Goal: Task Accomplishment & Management: Manage account settings

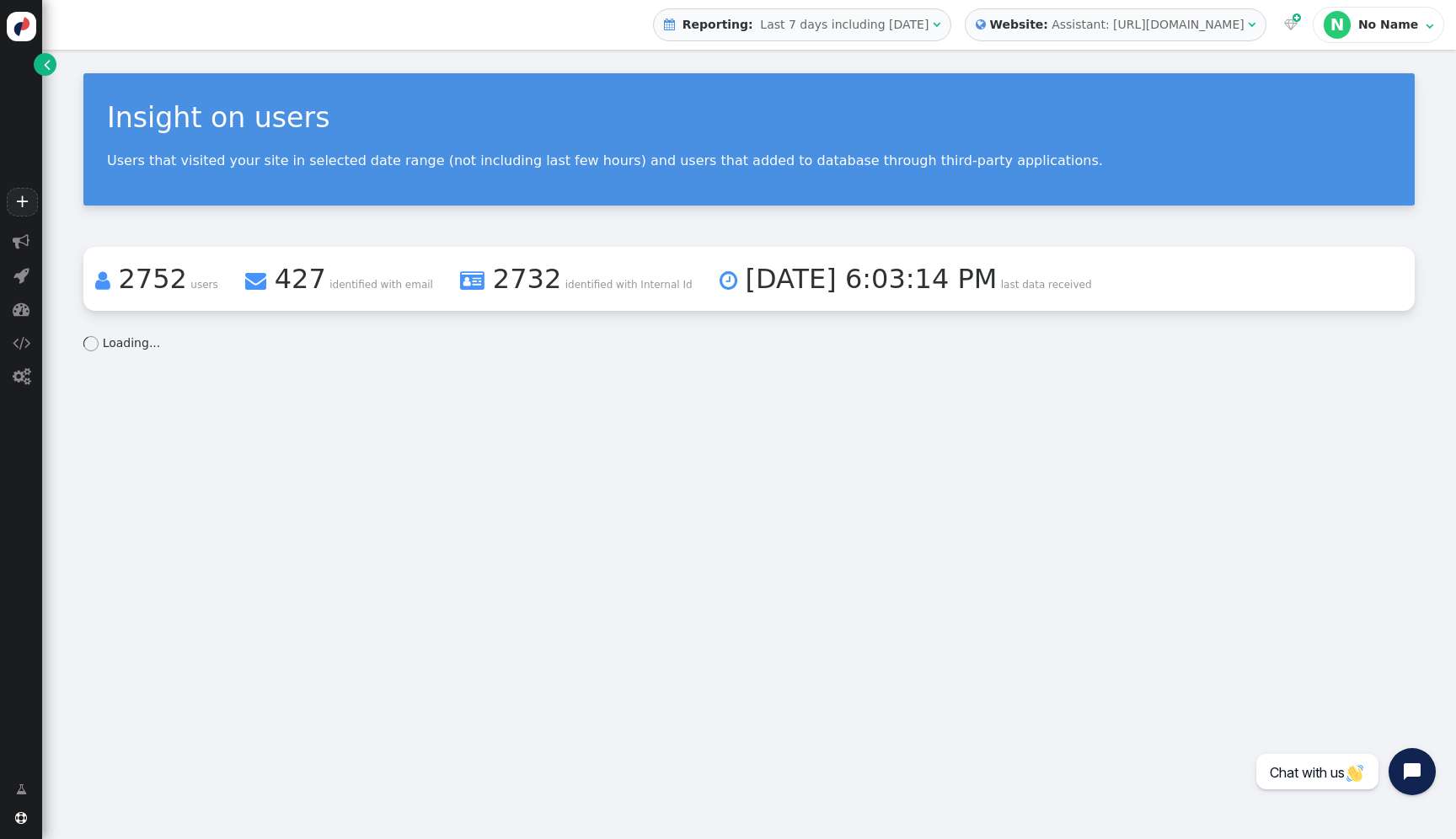
click at [846, 30] on span "Last 7 days including [DATE]" at bounding box center [844, 24] width 169 height 14
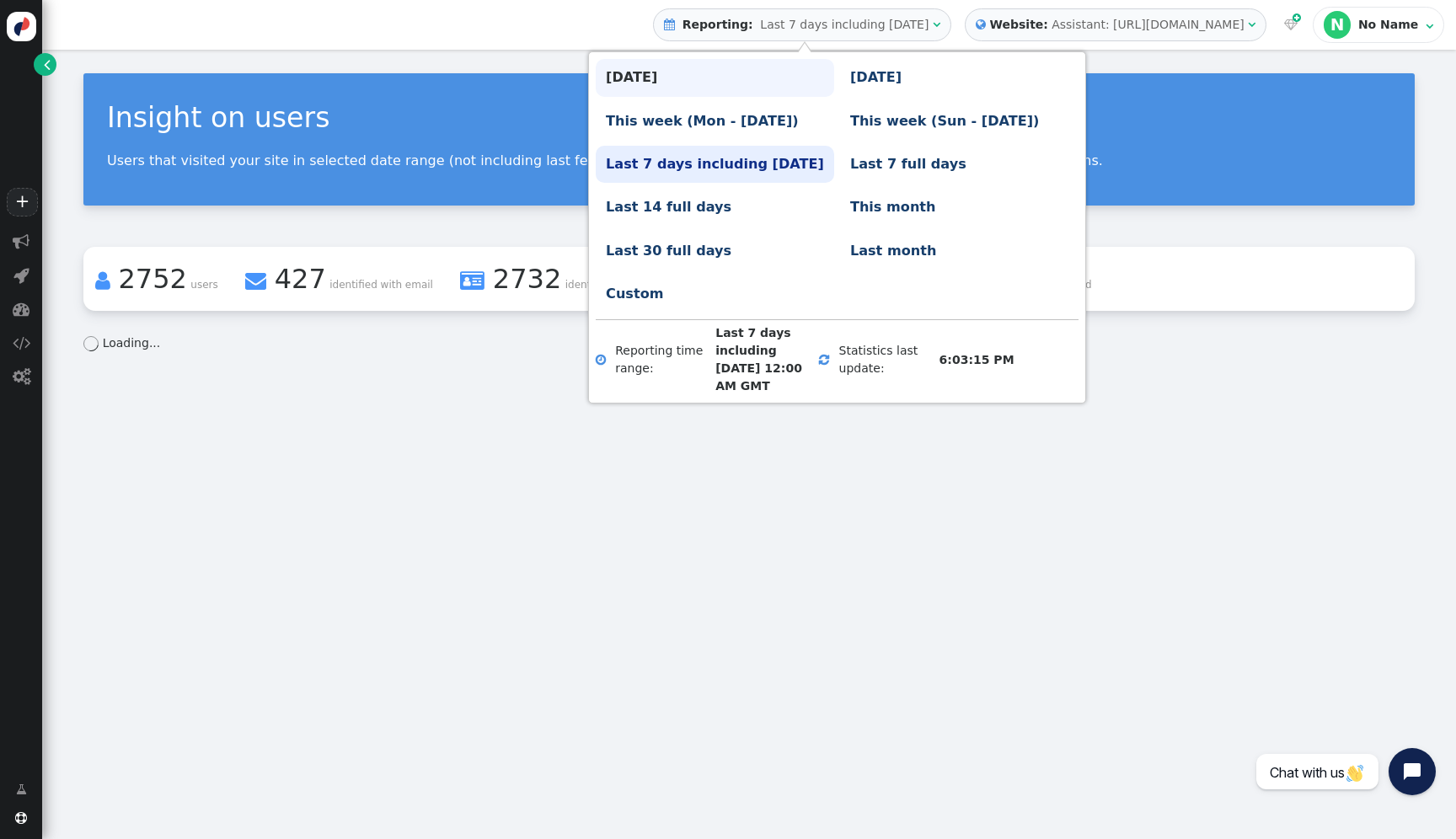
click at [646, 78] on link "[DATE]" at bounding box center [715, 78] width 238 height 37
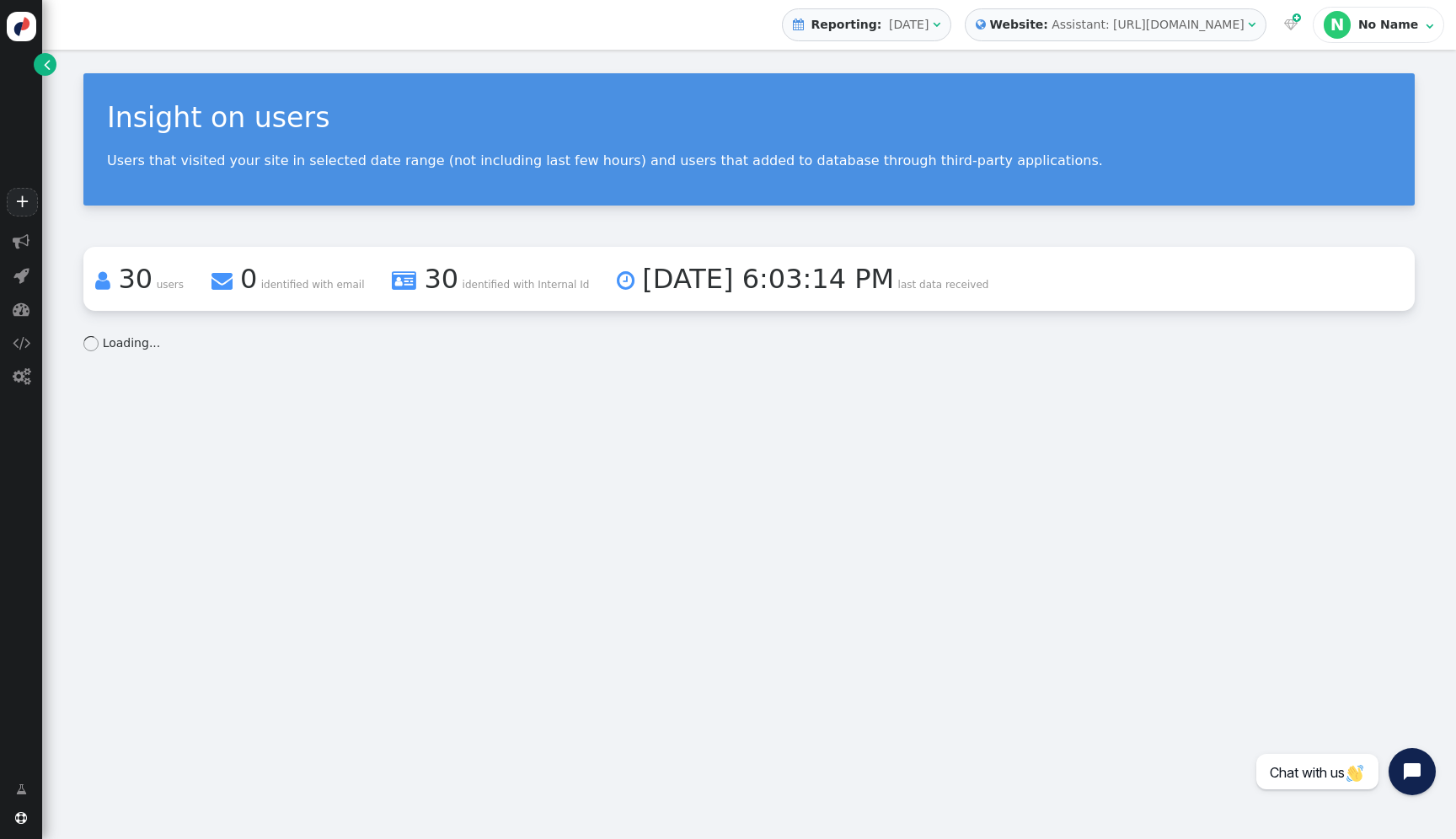
click at [851, 25] on b "Reporting:" at bounding box center [845, 24] width 78 height 14
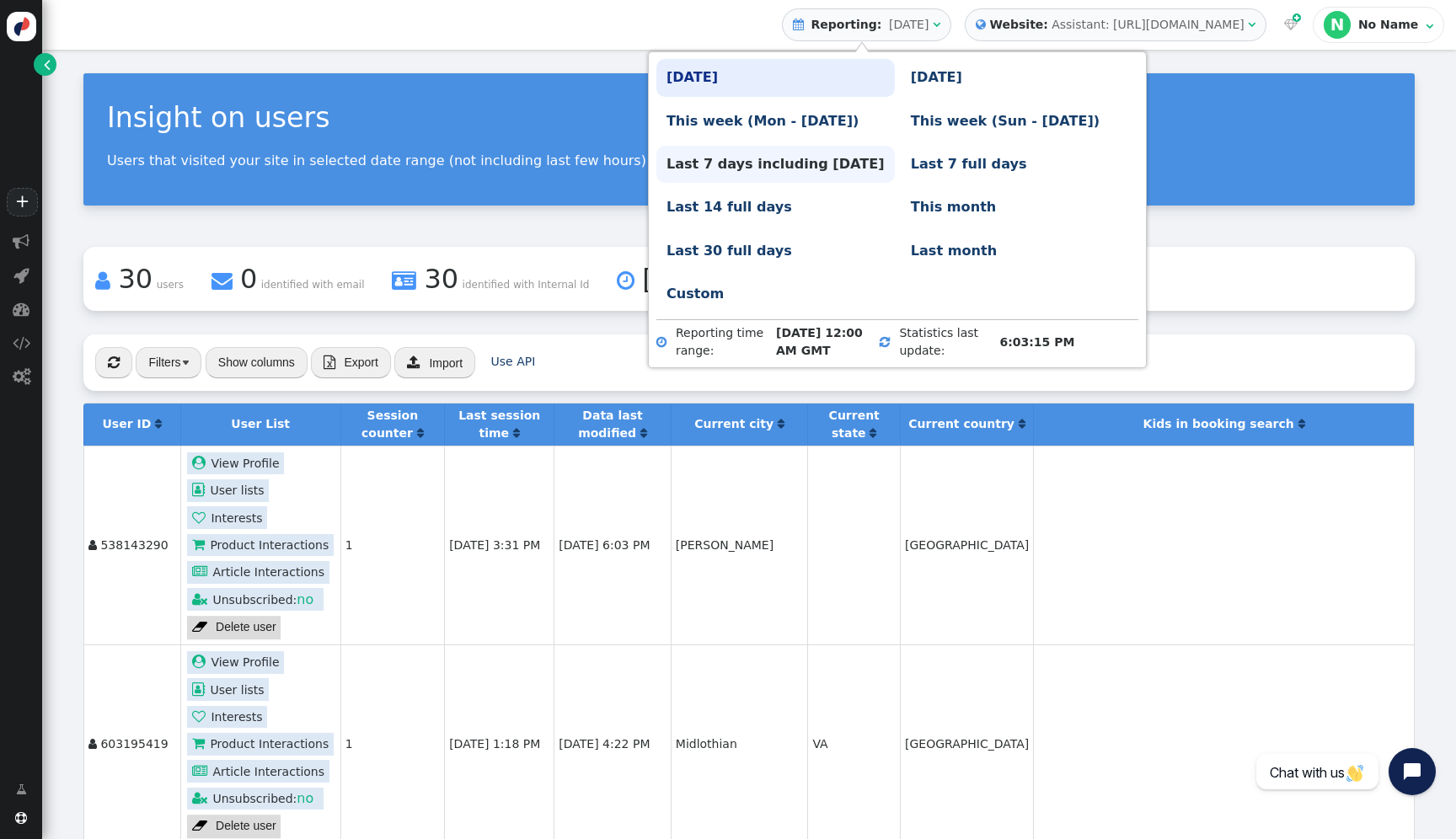
click at [727, 170] on link "Last 7 days including [DATE]" at bounding box center [775, 164] width 238 height 37
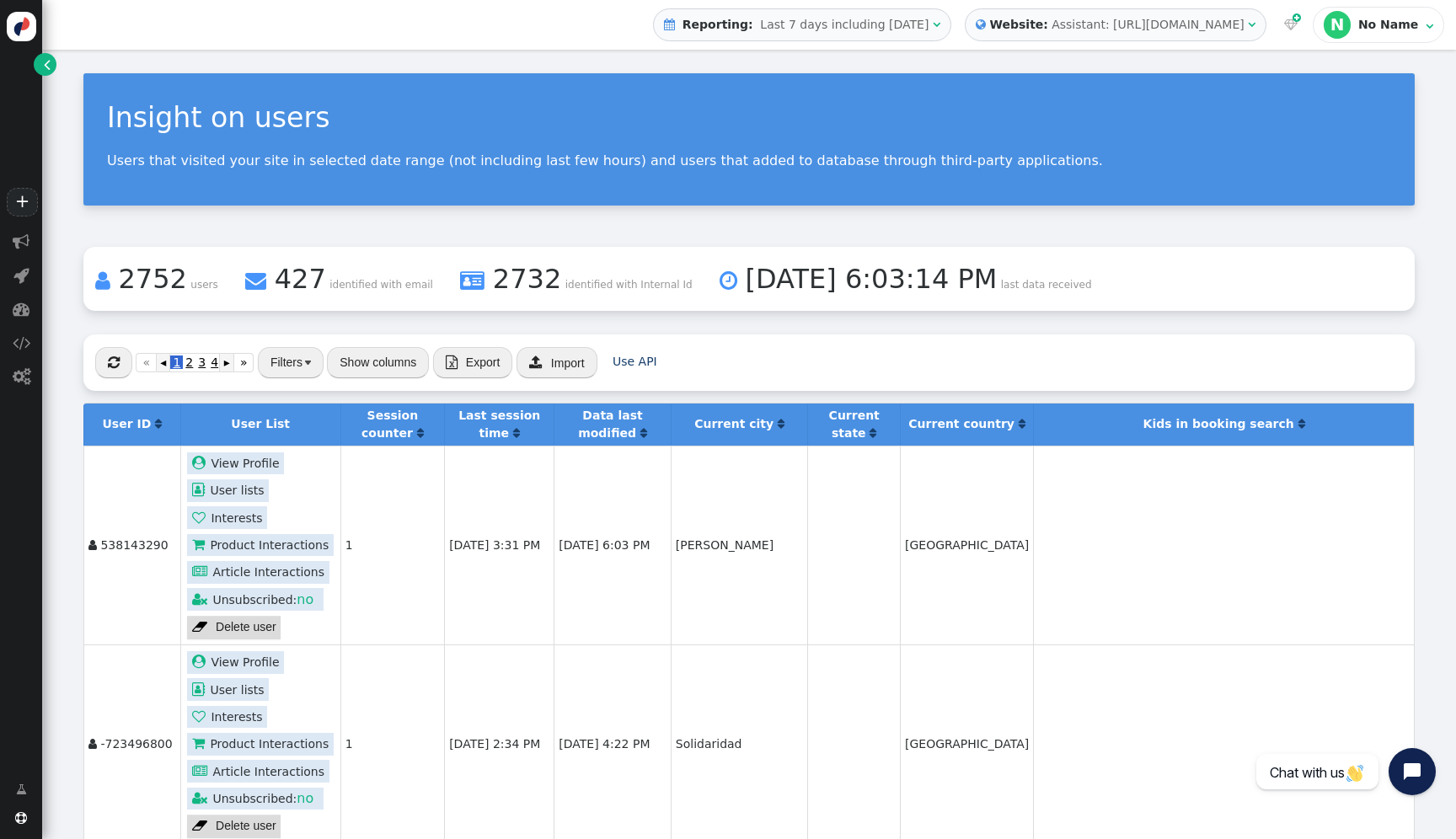
click at [393, 367] on button "Show columns" at bounding box center [378, 362] width 102 height 30
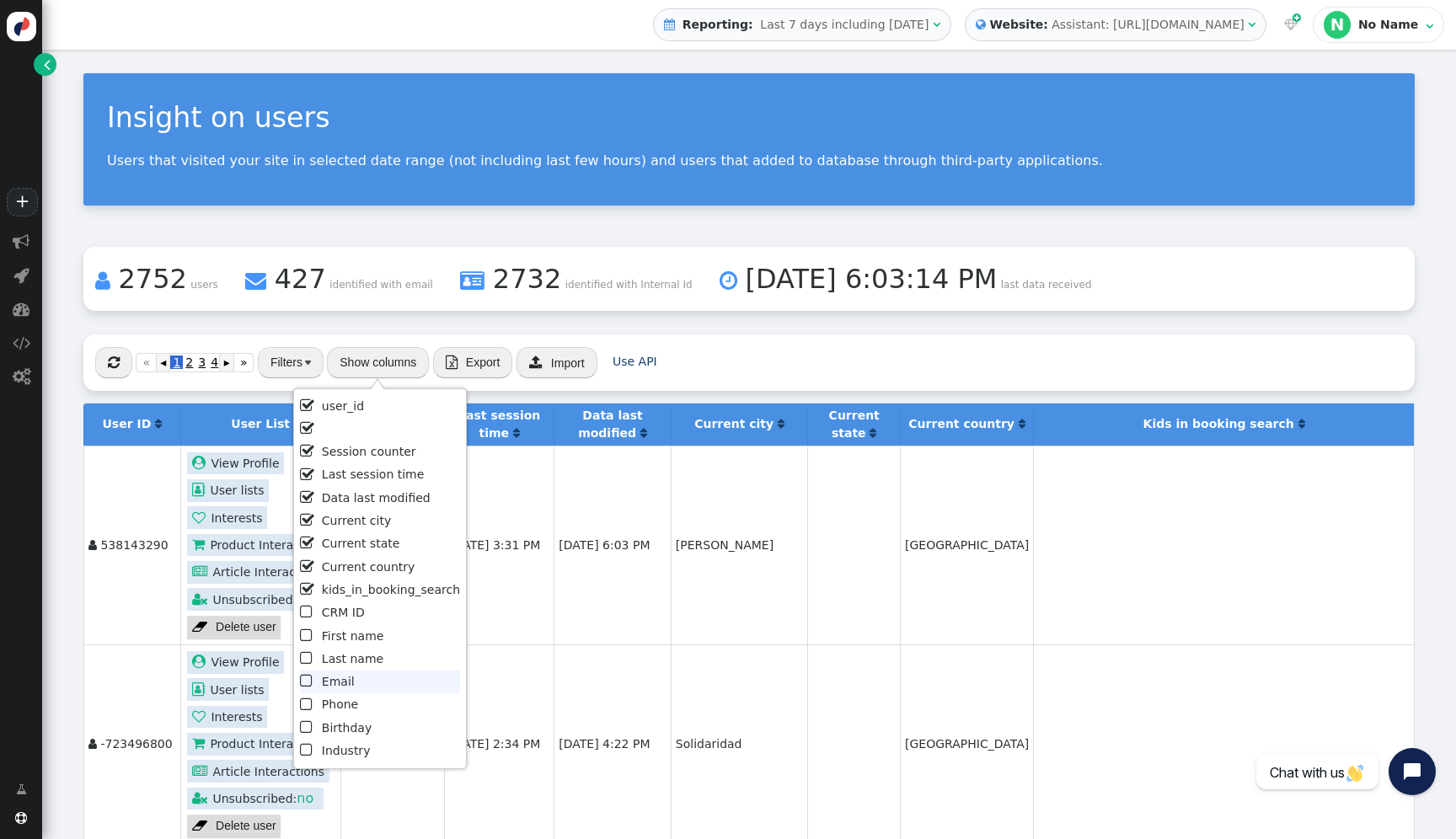
click at [353, 677] on li " Email" at bounding box center [380, 682] width 160 height 23
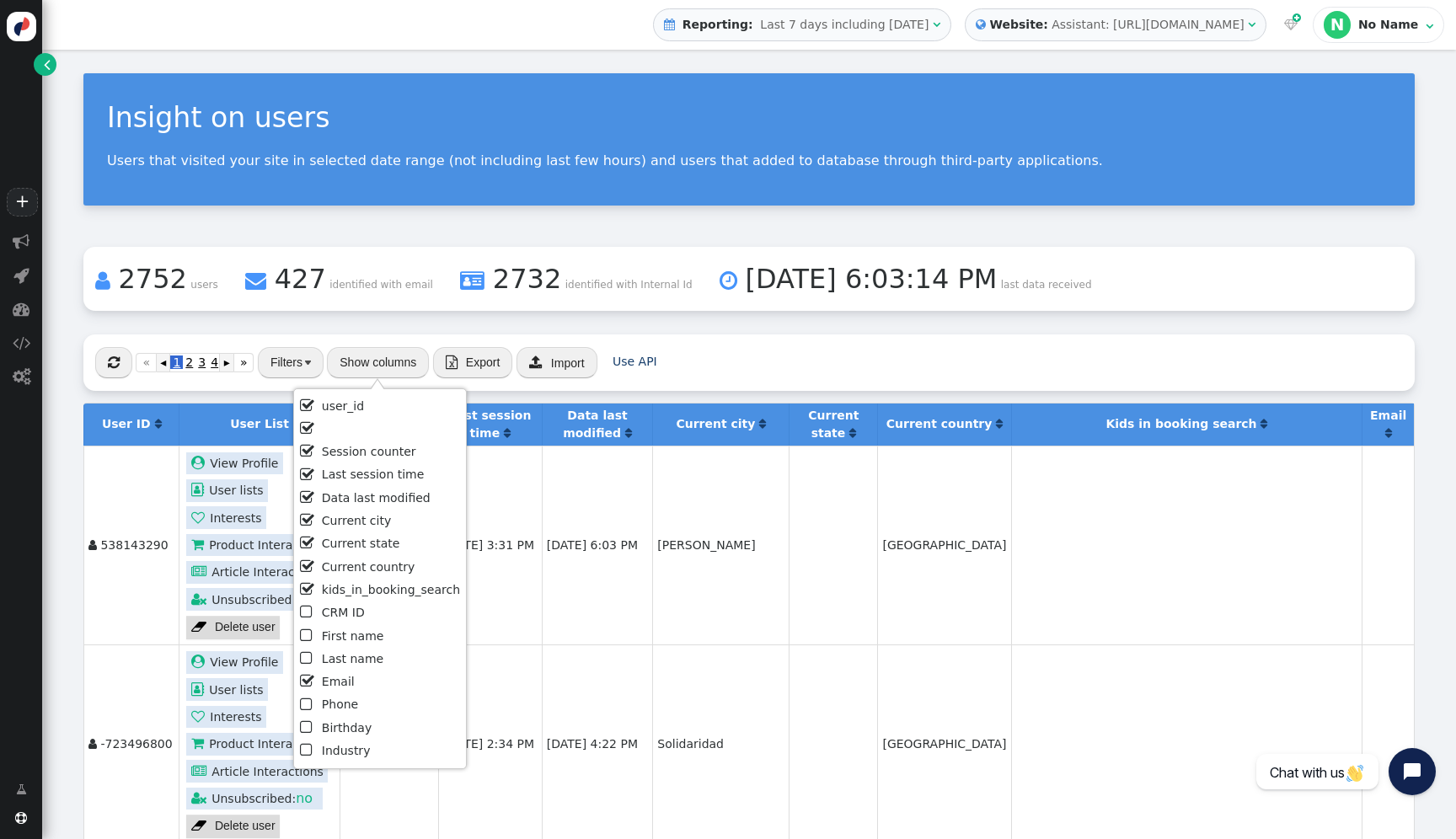
click at [728, 660] on td "Solidaridad" at bounding box center [720, 744] width 137 height 199
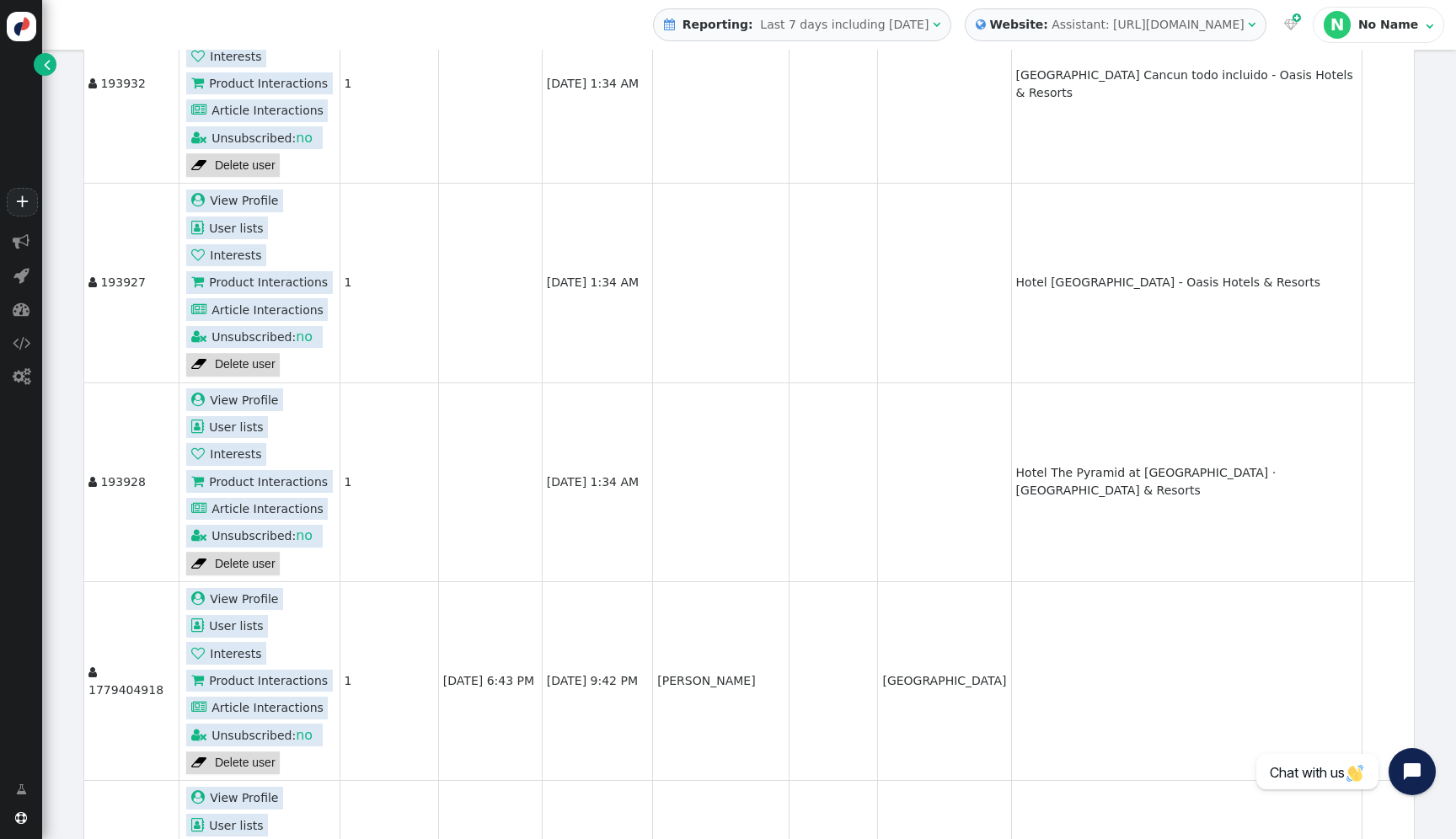
scroll to position [5489, 0]
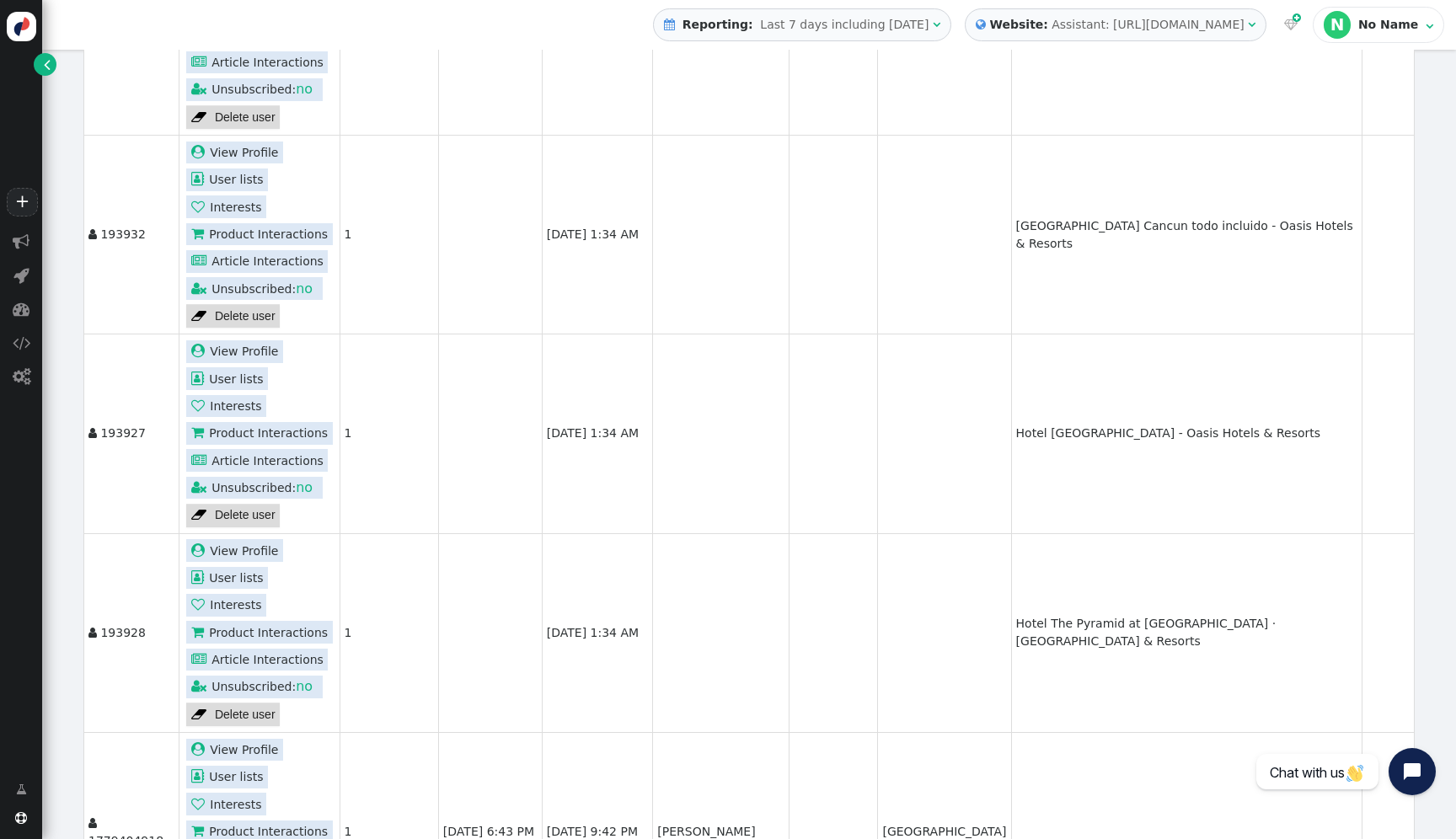
click at [257, 562] on link " View Profile" at bounding box center [235, 551] width 97 height 23
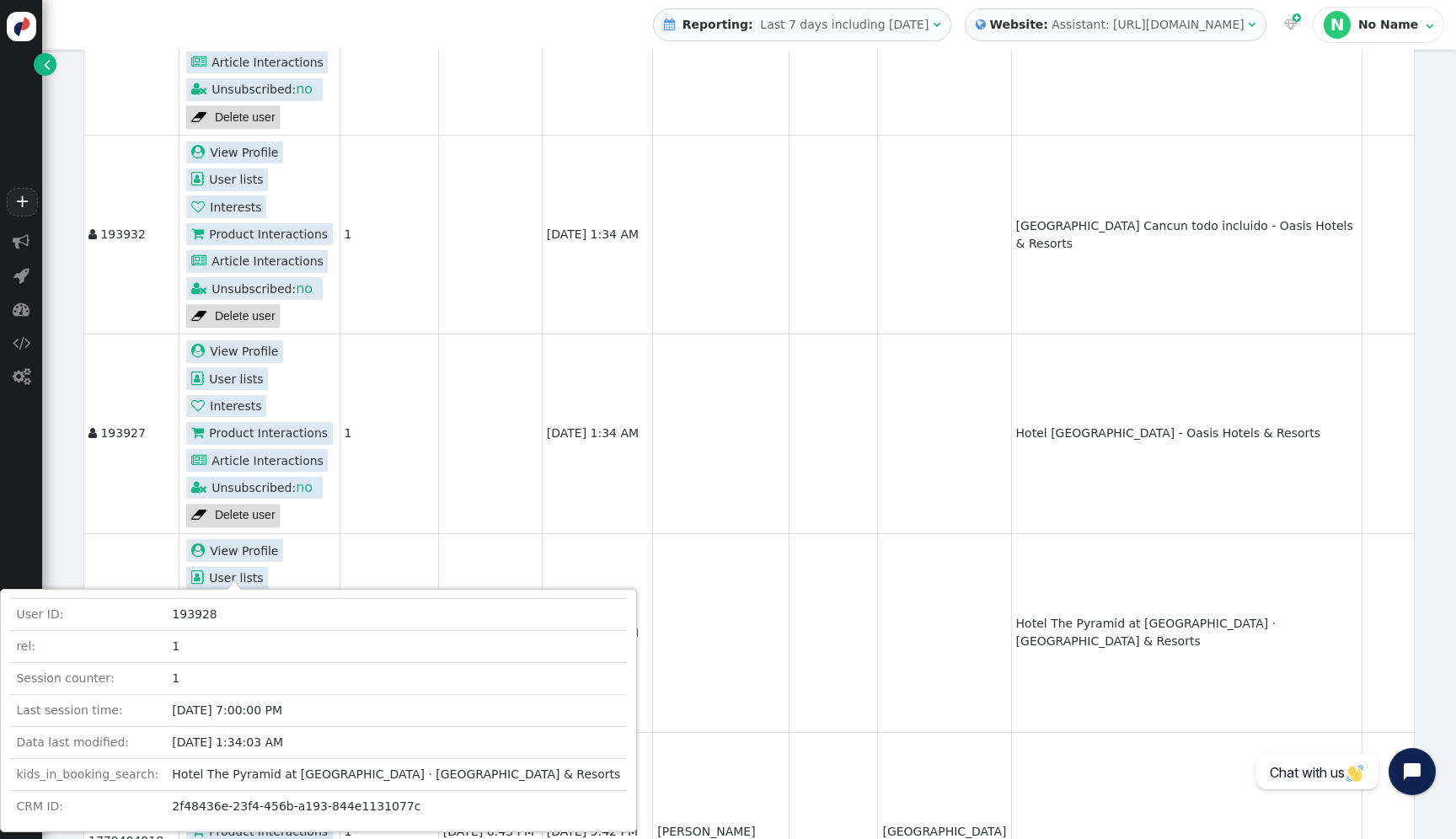
drag, startPoint x: 174, startPoint y: 740, endPoint x: 294, endPoint y: 753, distance: 120.7
click at [295, 753] on td "[DATE] 1:34:03 AM" at bounding box center [396, 743] width 462 height 32
click at [311, 750] on td "[DATE] 1:34:03 AM" at bounding box center [396, 743] width 462 height 32
drag, startPoint x: 311, startPoint y: 750, endPoint x: 169, endPoint y: 733, distance: 143.0
click at [168, 733] on td "[DATE] 1:34:03 AM" at bounding box center [396, 743] width 462 height 32
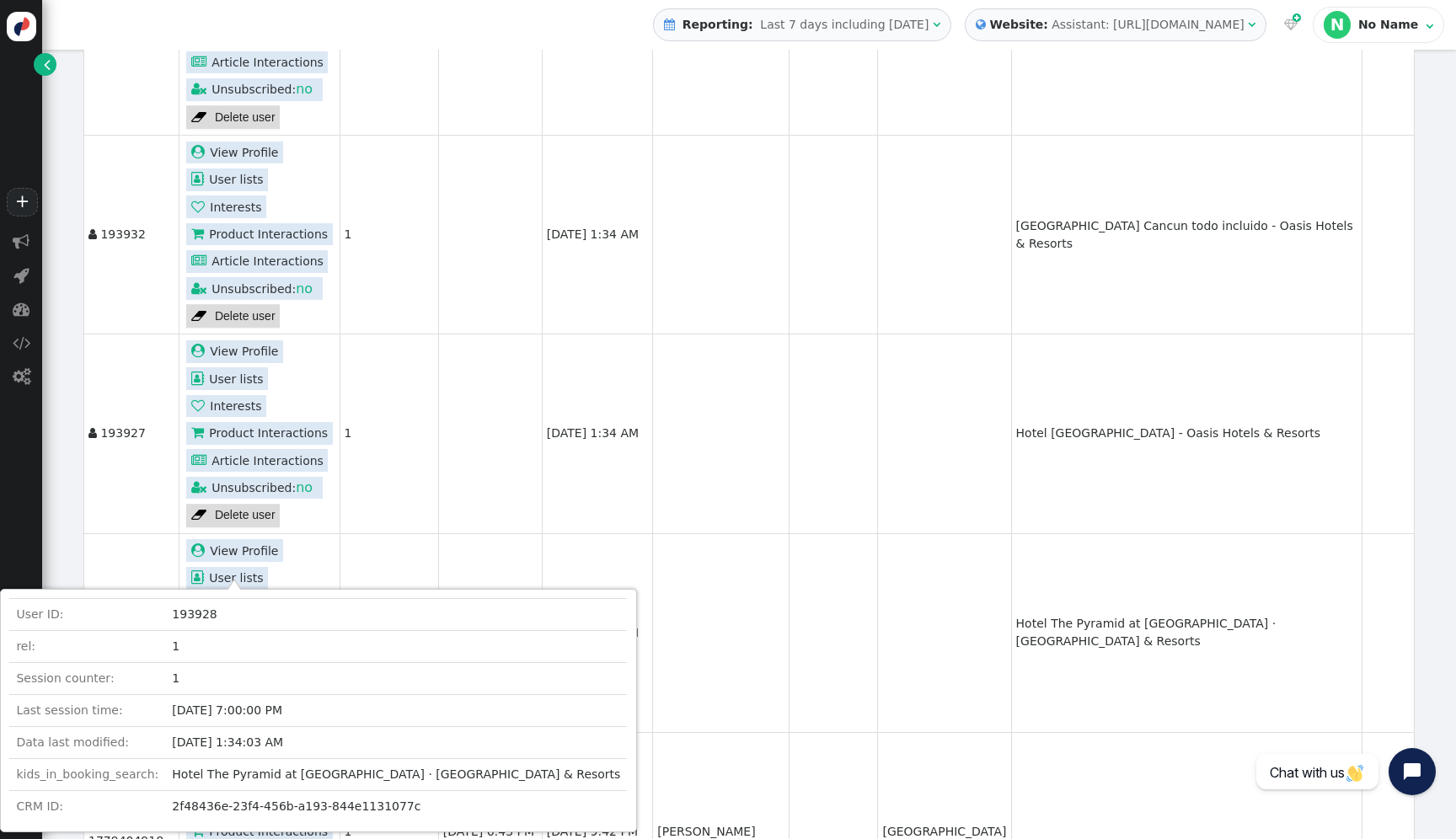
click at [382, 500] on td "1" at bounding box center [389, 433] width 99 height 199
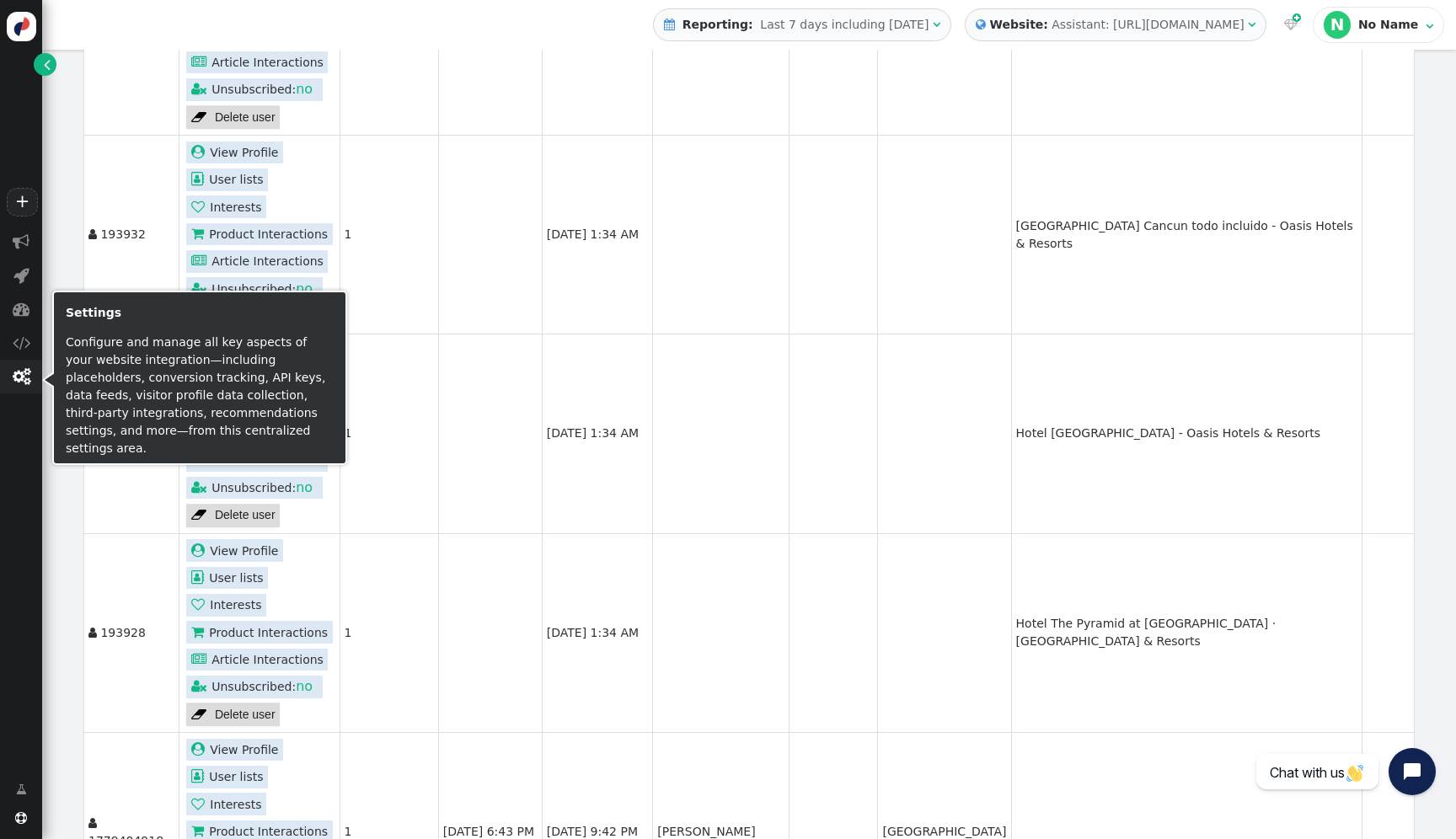
click at [20, 383] on span "" at bounding box center [21, 376] width 17 height 16
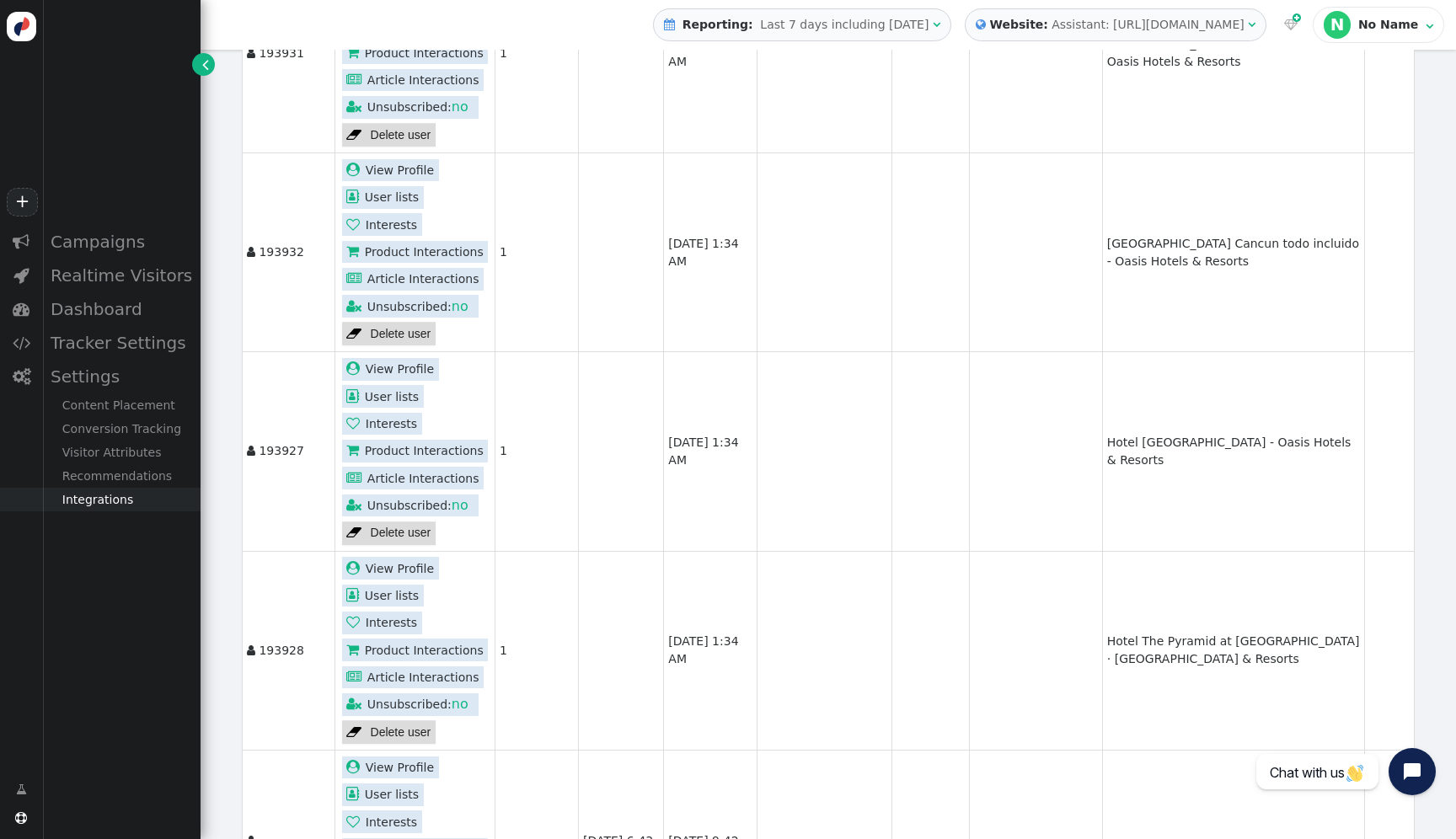
click at [137, 508] on div "Integrations" at bounding box center [121, 499] width 159 height 24
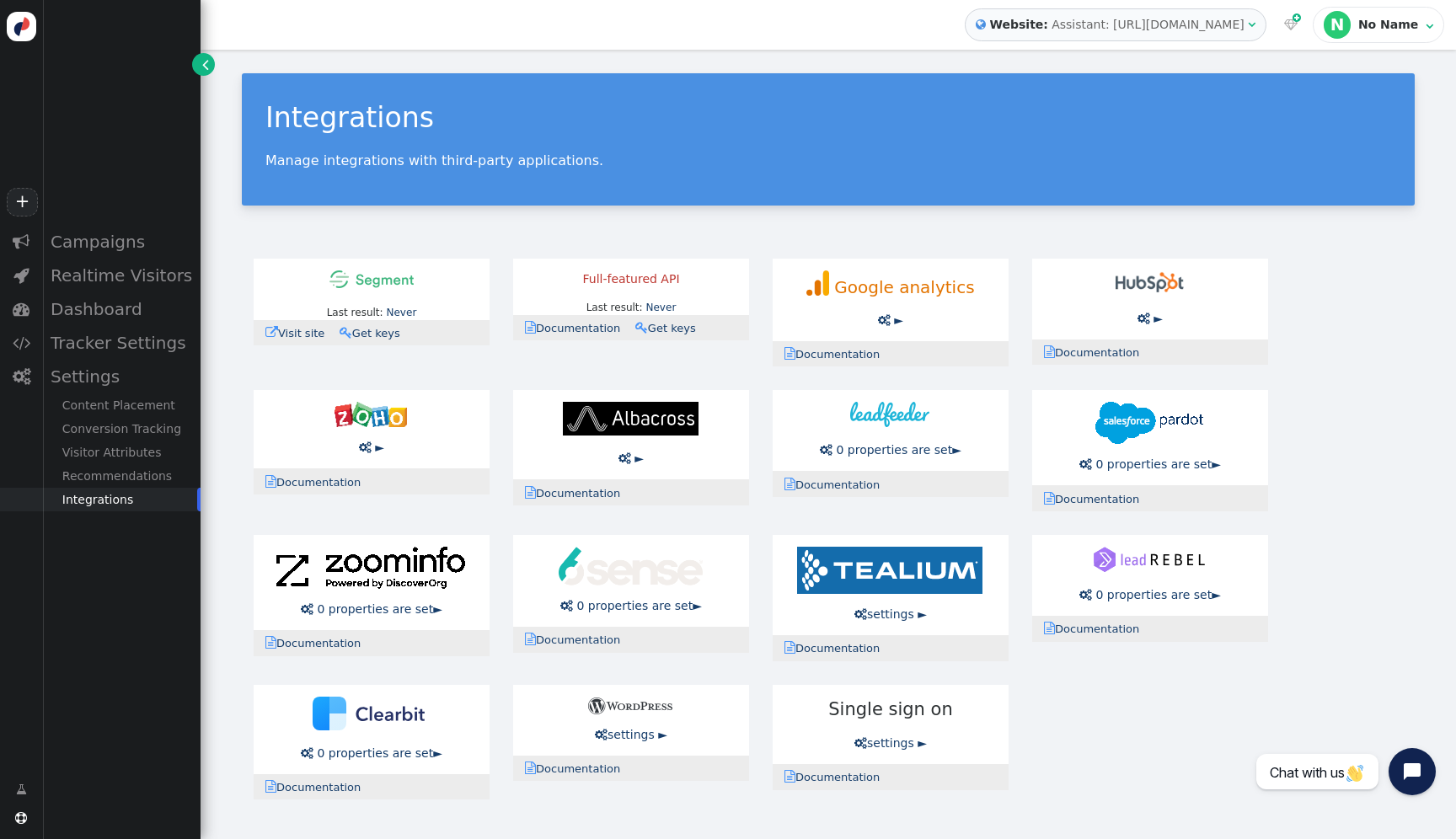
click at [315, 338] on link " Visit site" at bounding box center [300, 333] width 70 height 13
click at [362, 333] on link " Get keys" at bounding box center [375, 333] width 71 height 13
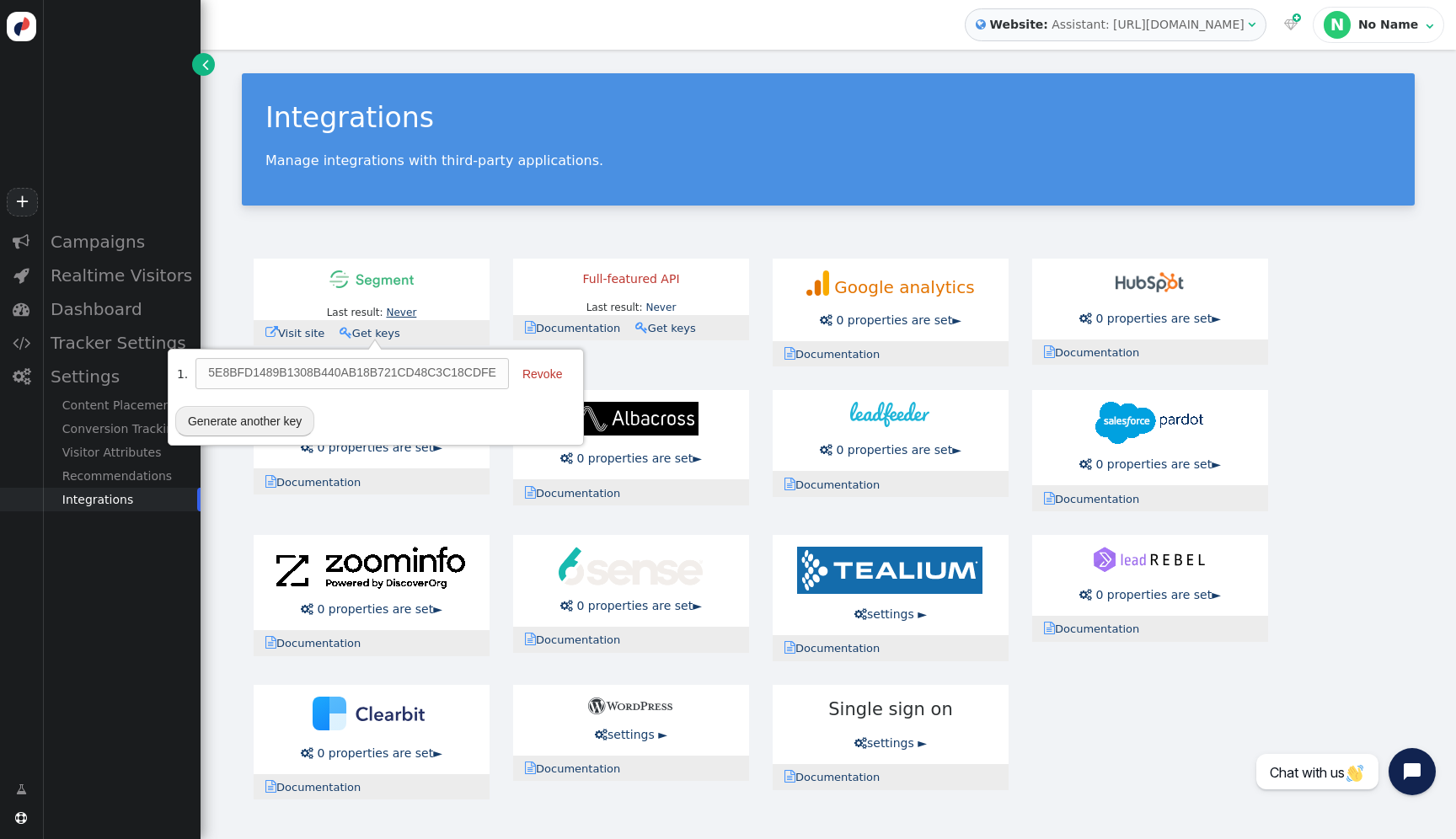
click at [393, 313] on link "Never" at bounding box center [401, 312] width 30 height 12
click at [307, 344] on button "" at bounding box center [293, 351] width 37 height 30
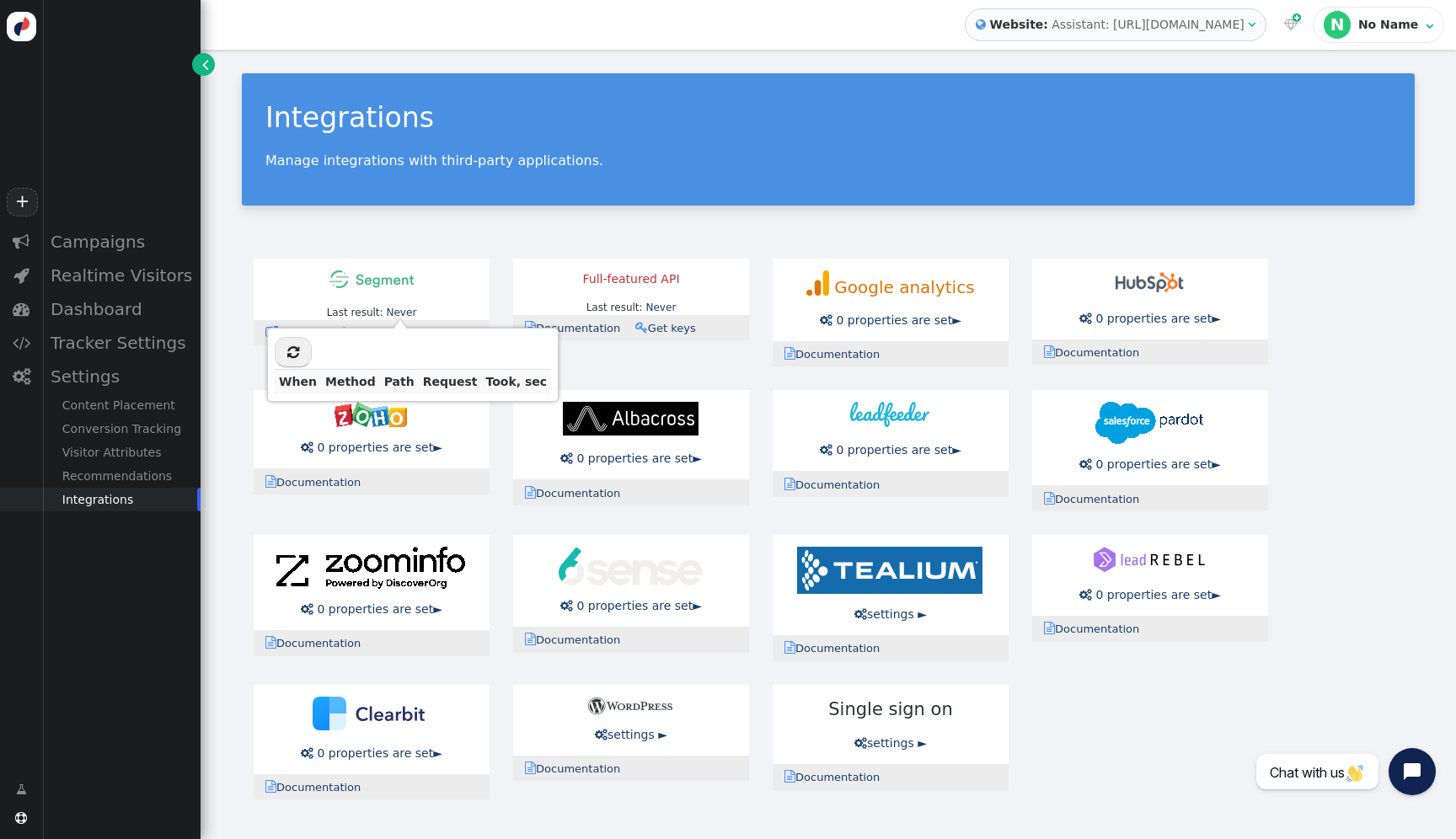
click at [553, 200] on div "Integrations Manage integrations with third-party applications." at bounding box center [828, 139] width 1173 height 132
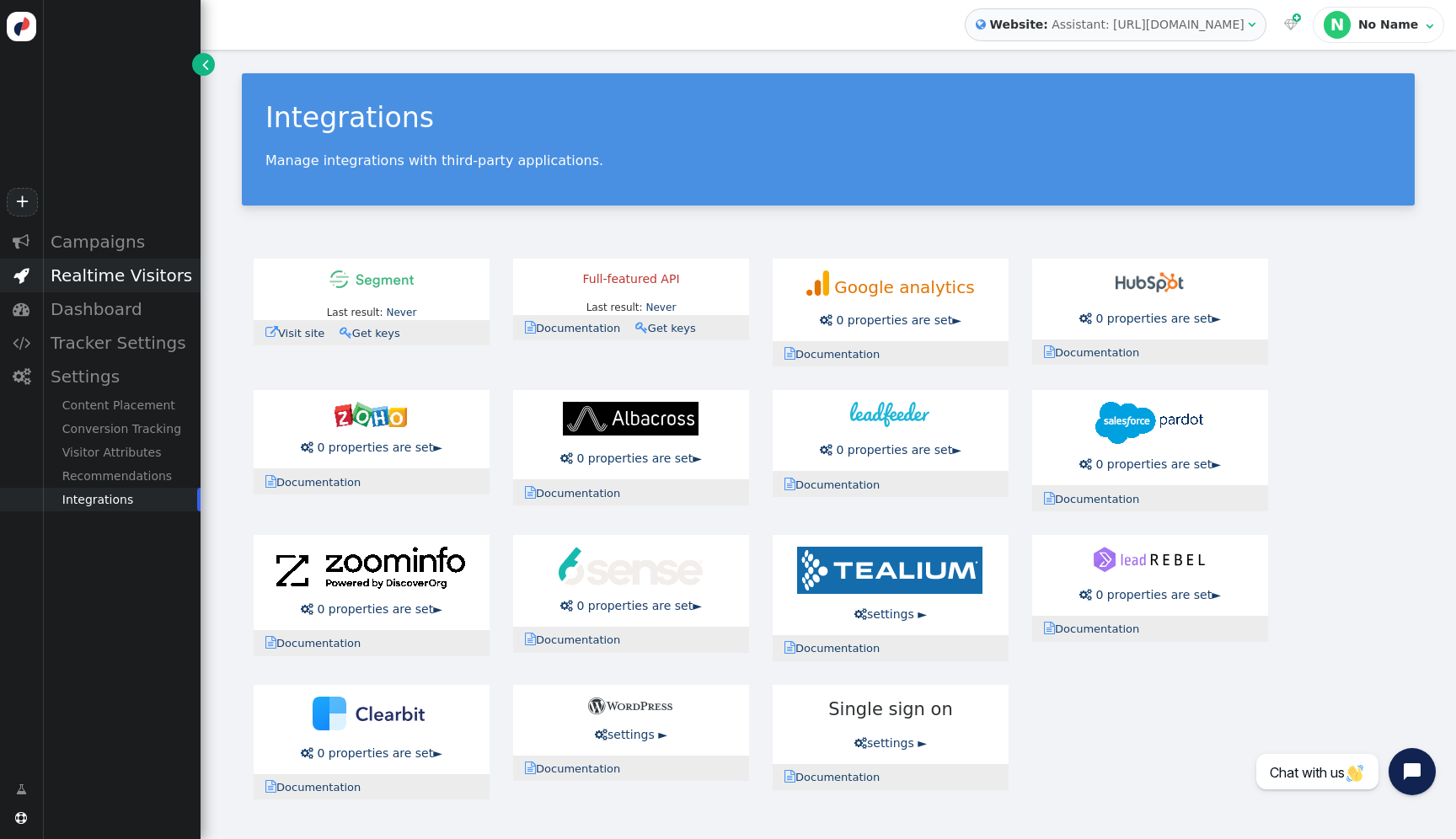
click at [132, 267] on div "Realtime Visitors" at bounding box center [121, 275] width 159 height 34
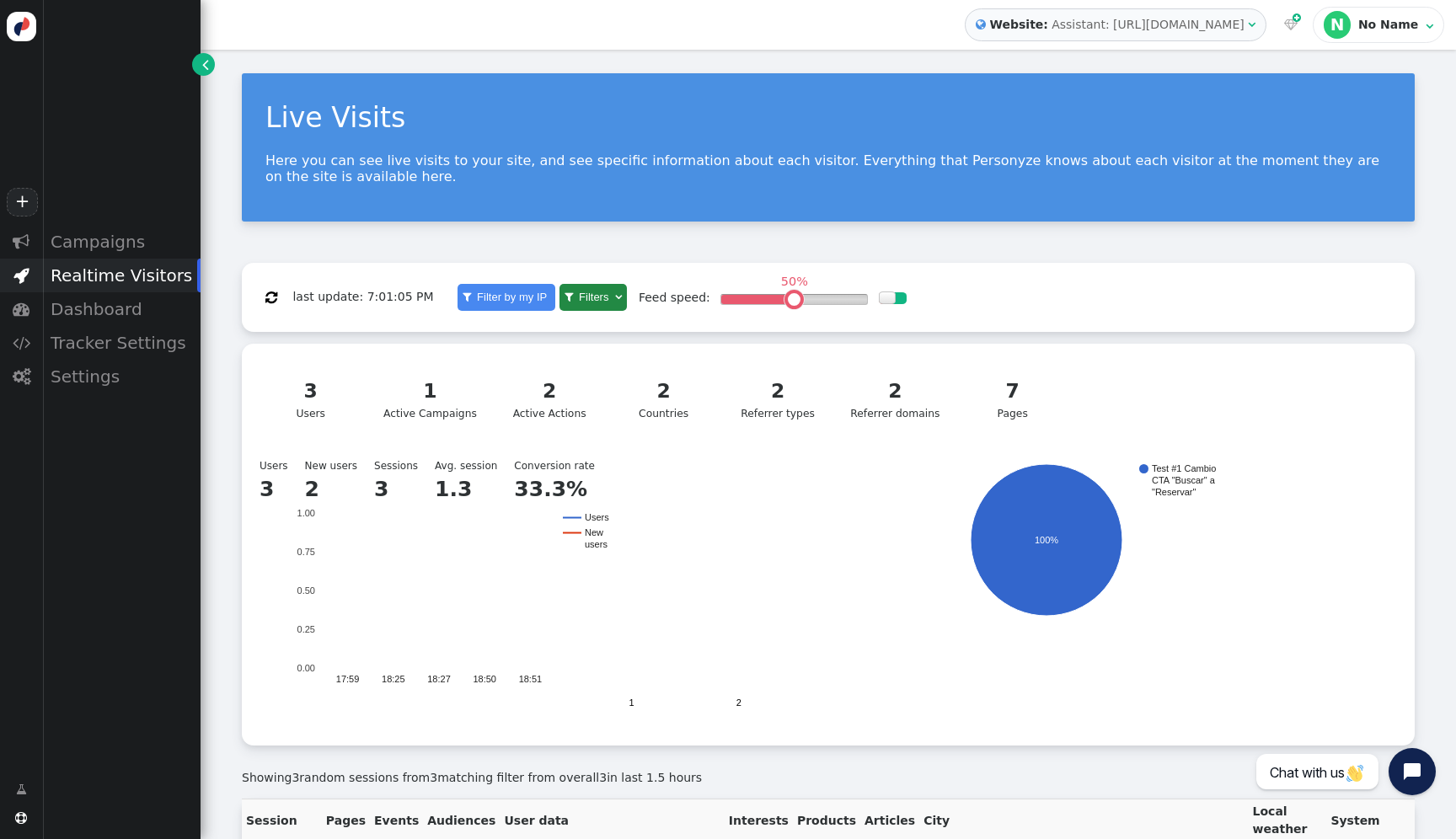
scroll to position [160, 0]
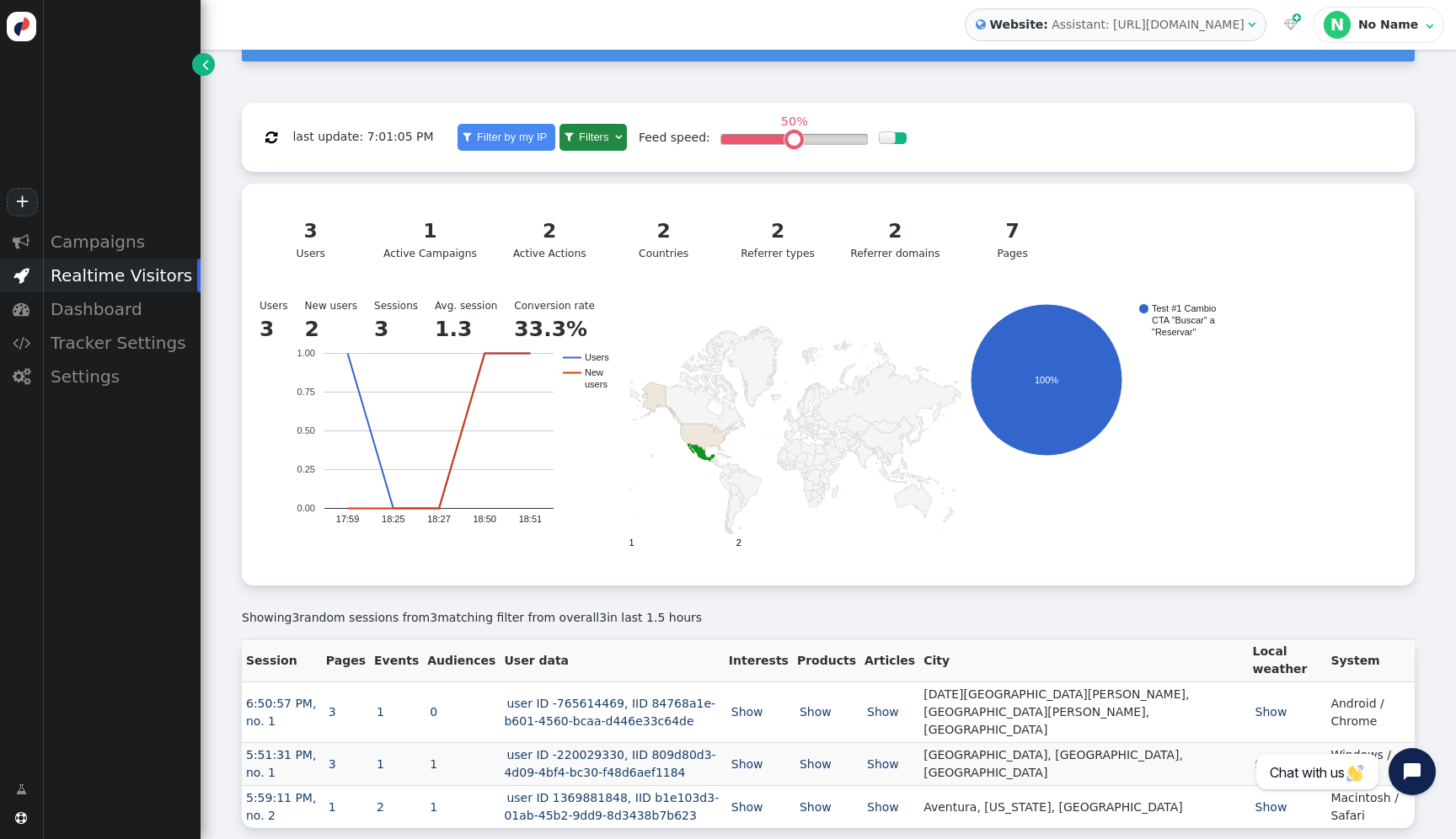
click at [665, 687] on td "user ID -765614469, IID 84768a1e-b601-4560-bcaa-d446e33c64de" at bounding box center [612, 713] width 225 height 60
click at [663, 703] on link "user ID -765614469, IID 84768a1e-b601-4560-bcaa-d446e33c64de" at bounding box center [610, 712] width 212 height 31
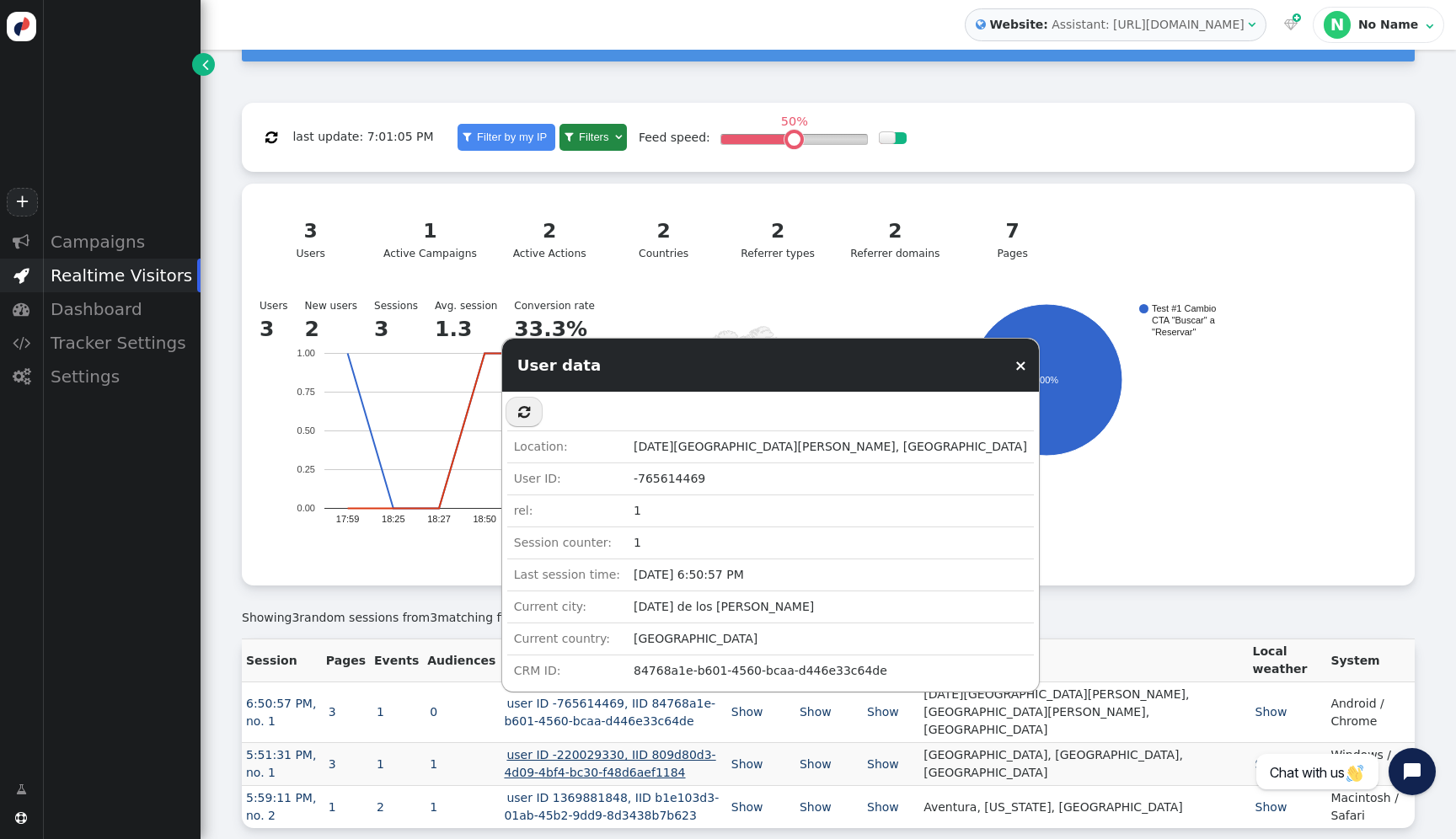
click at [662, 749] on link "user ID -220029330, IID 809d80d3-4d09-4bf4-bc30-f48d6aef1184" at bounding box center [610, 764] width 212 height 31
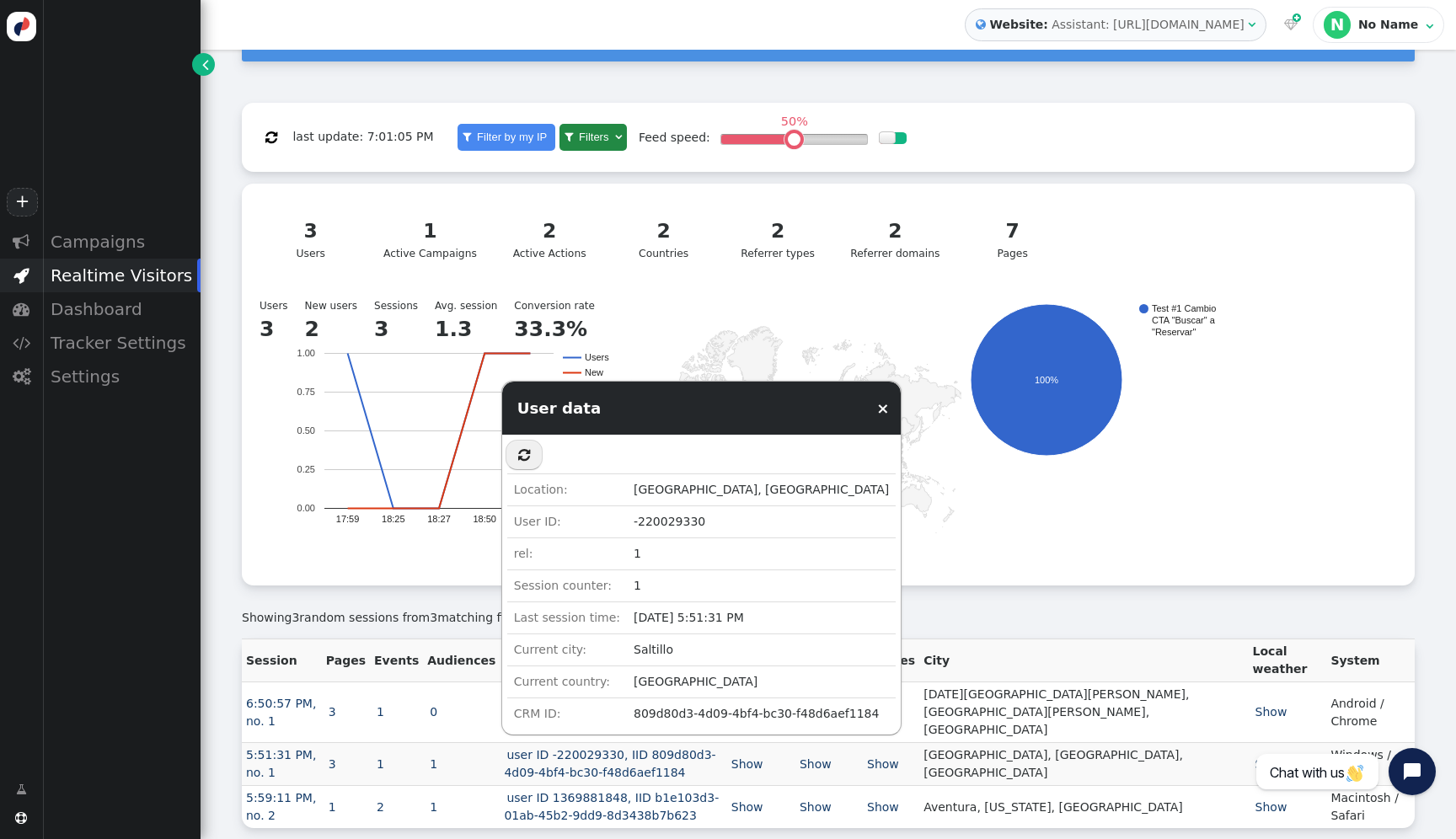
click at [690, 698] on td "809d80d3-4d09-4bf4-bc30-f48d6aef1184" at bounding box center [761, 713] width 268 height 32
click at [690, 716] on td "809d80d3-4d09-4bf4-bc30-f48d6aef1184" at bounding box center [761, 713] width 268 height 32
click at [693, 734] on div " No data collected about this user. Location: [GEOGRAPHIC_DATA], [GEOGRAPHIC_D…" at bounding box center [701, 584] width 399 height 300
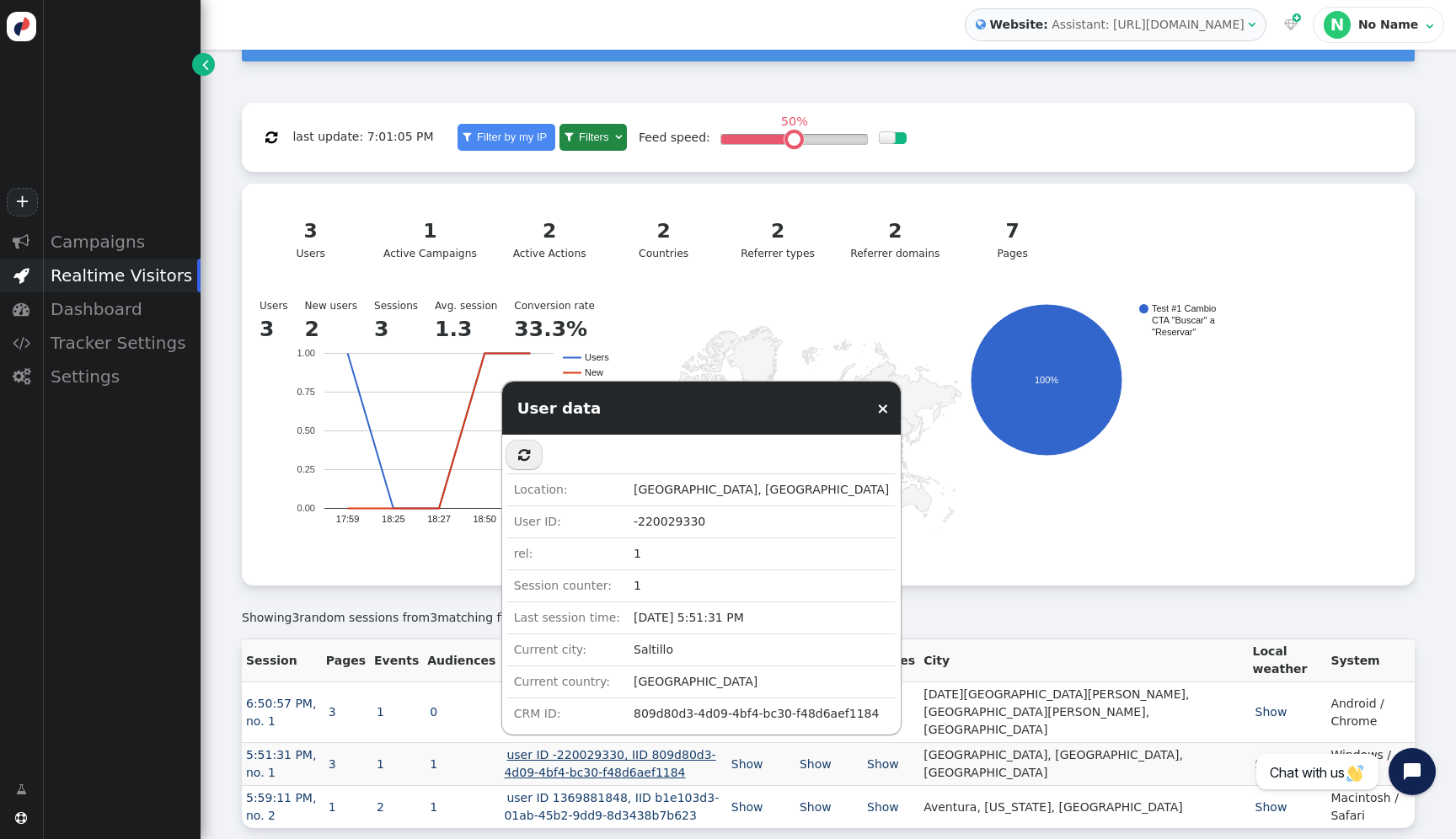
click at [693, 749] on link "user ID -220029330, IID 809d80d3-4d09-4bf4-bc30-f48d6aef1184" at bounding box center [610, 764] width 212 height 31
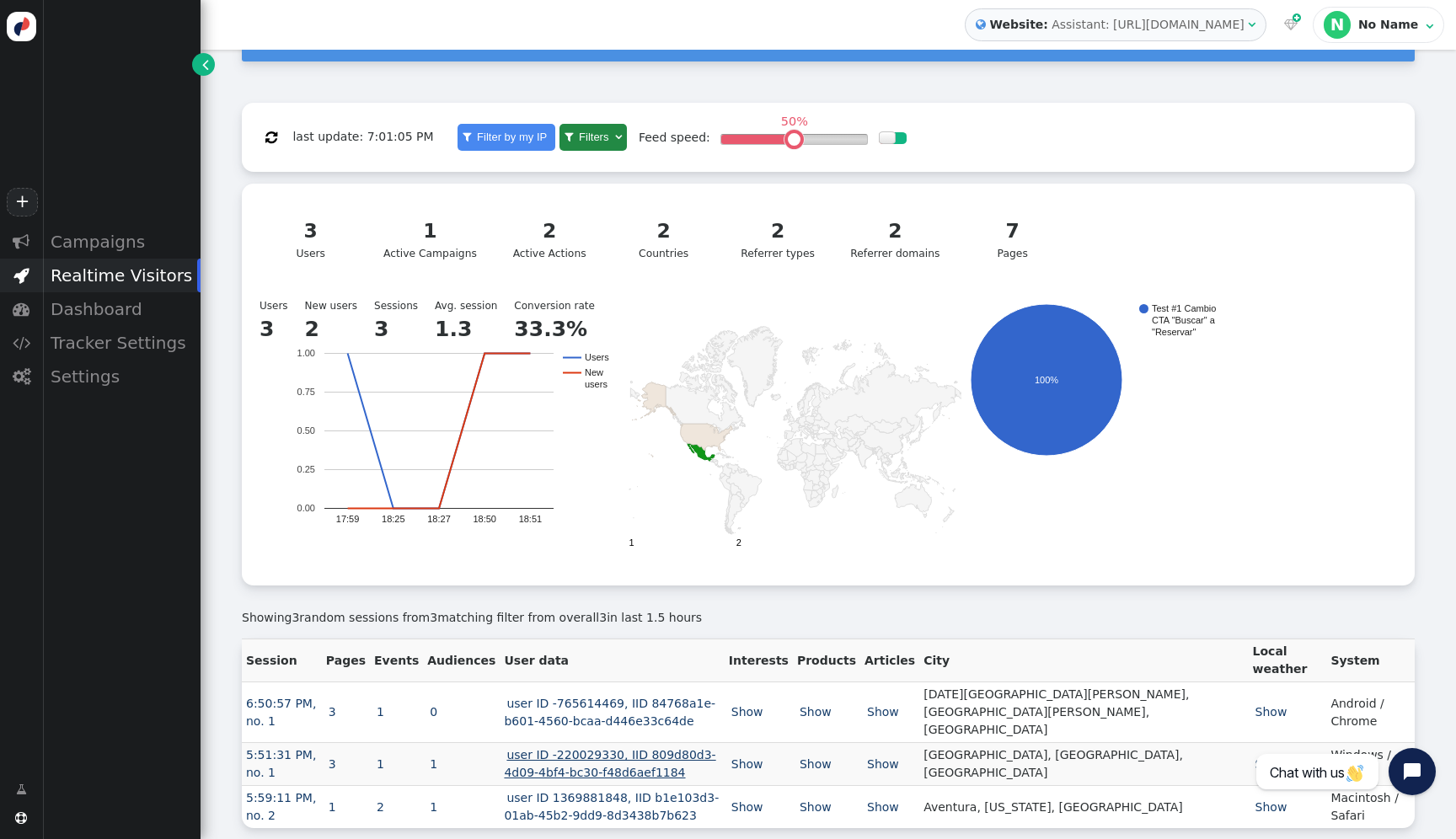
click at [693, 749] on link "user ID -220029330, IID 809d80d3-4d09-4bf4-bc30-f48d6aef1184" at bounding box center [610, 764] width 212 height 31
click at [686, 758] on td "user ID -220029330, IID 809d80d3-4d09-4bf4-bc30-f48d6aef1184" at bounding box center [612, 764] width 225 height 43
click at [686, 786] on td "user ID 1369881848, IID b1e103d3-01ab-45b2-9dd9-8d3438b7b623" at bounding box center [612, 807] width 225 height 43
click at [686, 792] on link "user ID 1369881848, IID b1e103d3-01ab-45b2-9dd9-8d3438b7b623" at bounding box center [611, 807] width 215 height 31
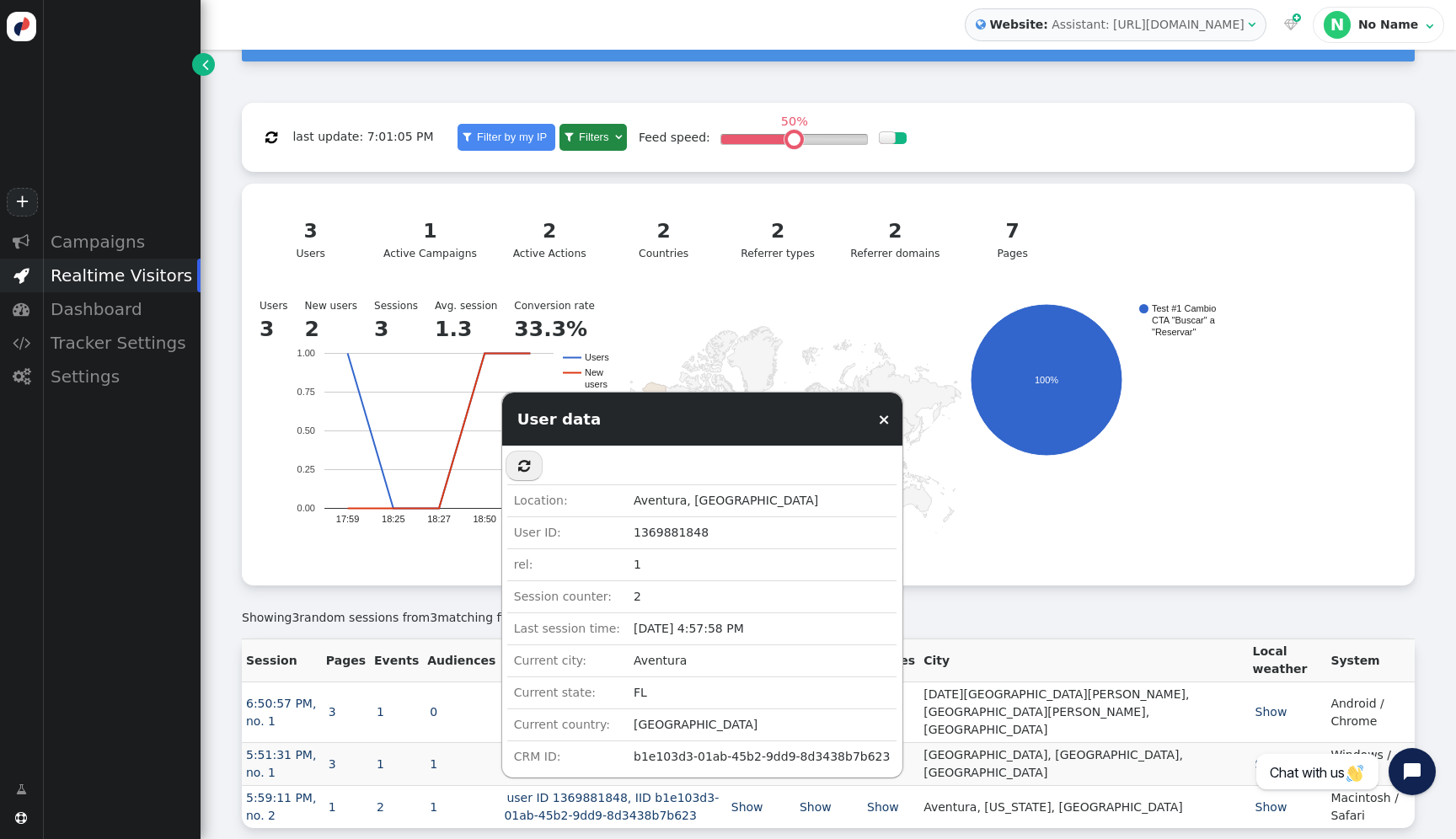
click at [778, 739] on td "[GEOGRAPHIC_DATA]" at bounding box center [761, 724] width 269 height 32
click at [759, 751] on td "b1e103d3-01ab-45b2-9dd9-8d3438b7b623" at bounding box center [761, 756] width 269 height 32
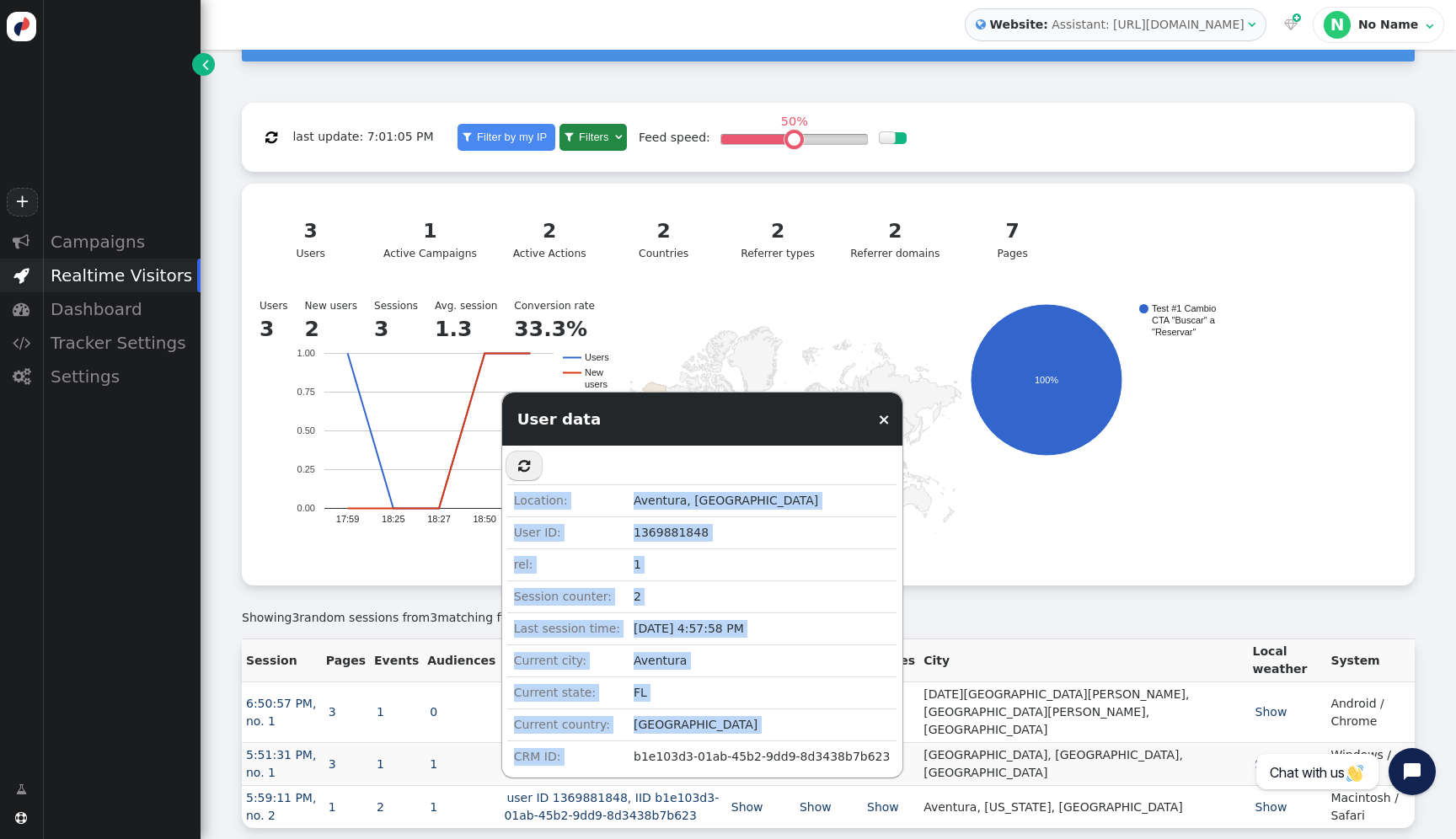
click at [759, 751] on td "b1e103d3-01ab-45b2-9dd9-8d3438b7b623" at bounding box center [761, 756] width 269 height 32
click at [703, 792] on link "user ID 1369881848, IID b1e103d3-01ab-45b2-9dd9-8d3438b7b623" at bounding box center [611, 807] width 215 height 31
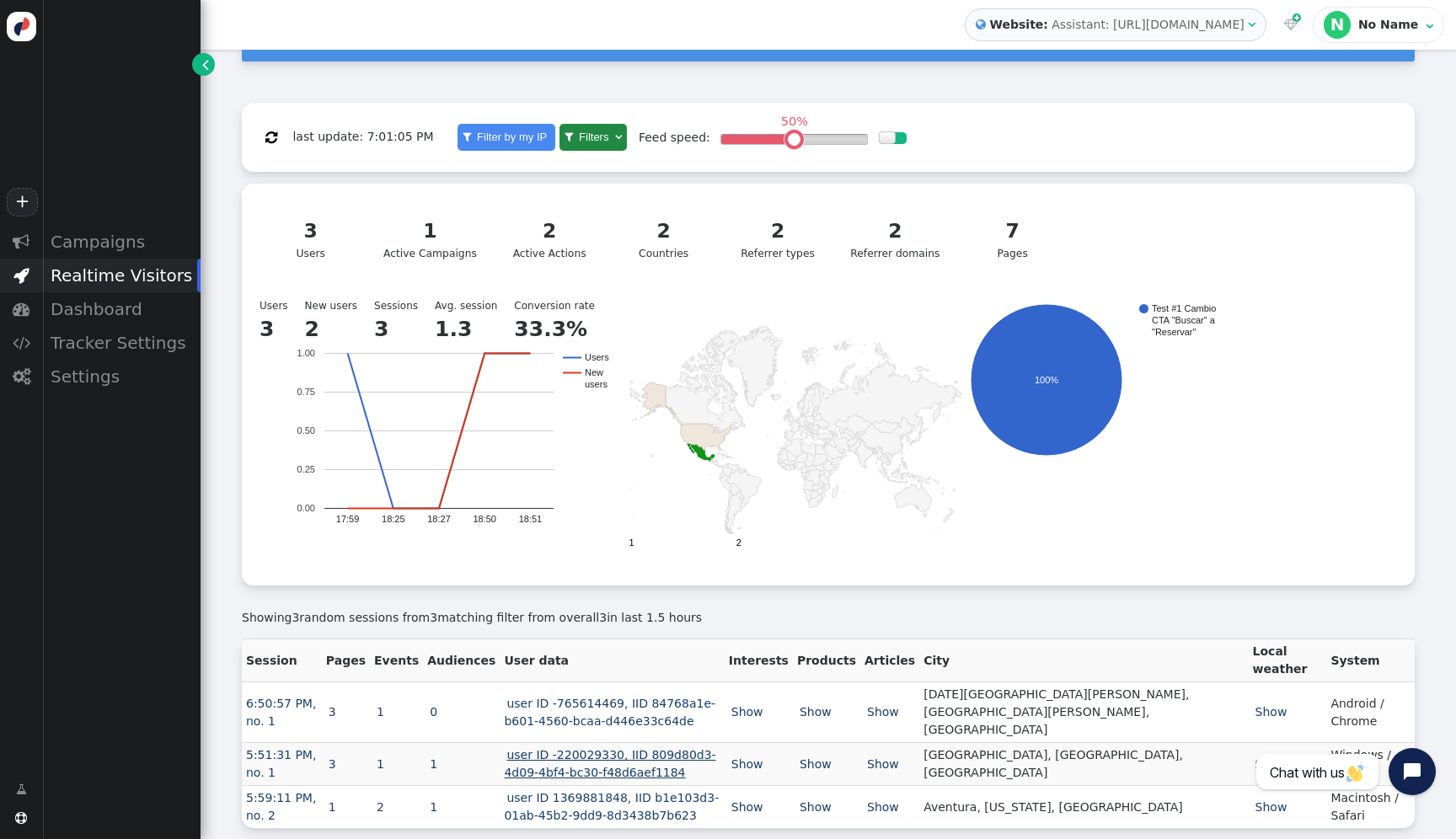
click at [693, 749] on link "user ID -220029330, IID 809d80d3-4d09-4bf4-bc30-f48d6aef1184" at bounding box center [610, 764] width 212 height 31
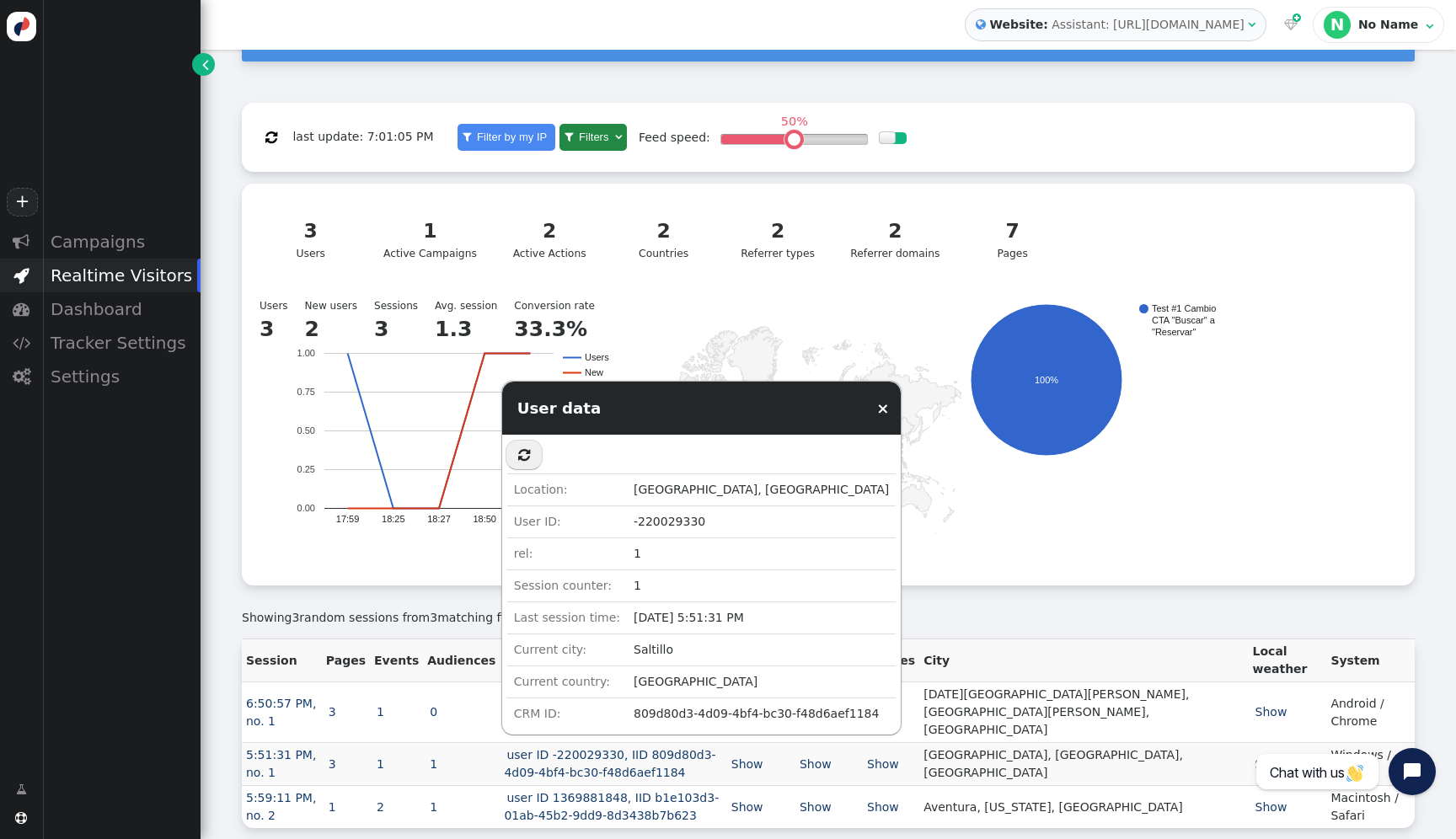
click at [680, 704] on td "809d80d3-4d09-4bf4-bc30-f48d6aef1184" at bounding box center [761, 713] width 268 height 32
click at [680, 708] on td "809d80d3-4d09-4bf4-bc30-f48d6aef1184" at bounding box center [761, 713] width 268 height 32
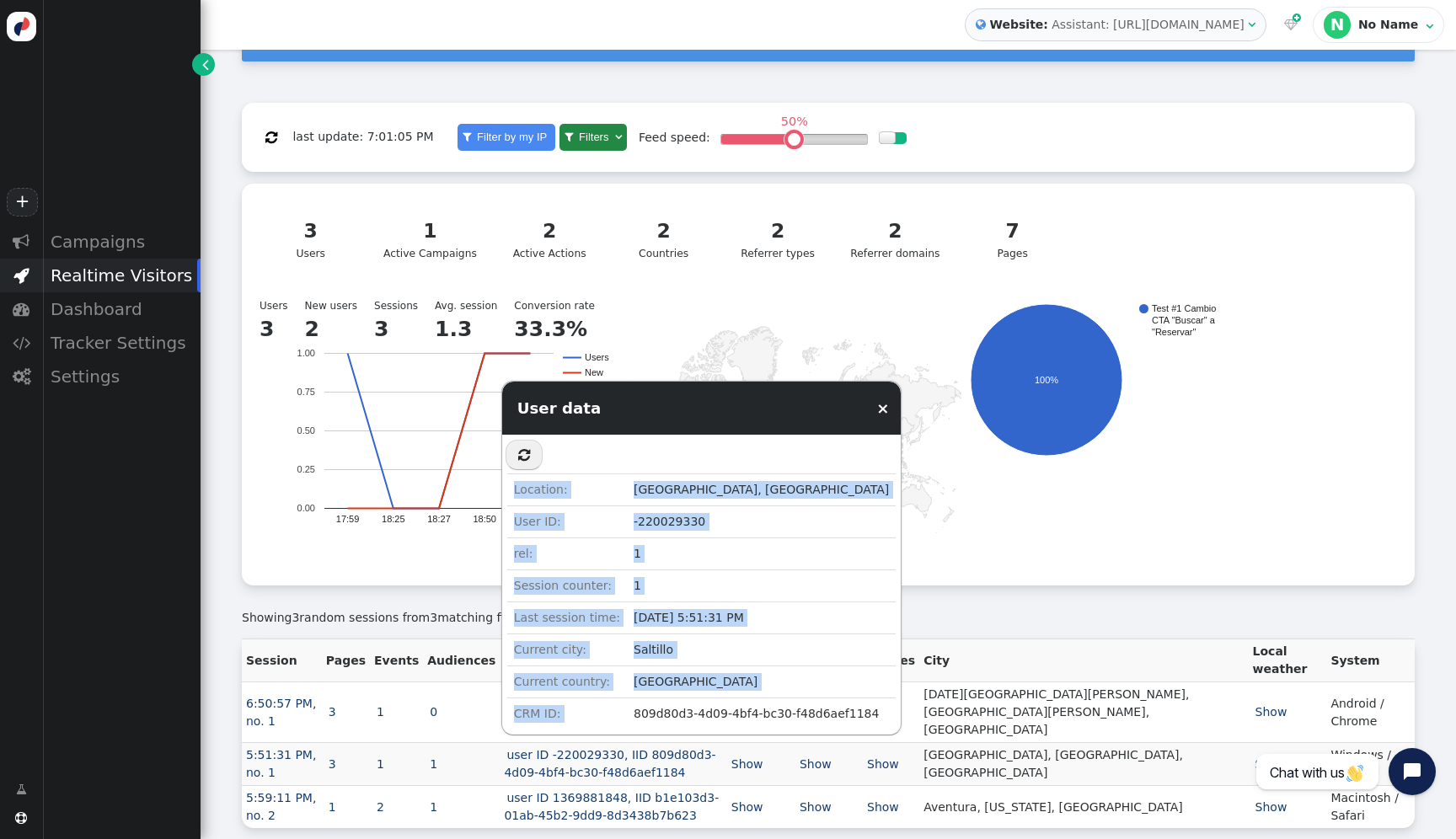
click at [680, 708] on td "809d80d3-4d09-4bf4-bc30-f48d6aef1184" at bounding box center [761, 713] width 268 height 32
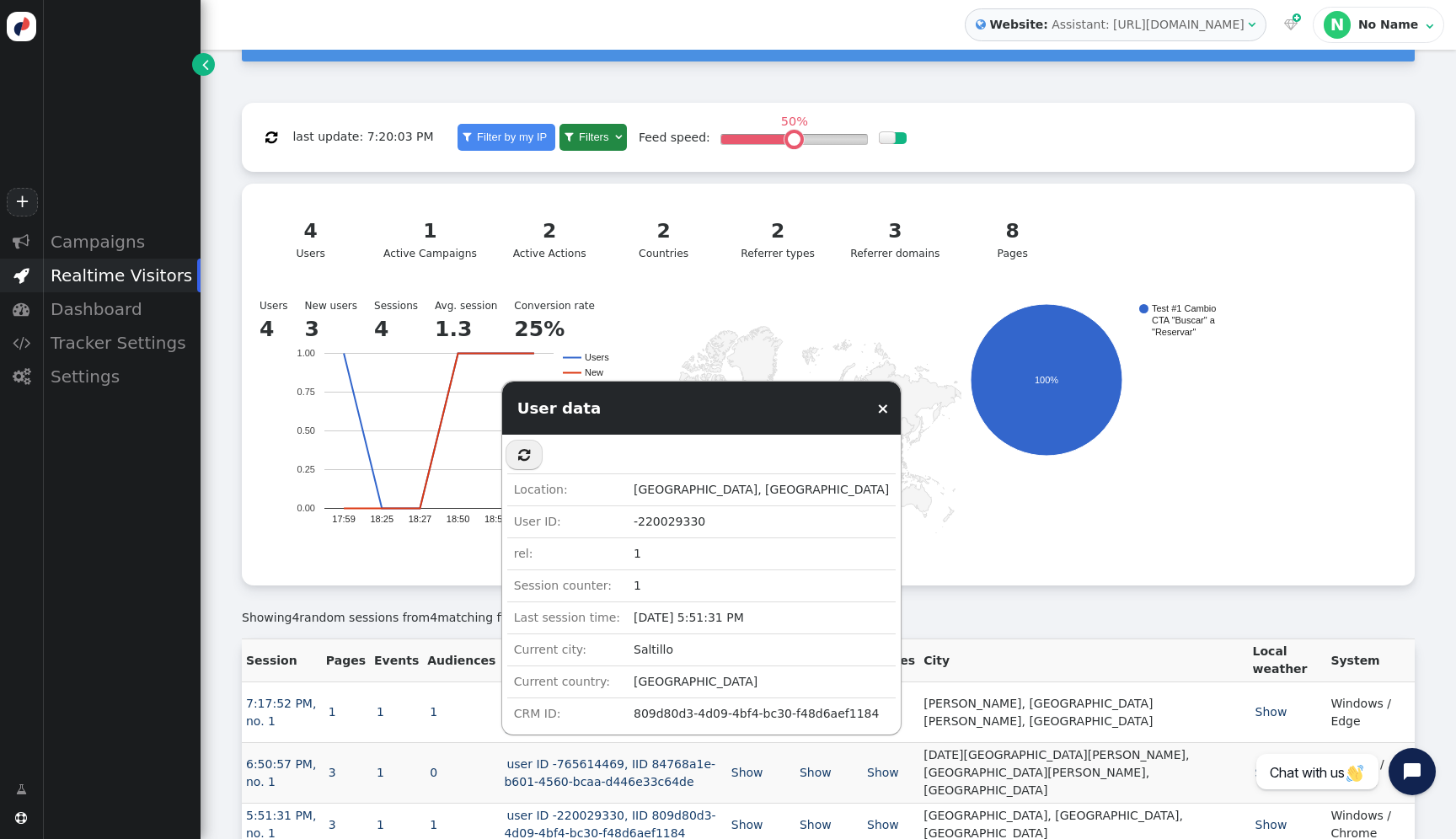
click at [882, 124] on div "Feed speed: 50% " at bounding box center [772, 138] width 267 height 47
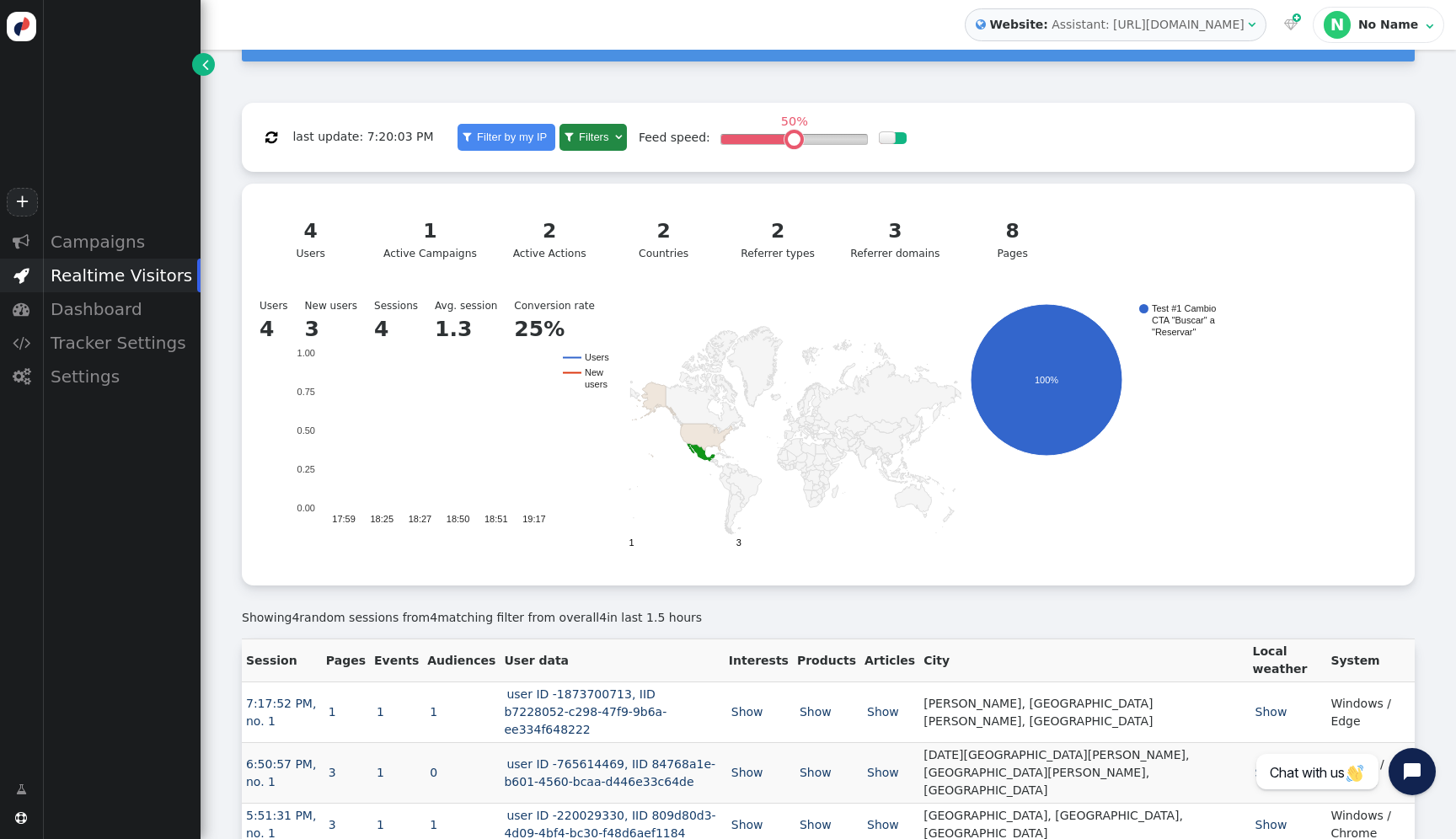
scroll to position [203, 0]
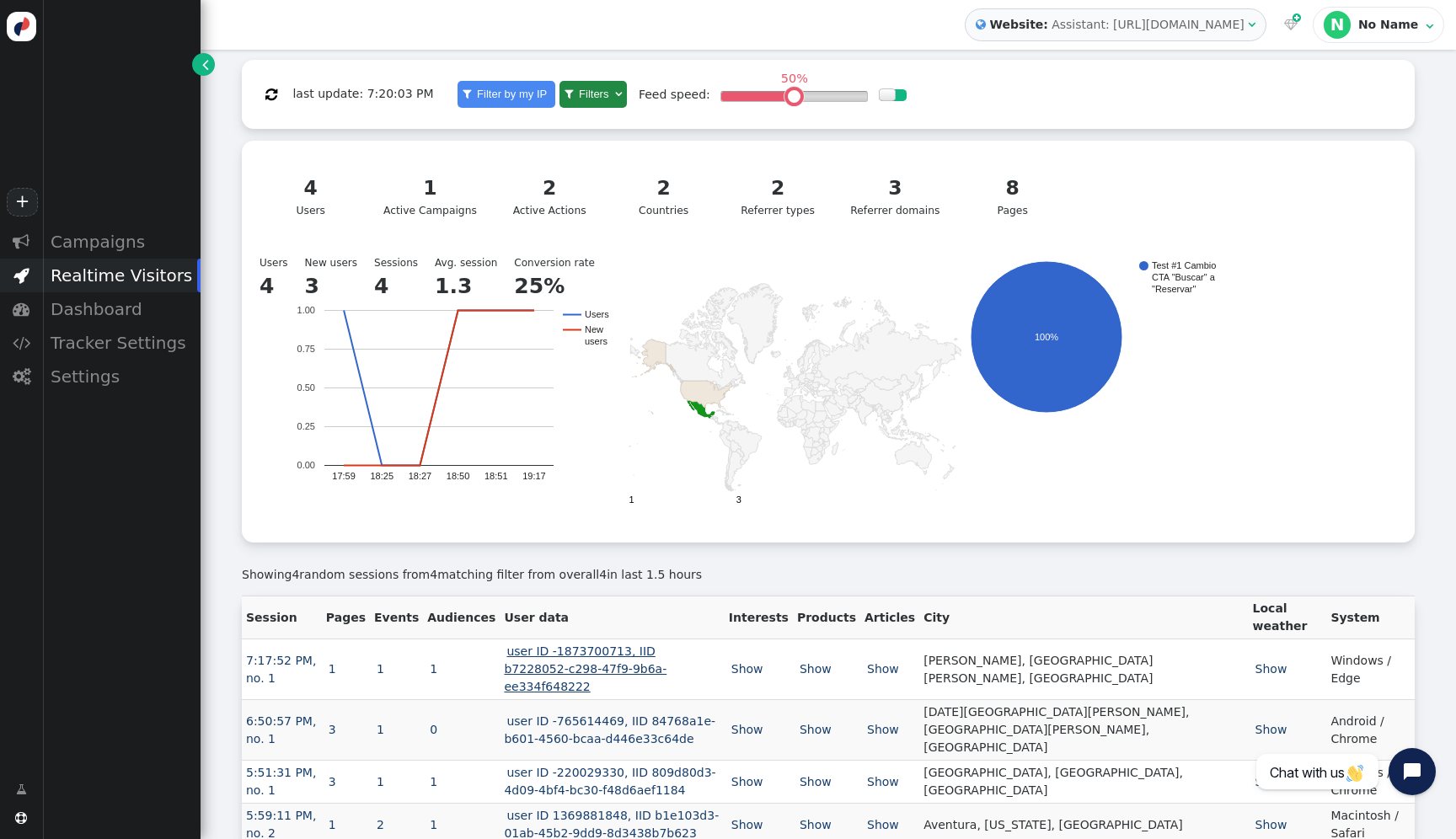
click at [615, 661] on link "user ID -1873700713, IID b7228052-c298-47f9-9b6a-ee334f648222" at bounding box center [585, 669] width 162 height 49
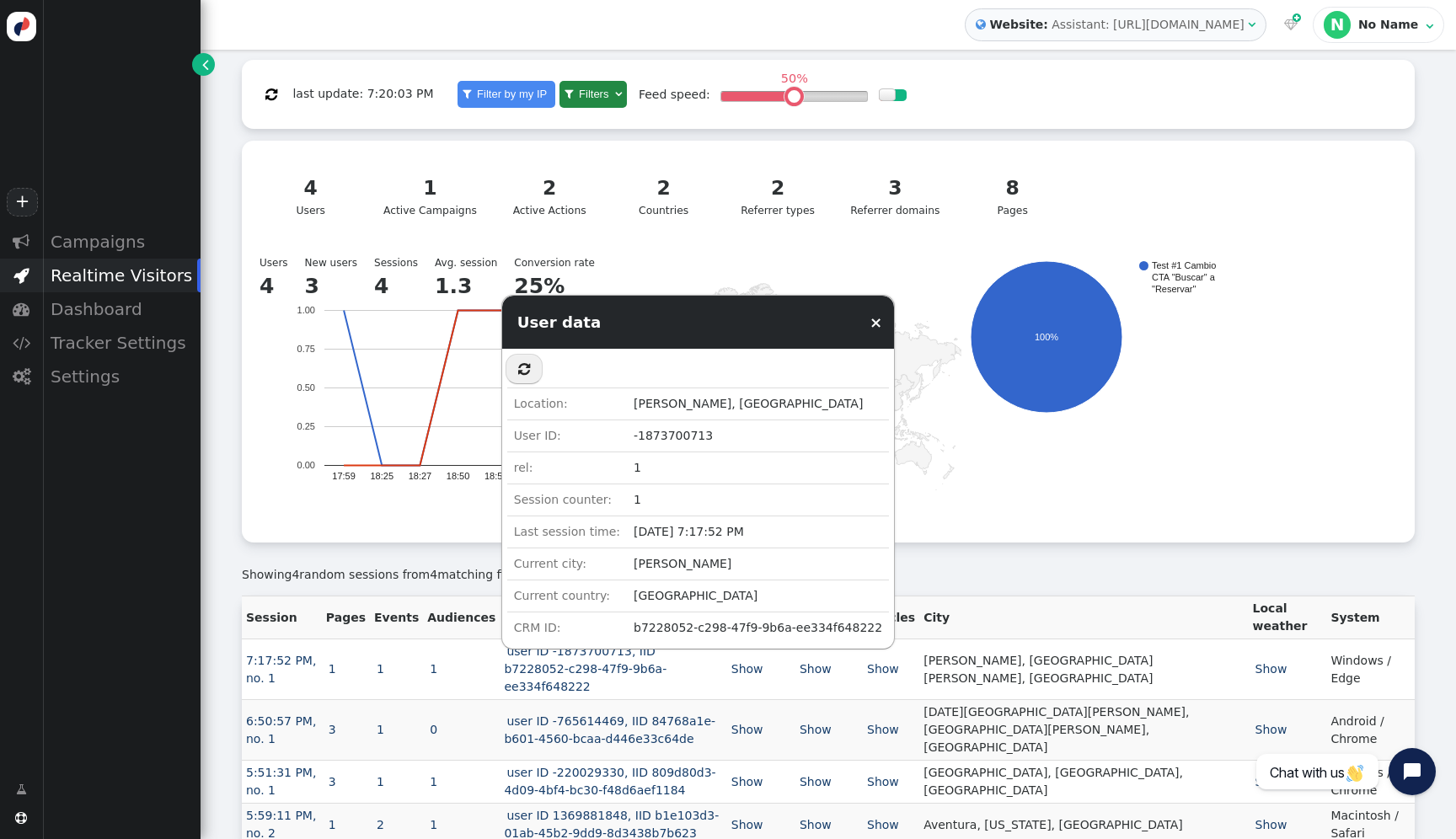
click at [698, 626] on td "b7228052-c298-47f9-9b6a-ee334f648222" at bounding box center [758, 627] width 262 height 32
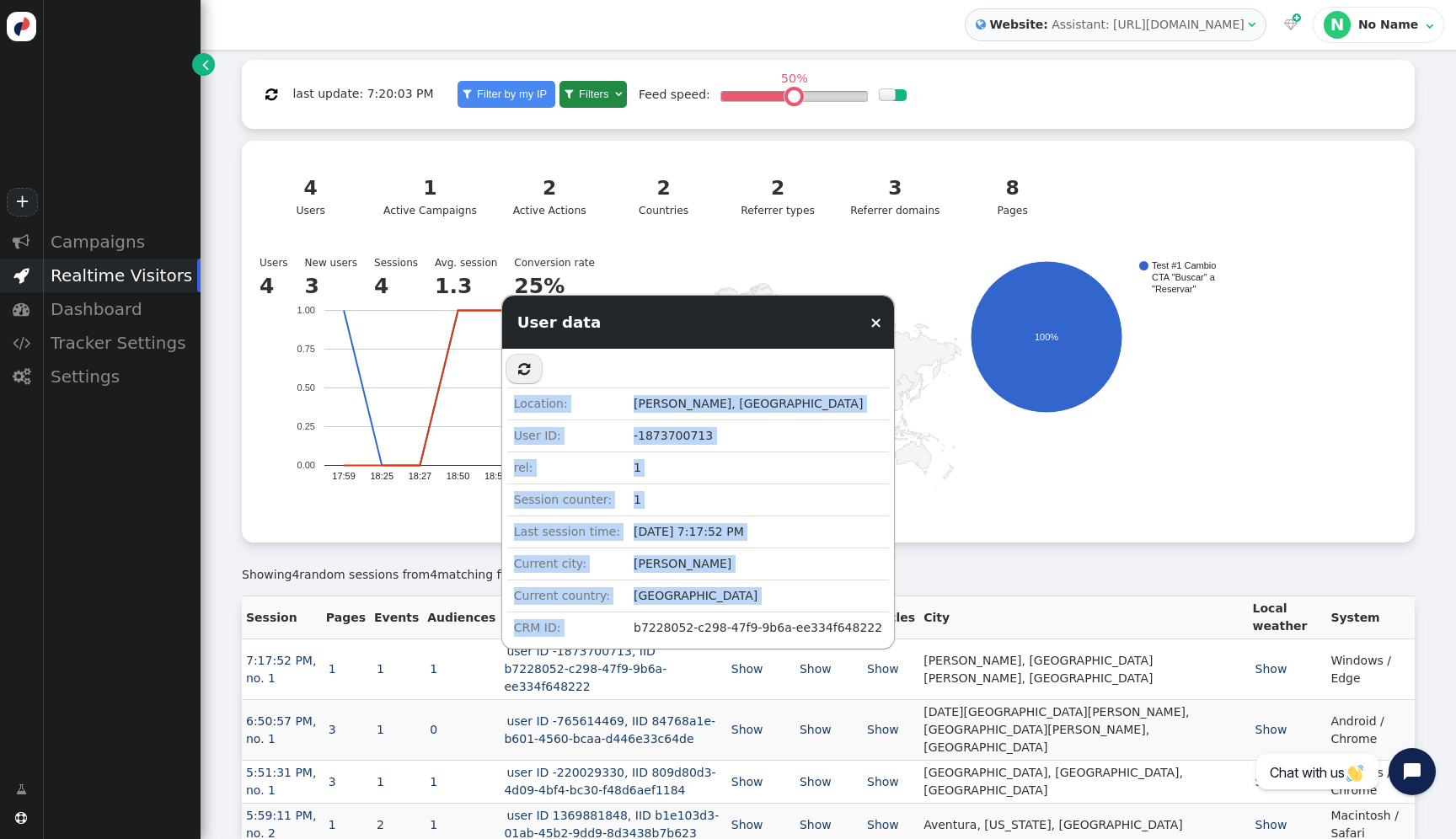
click at [698, 626] on td "b7228052-c298-47f9-9b6a-ee334f648222" at bounding box center [758, 627] width 262 height 32
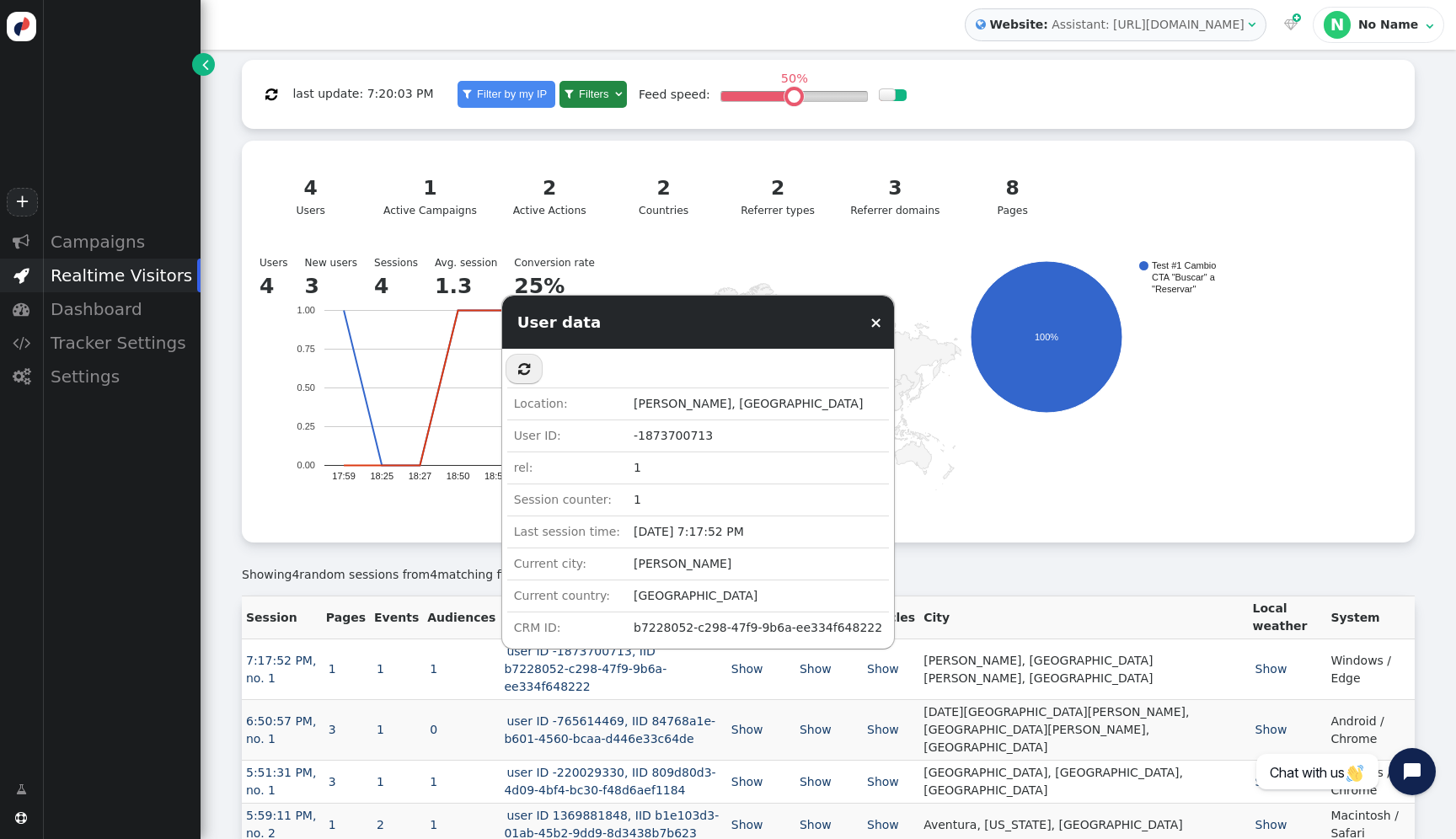
click at [112, 513] on div " Campaigns  Realtime Visitors  Dashboard  Tracker Settings  Settings" at bounding box center [100, 493] width 201 height 537
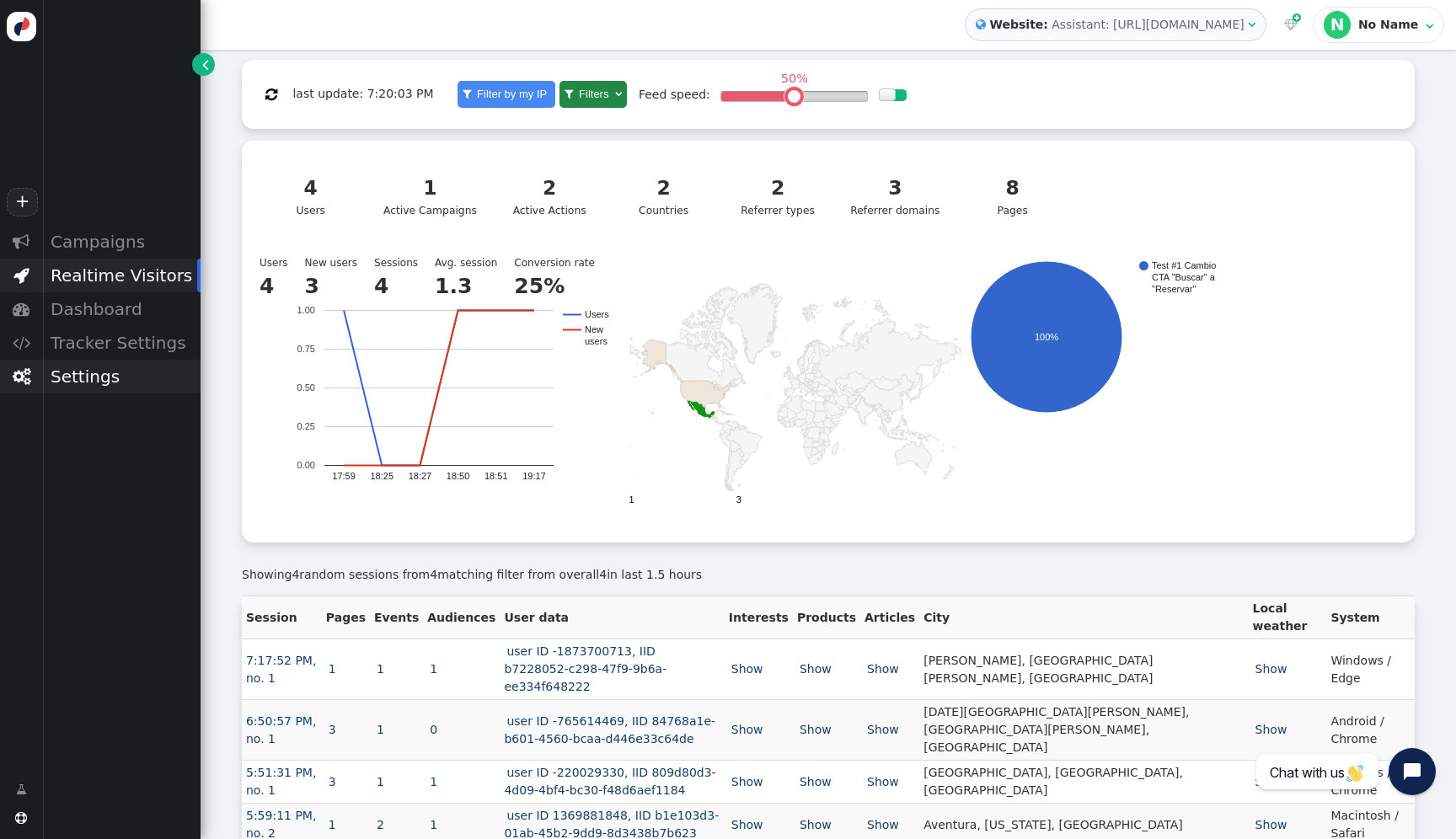
click at [94, 380] on div "Settings" at bounding box center [121, 376] width 159 height 34
click at [139, 430] on div "Conversion Tracking" at bounding box center [121, 429] width 159 height 24
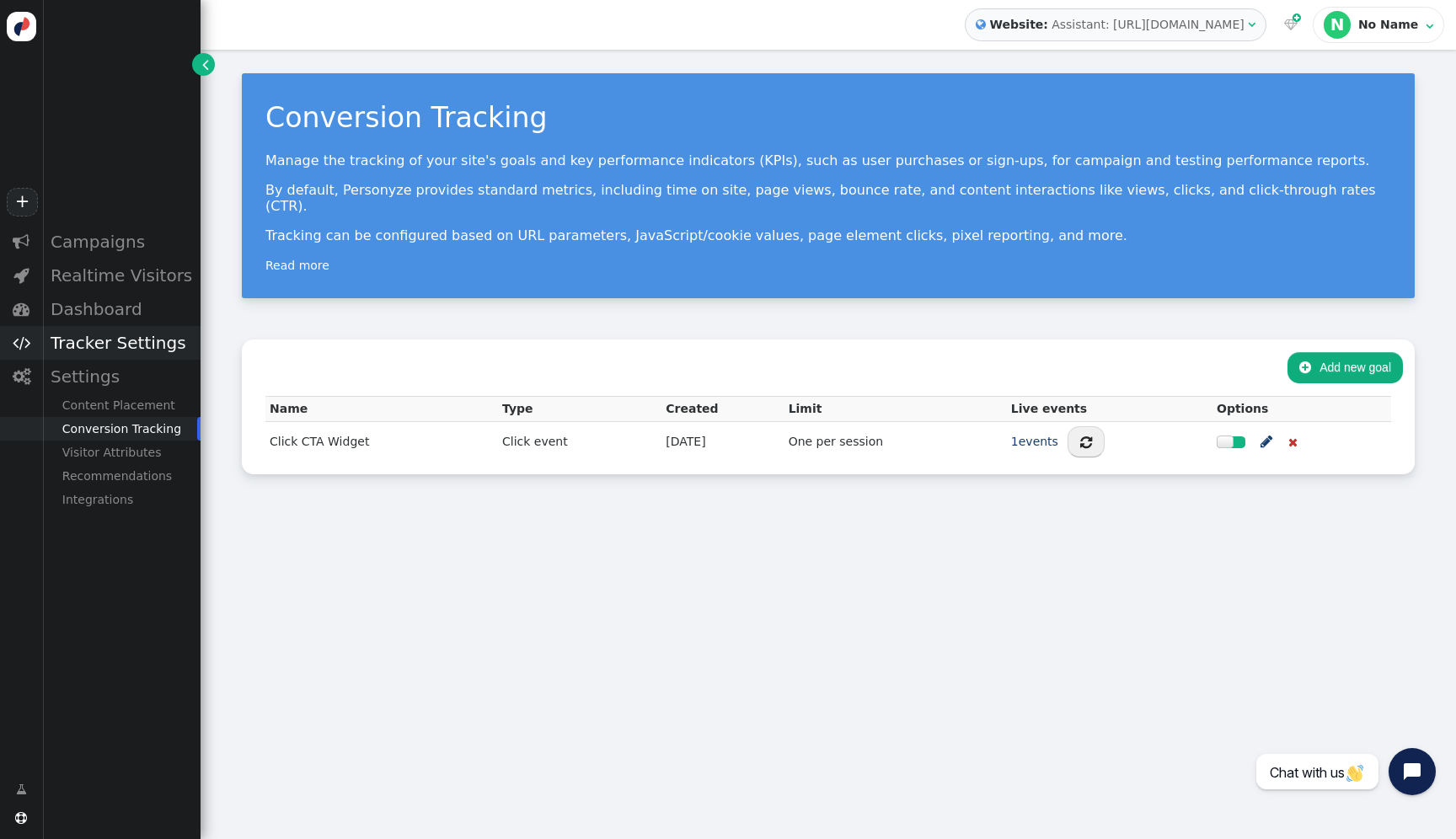
click at [136, 342] on div "Tracker Settings" at bounding box center [121, 342] width 159 height 34
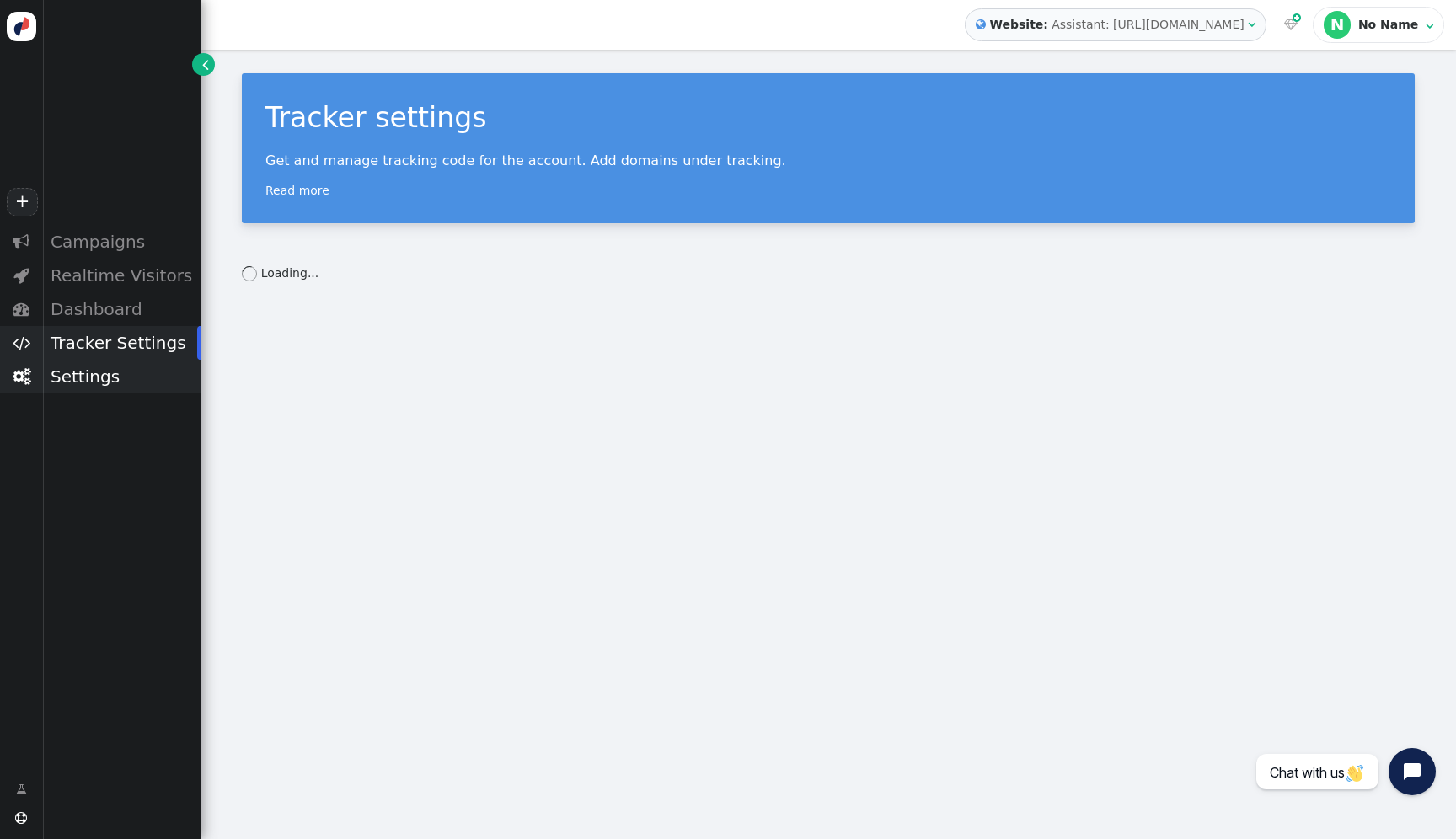
click at [103, 384] on div "Settings" at bounding box center [121, 376] width 159 height 34
click at [120, 448] on div "Visitor Attributes" at bounding box center [121, 453] width 159 height 24
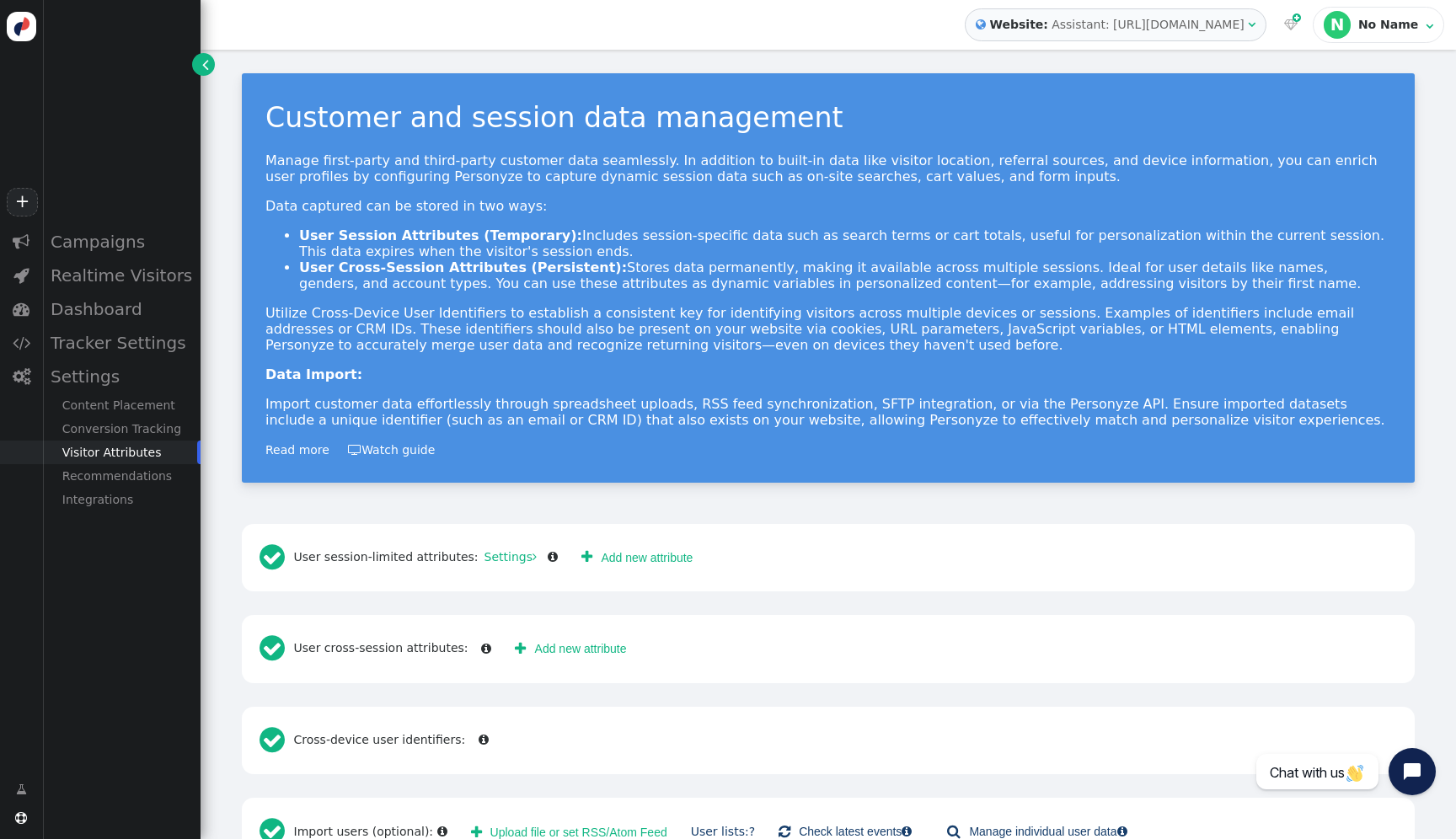
scroll to position [50, 0]
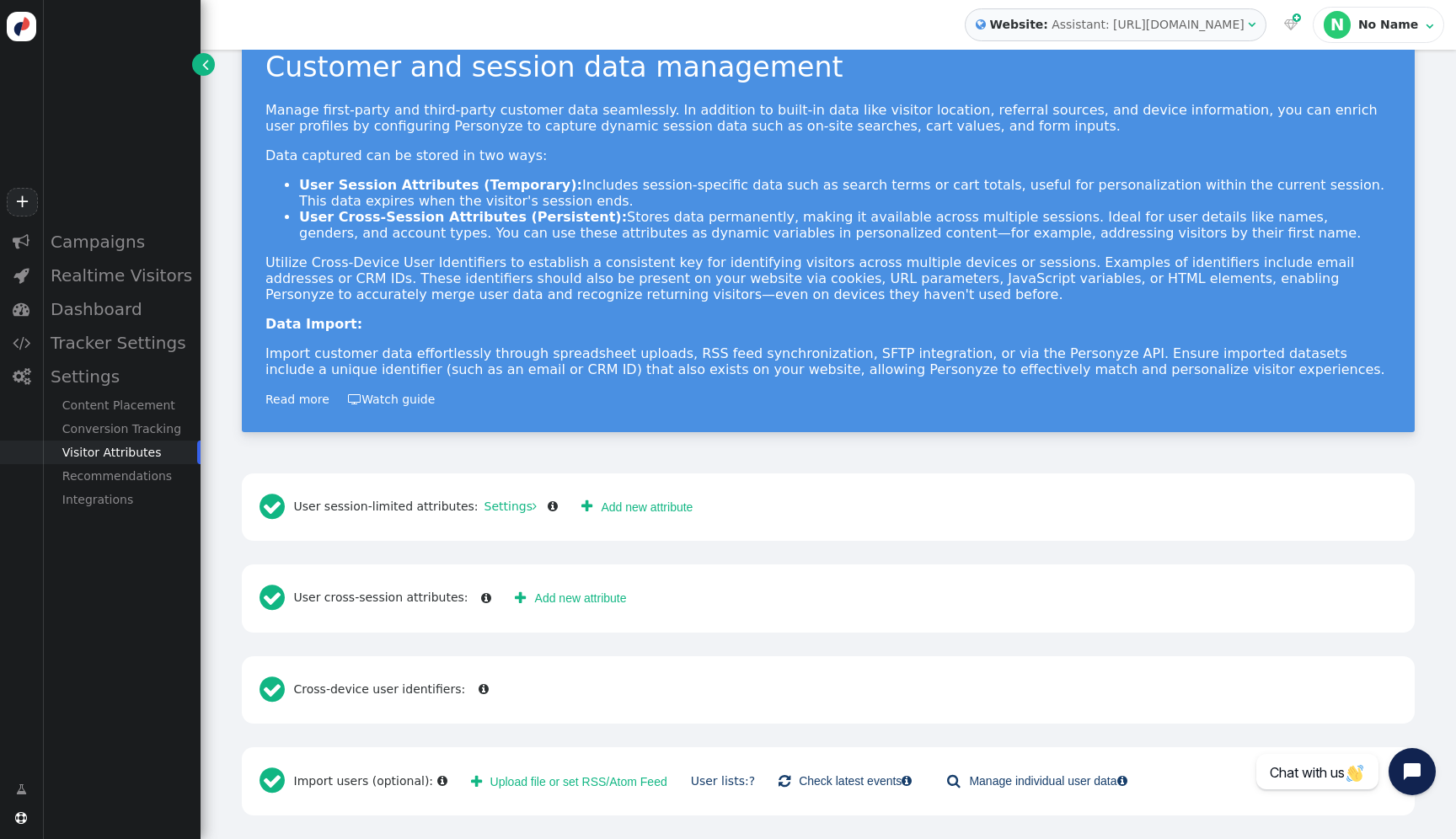
click at [557, 593] on link " Add new attribute" at bounding box center [571, 598] width 135 height 30
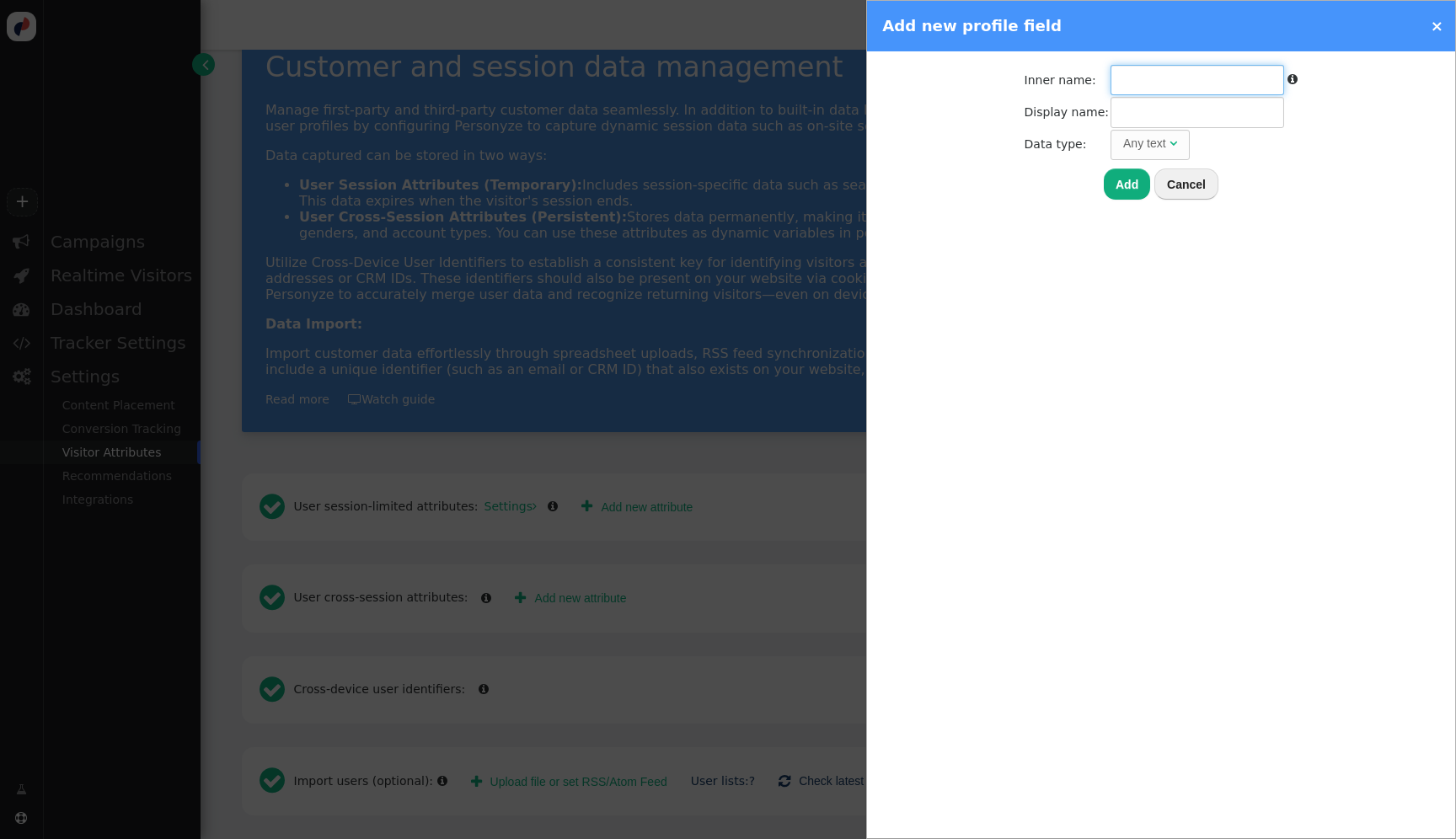
click at [1190, 71] on input "text" at bounding box center [1197, 79] width 173 height 30
paste input "firstName"
type input "firstName"
click at [1182, 108] on input "text" at bounding box center [1197, 111] width 173 height 30
paste input "firstName"
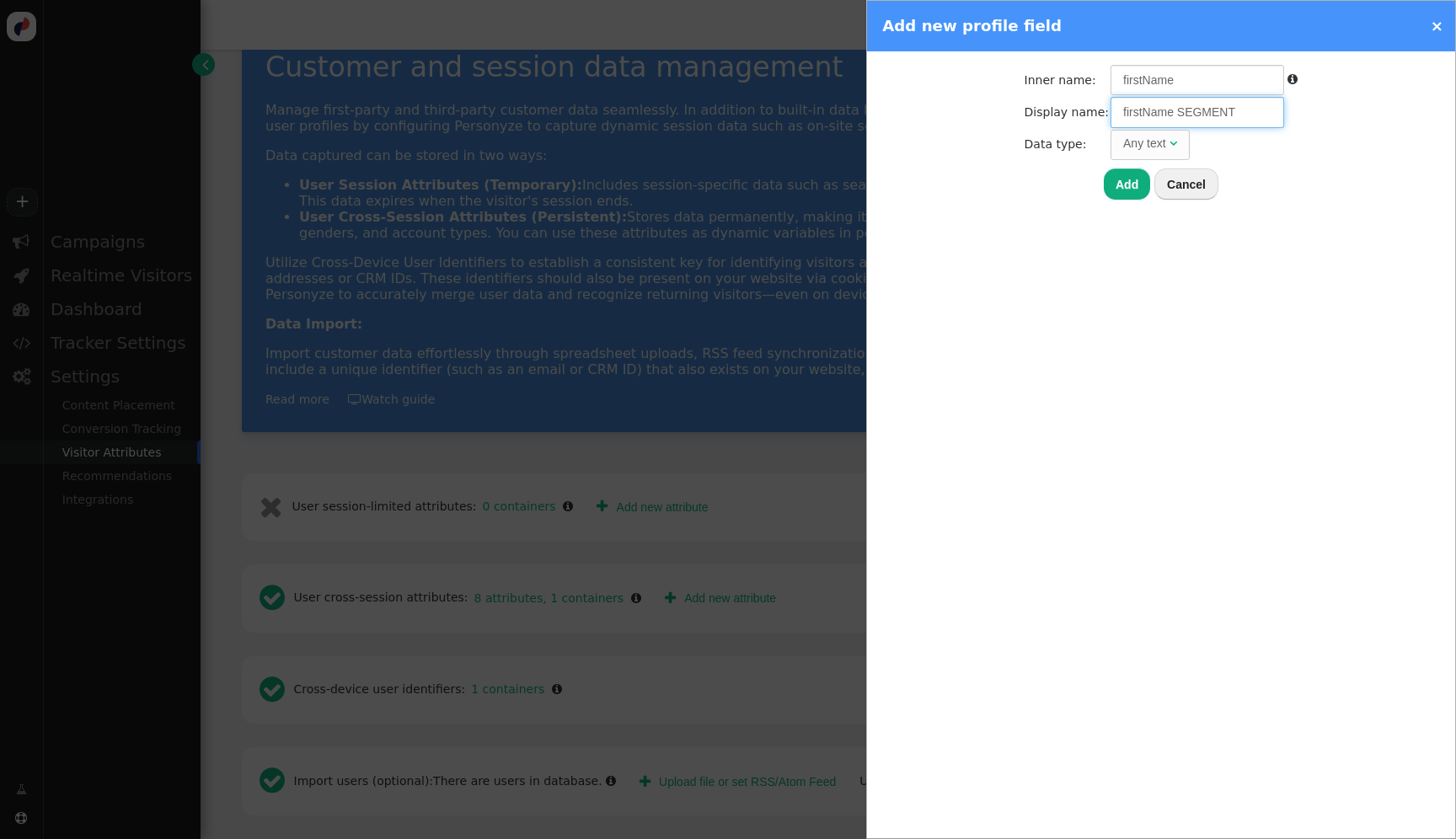
type input "firstName SEGMENT"
click at [1141, 188] on button "Add" at bounding box center [1126, 184] width 47 height 30
type input "firstname"
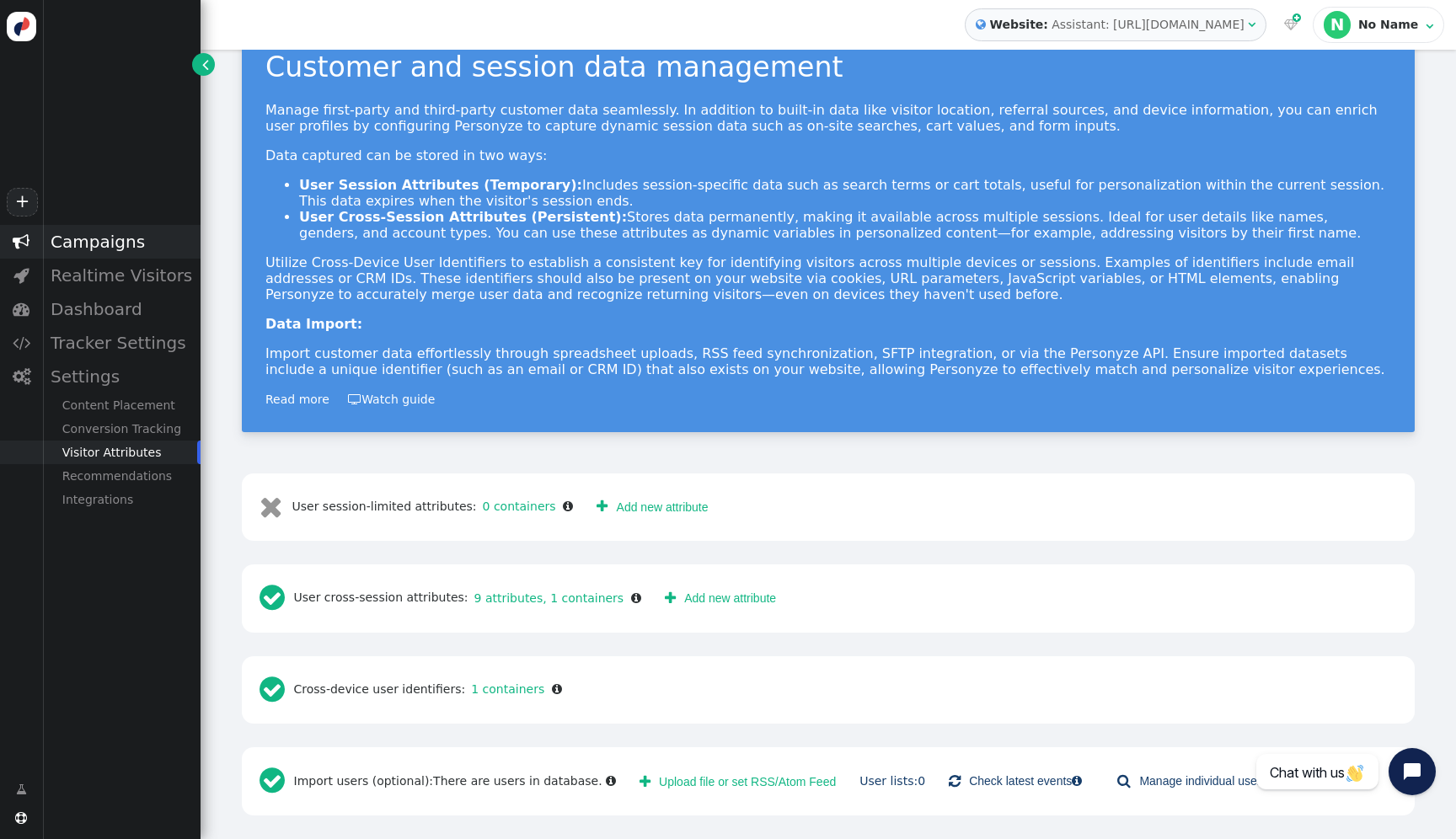
click at [126, 246] on div "Campaigns" at bounding box center [121, 241] width 159 height 34
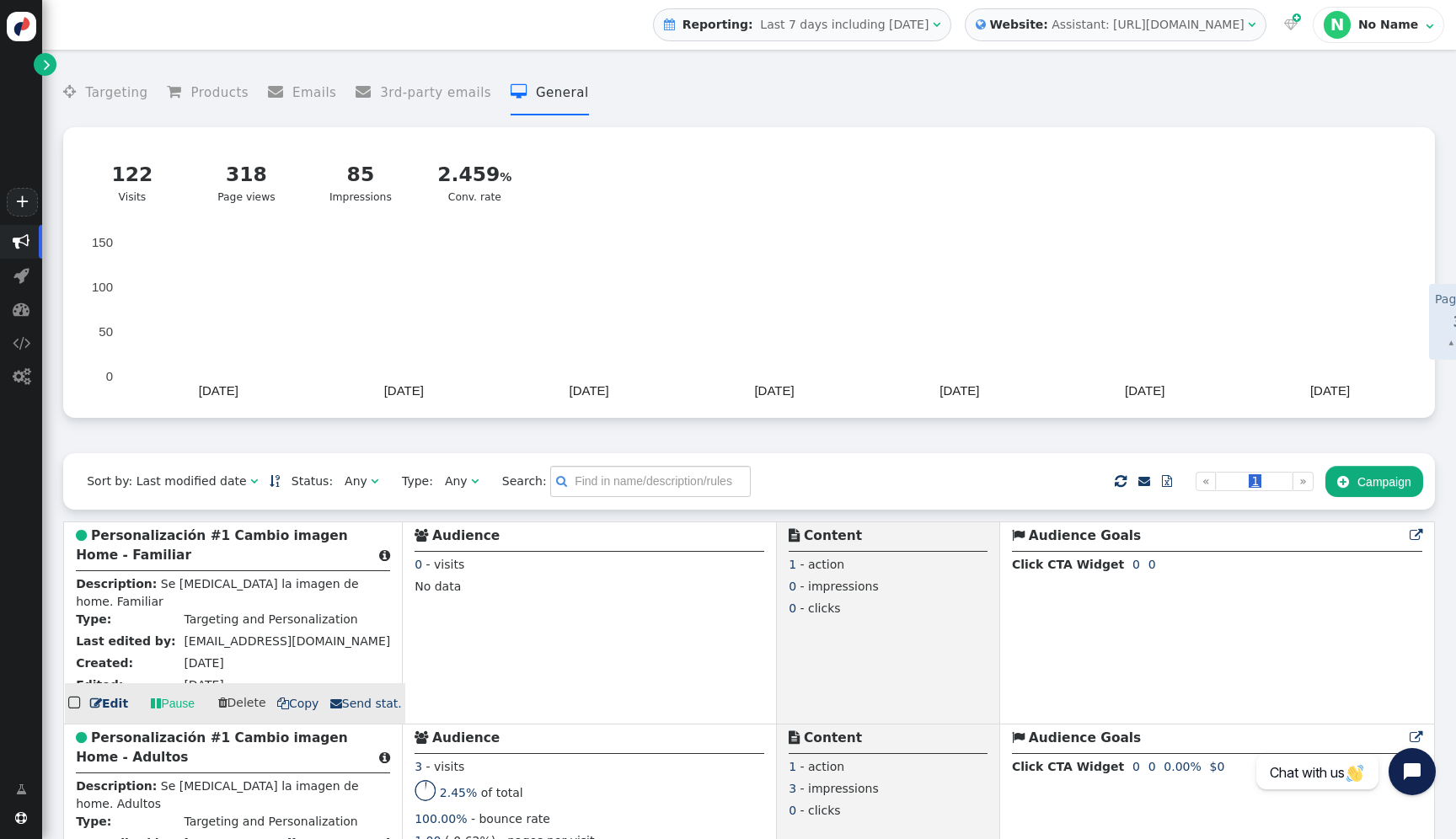
click at [229, 548] on b "Personalización #1 Cambio imagen Home - Familiar" at bounding box center [212, 546] width 272 height 35
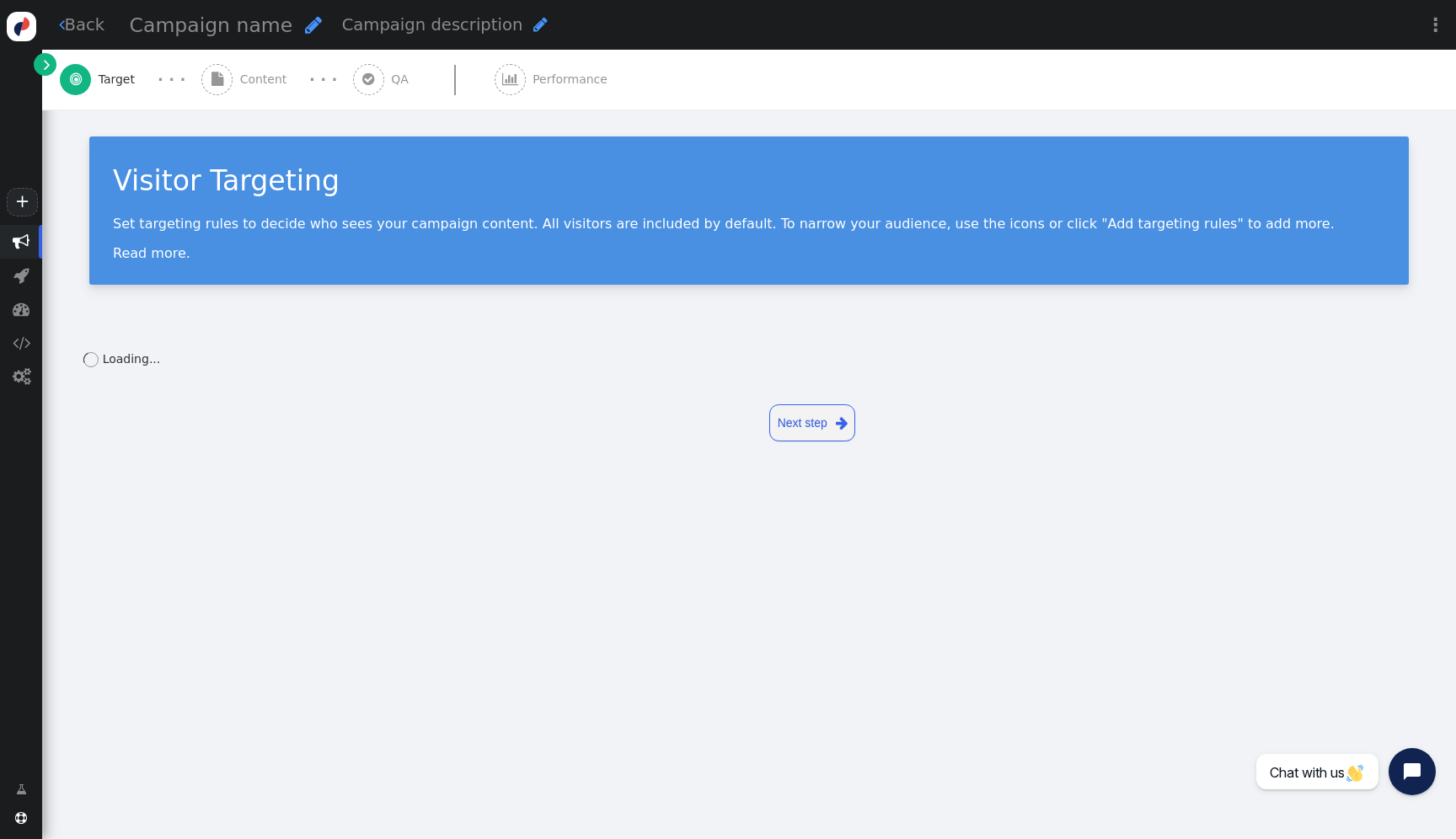
click at [257, 87] on span "Content" at bounding box center [267, 79] width 54 height 17
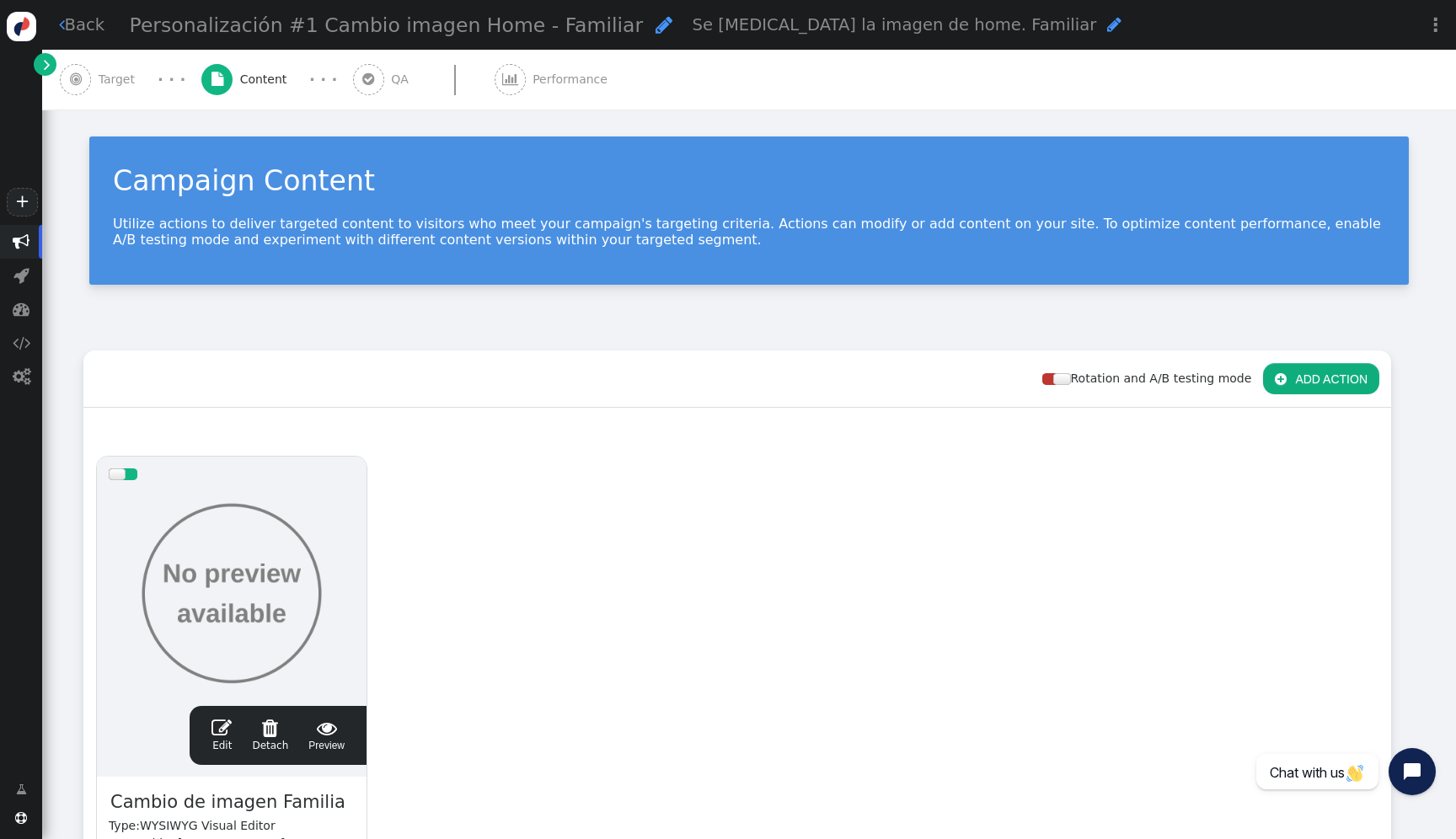
click at [327, 570] on div at bounding box center [232, 593] width 246 height 203
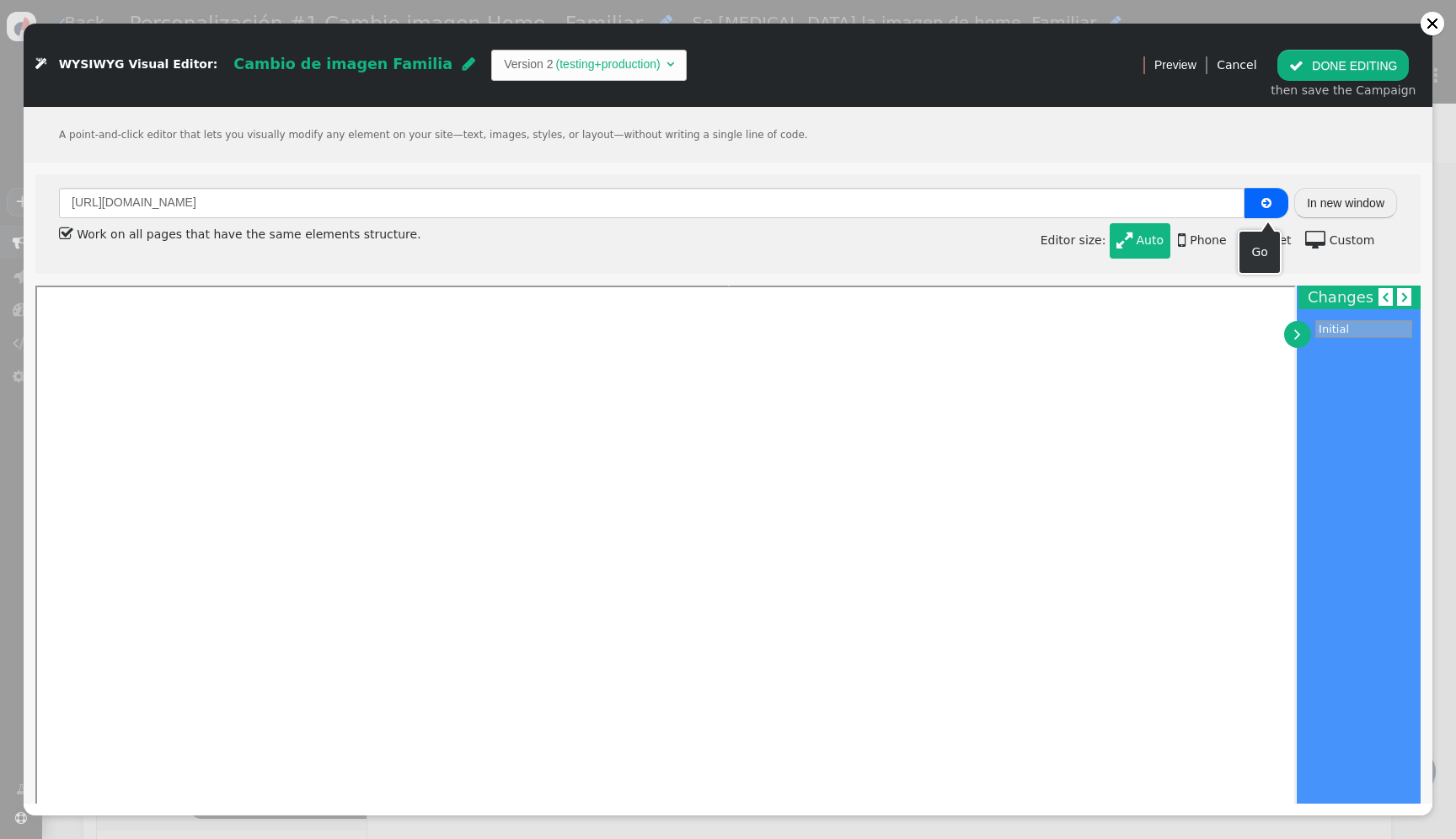
click at [1257, 204] on button "" at bounding box center [1266, 203] width 44 height 30
click at [1336, 201] on button "In new window" at bounding box center [1346, 203] width 103 height 30
click at [1375, 217] on button "In new window" at bounding box center [1346, 203] width 103 height 30
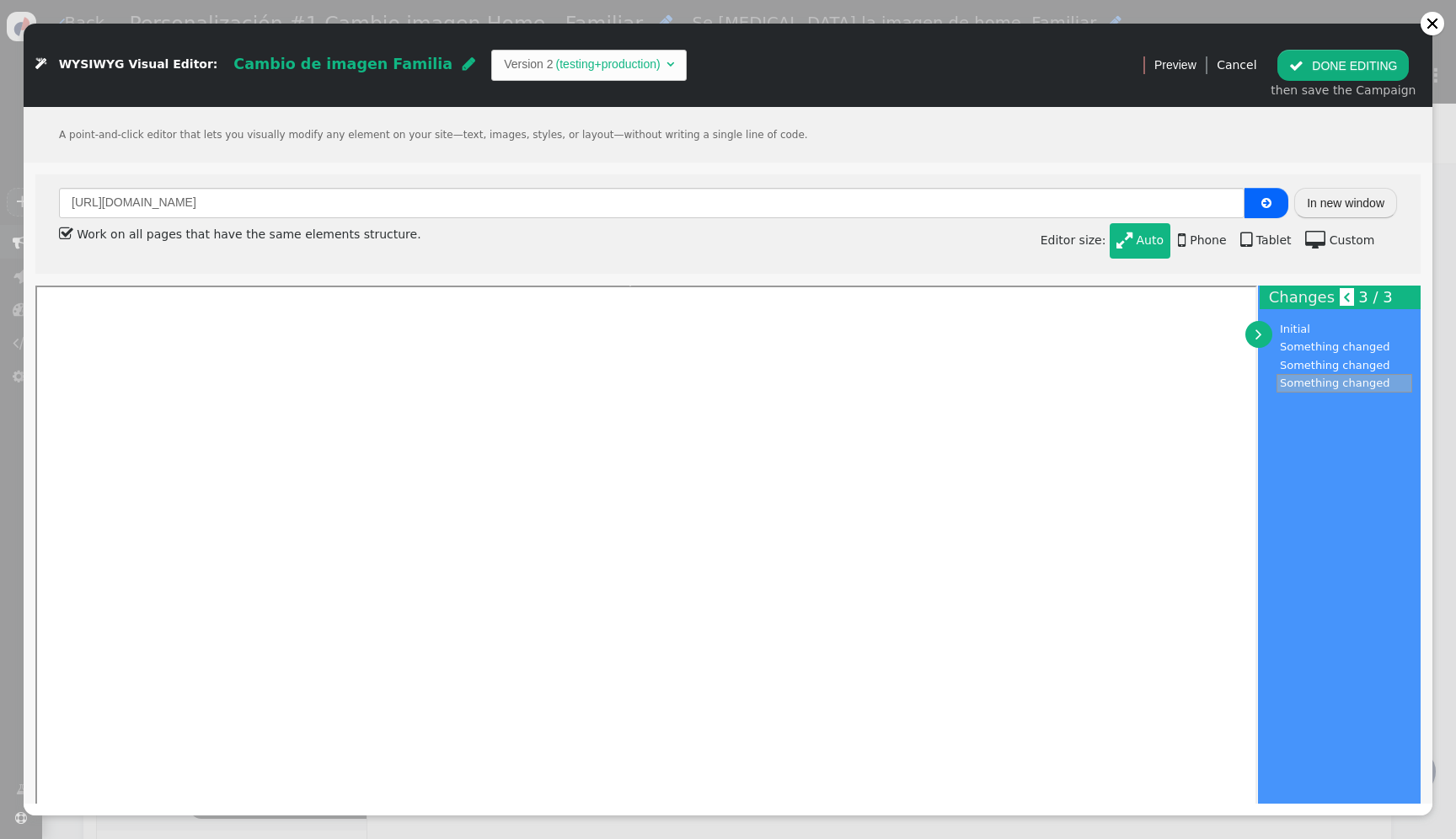
click at [1398, 75] on button " DONE EDITING" at bounding box center [1343, 64] width 131 height 30
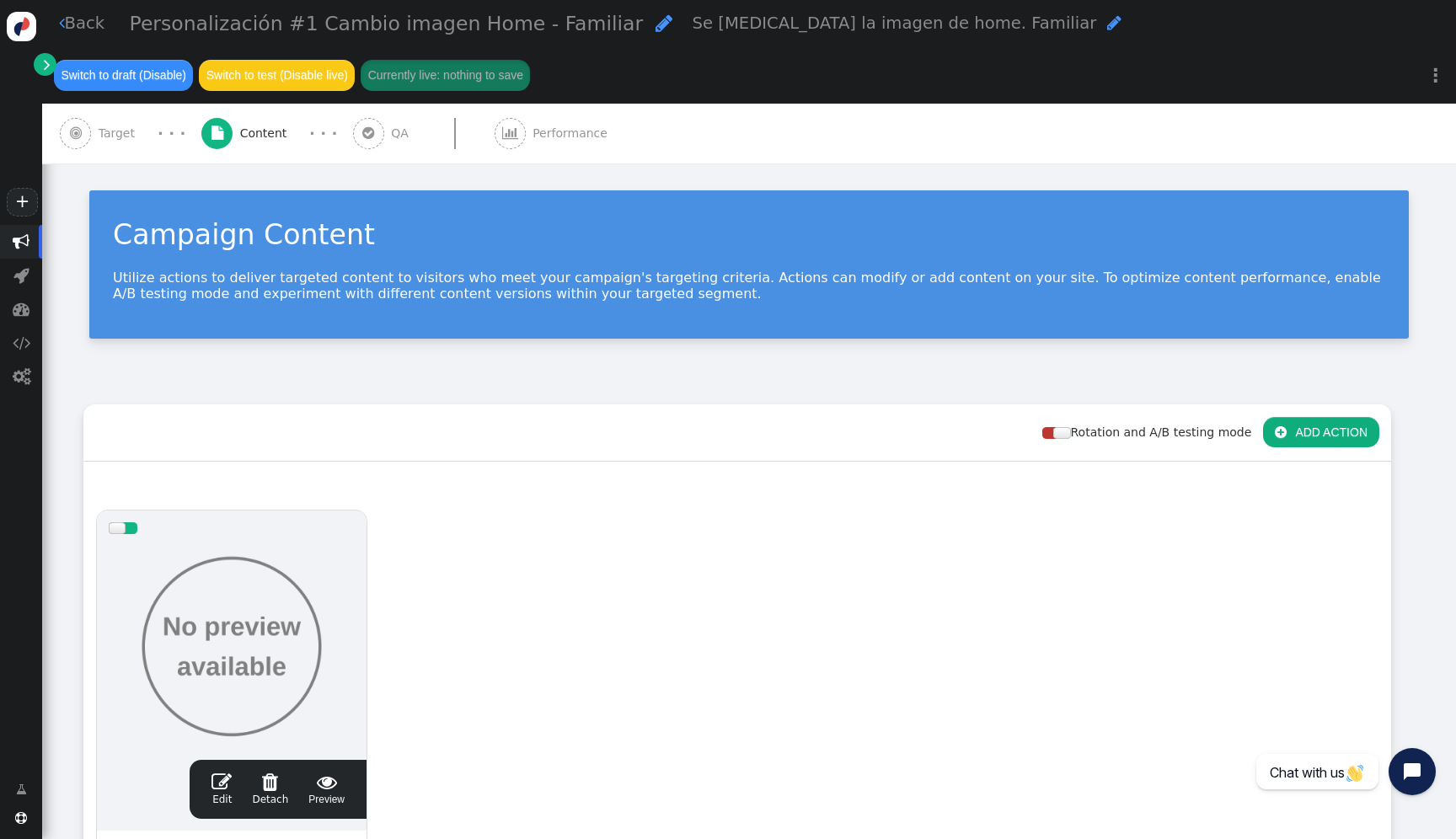
click at [55, 64] on link "" at bounding box center [45, 64] width 23 height 23
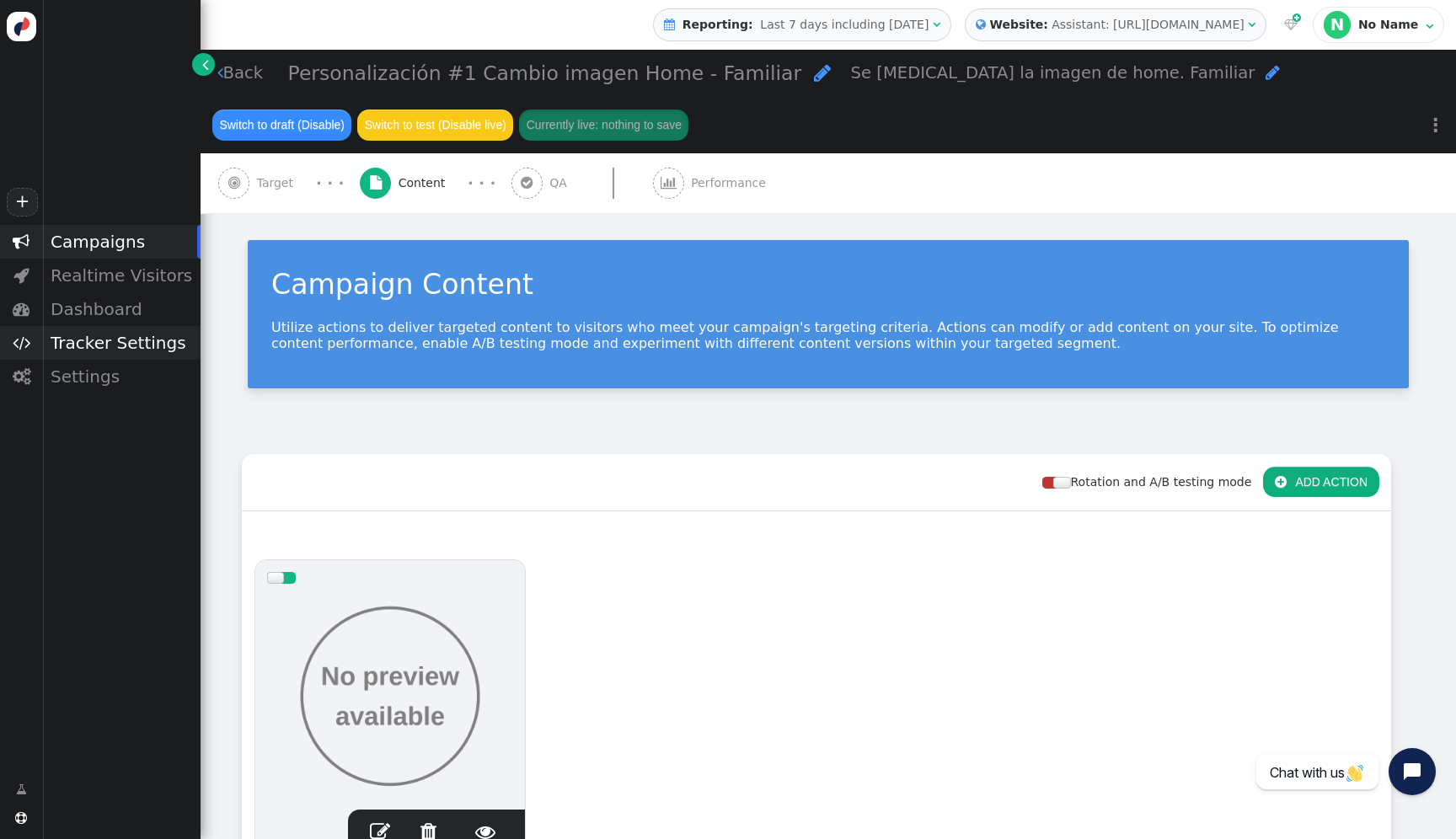
click at [96, 344] on div "Tracker Settings" at bounding box center [121, 342] width 159 height 34
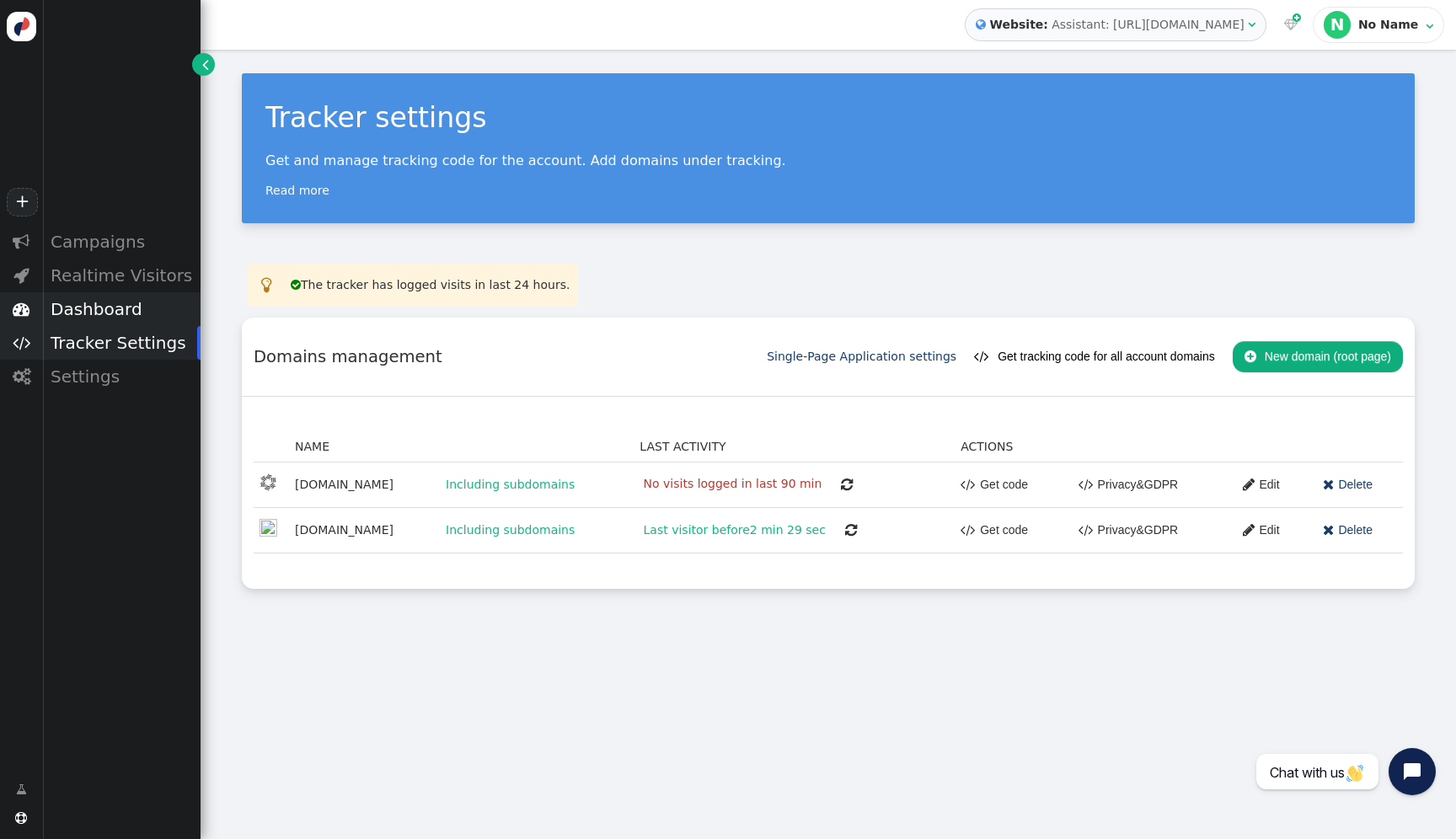
click at [96, 312] on div "Dashboard" at bounding box center [121, 309] width 159 height 34
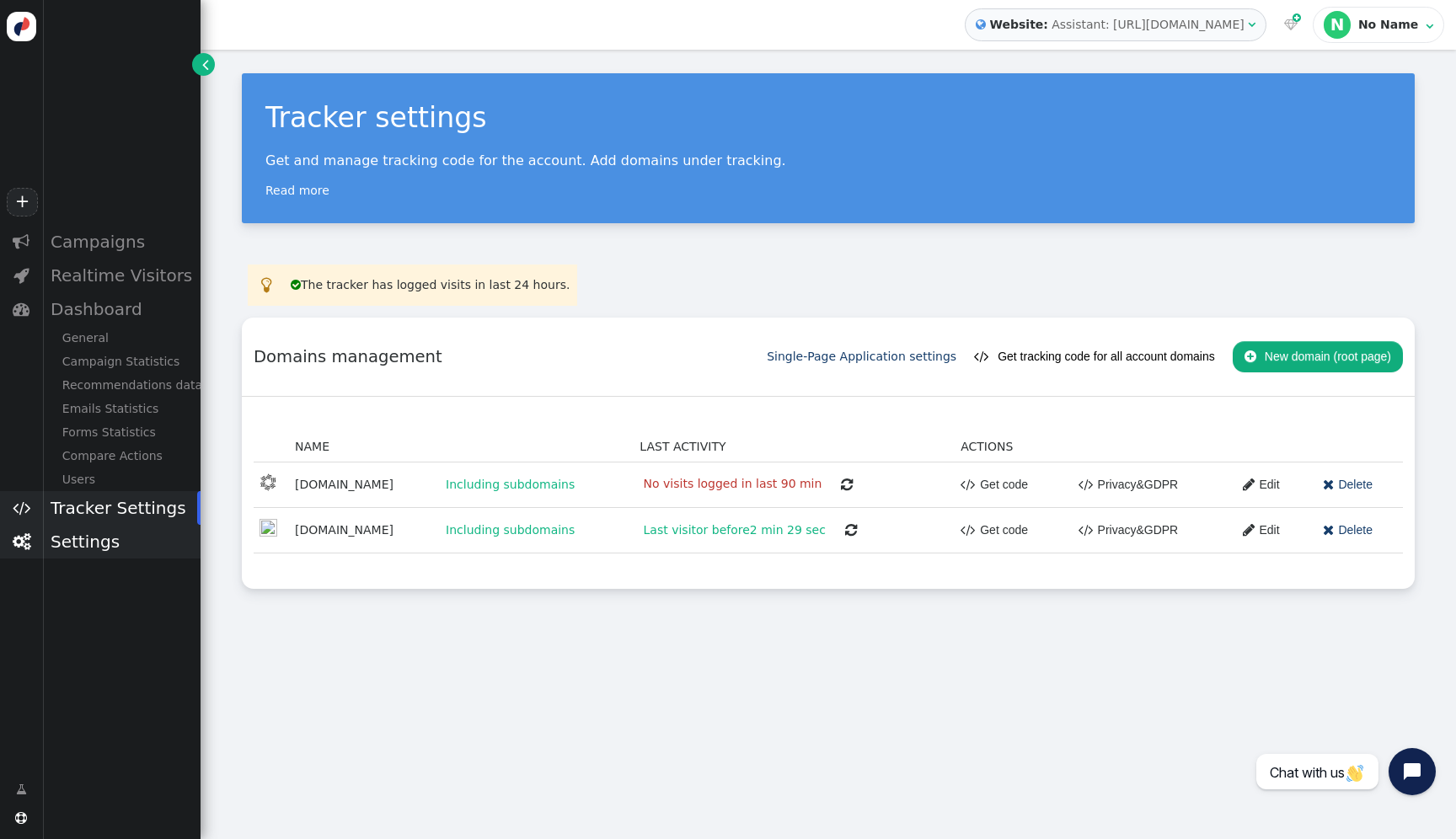
click at [79, 550] on div "Settings" at bounding box center [121, 541] width 159 height 34
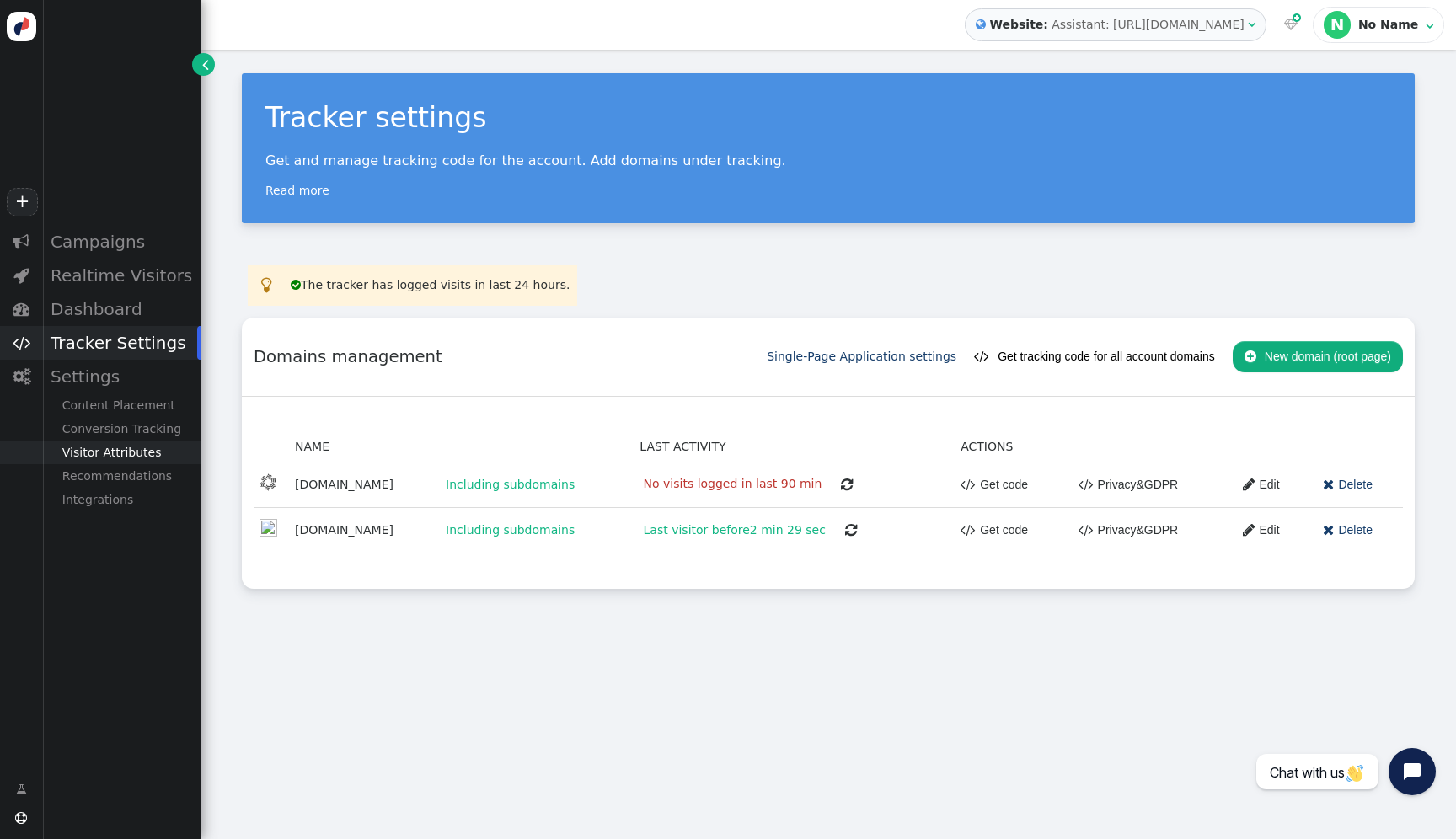
click at [115, 460] on div "Visitor Attributes" at bounding box center [121, 453] width 159 height 24
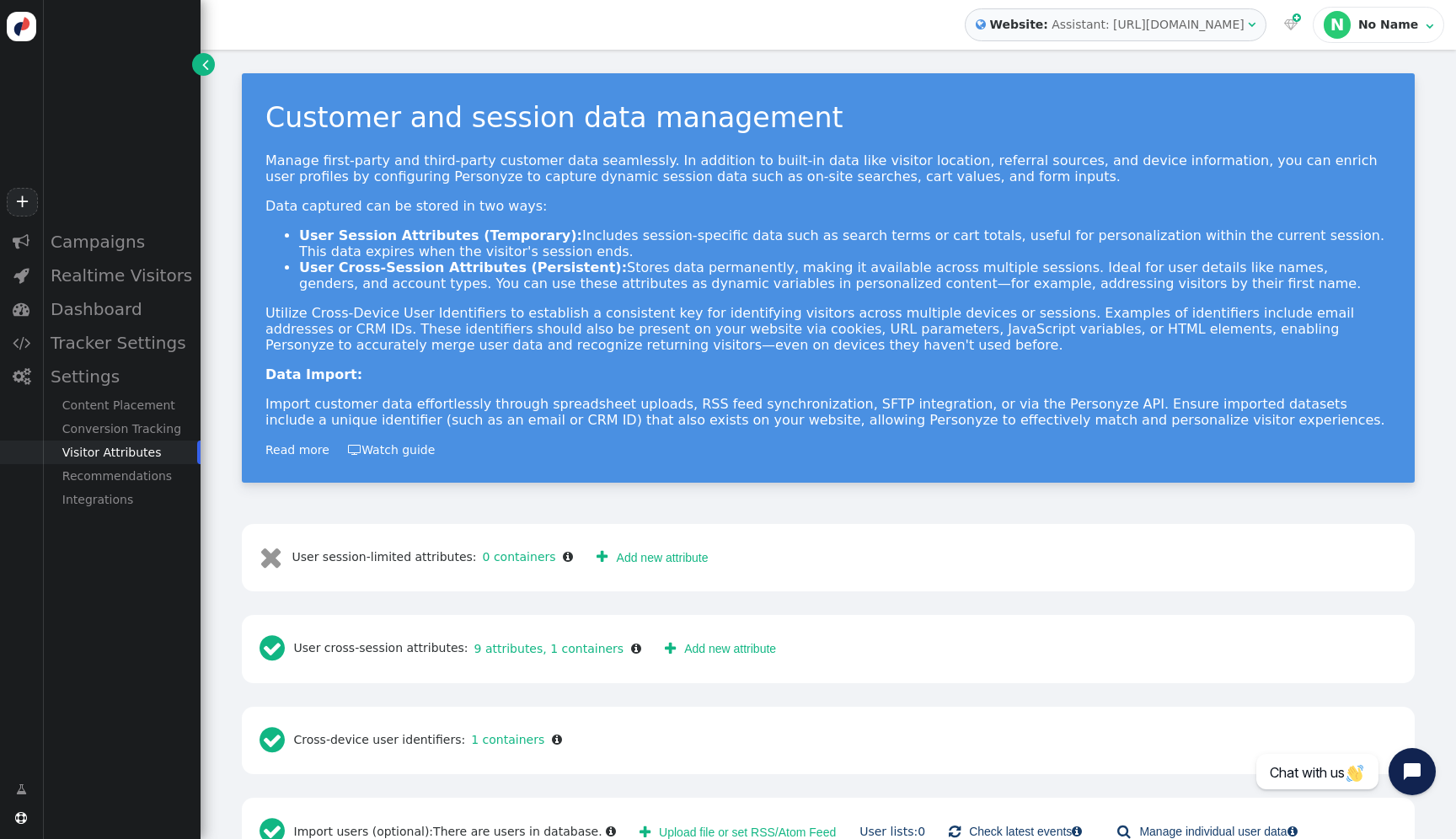
scroll to position [50, 0]
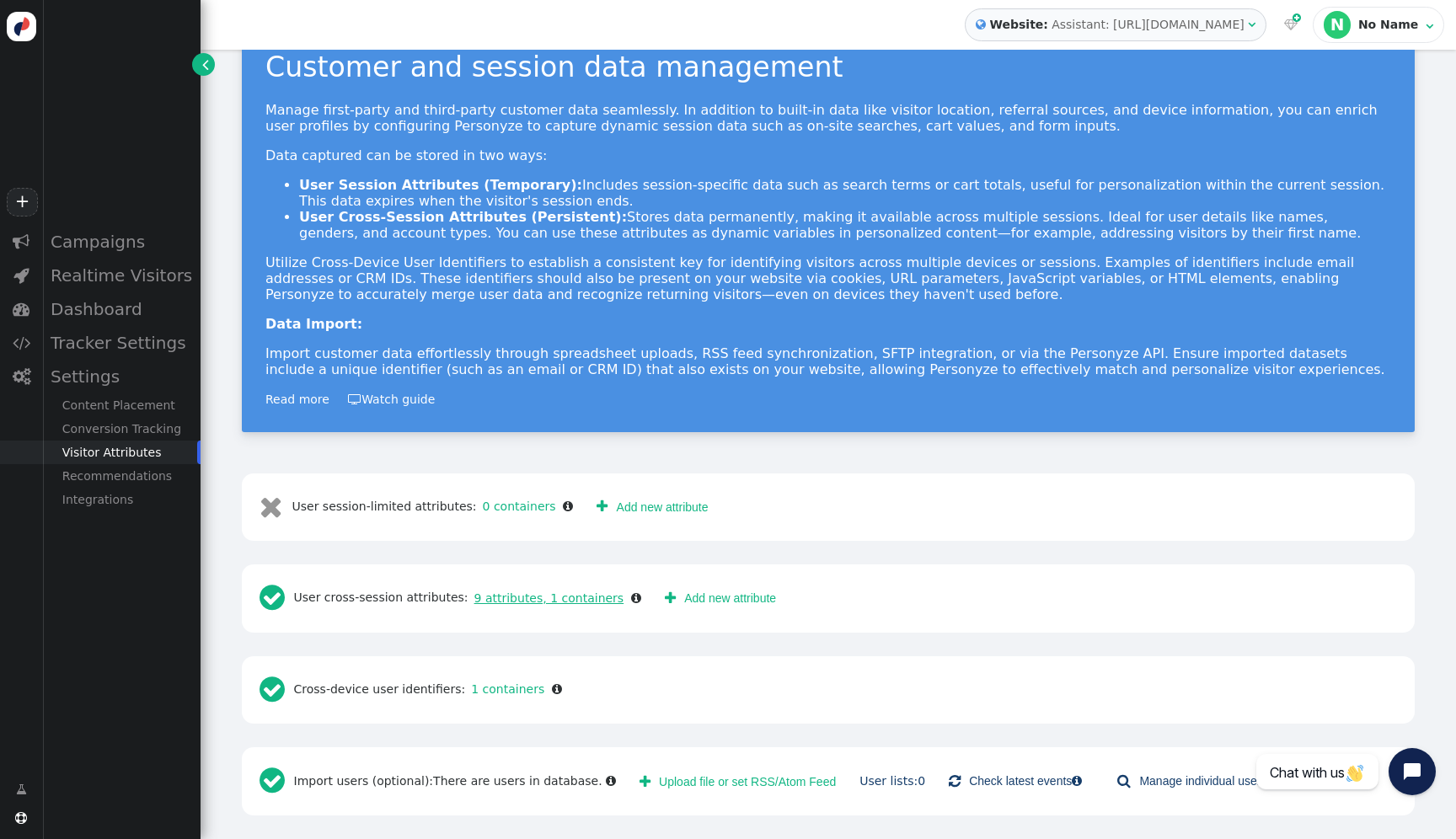
click at [516, 603] on link "9 attributes, 1 containers" at bounding box center [546, 598] width 156 height 14
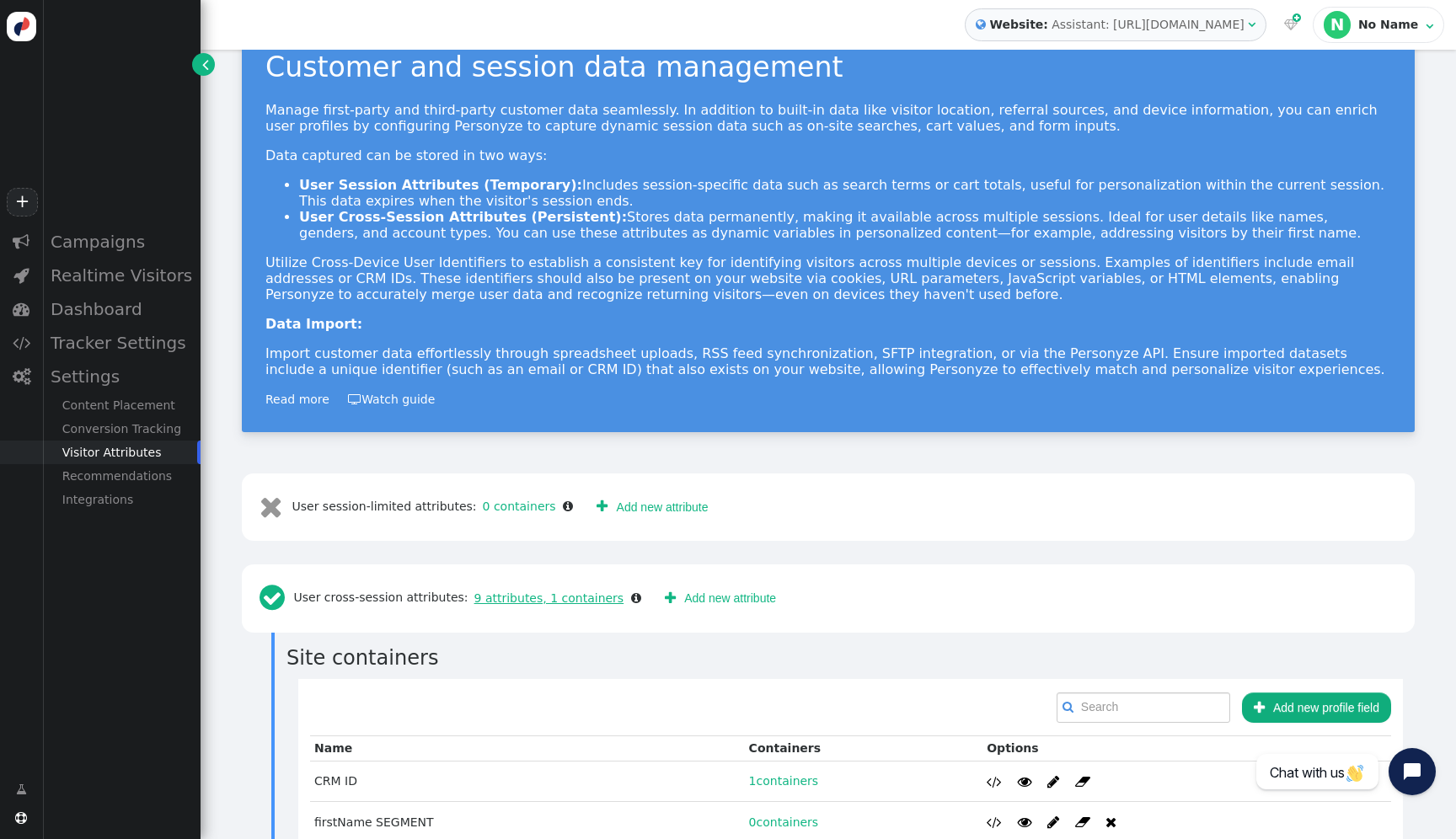
scroll to position [556, 0]
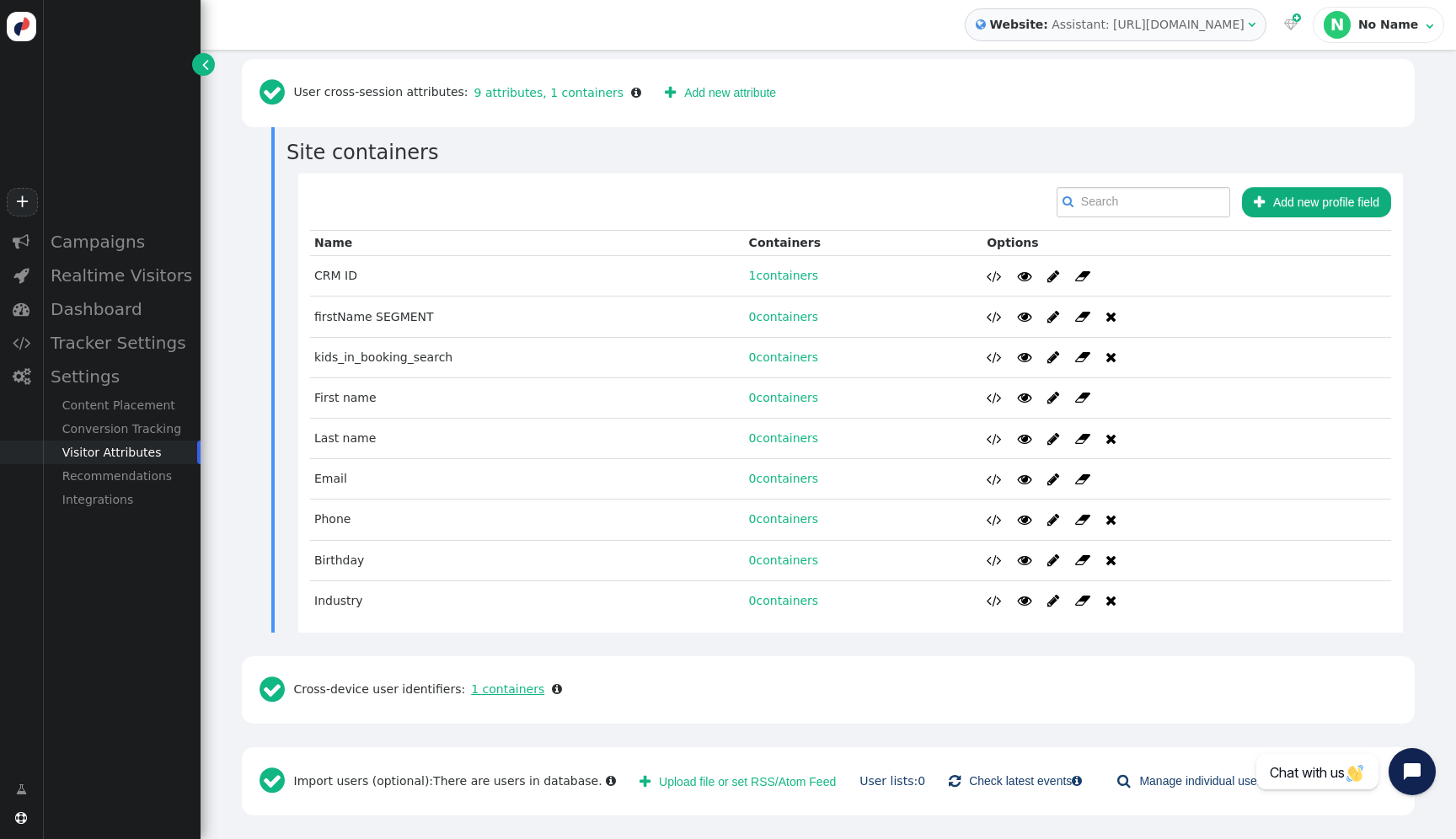
click at [504, 690] on link "1 containers" at bounding box center [504, 689] width 79 height 14
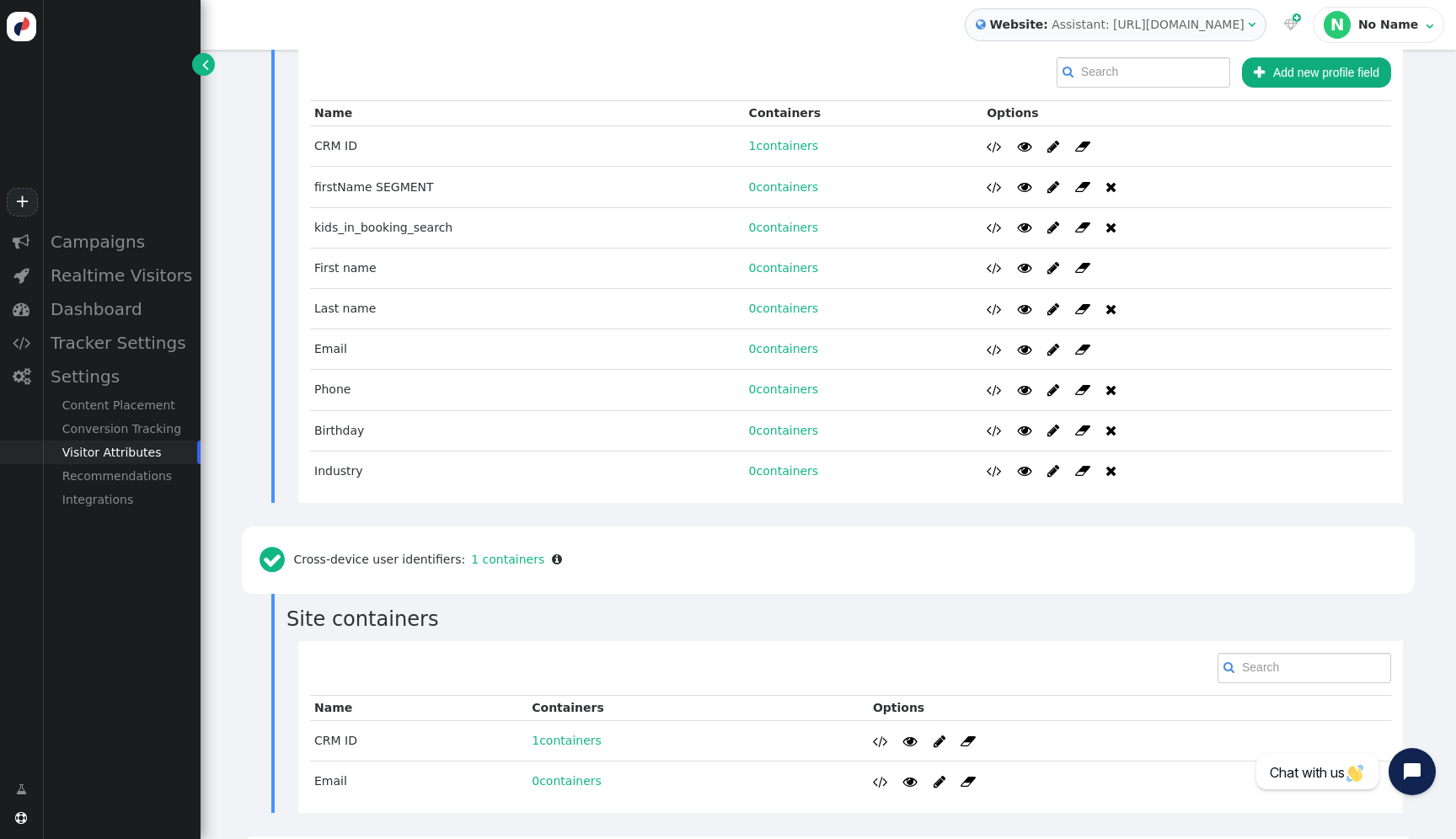
scroll to position [775, 0]
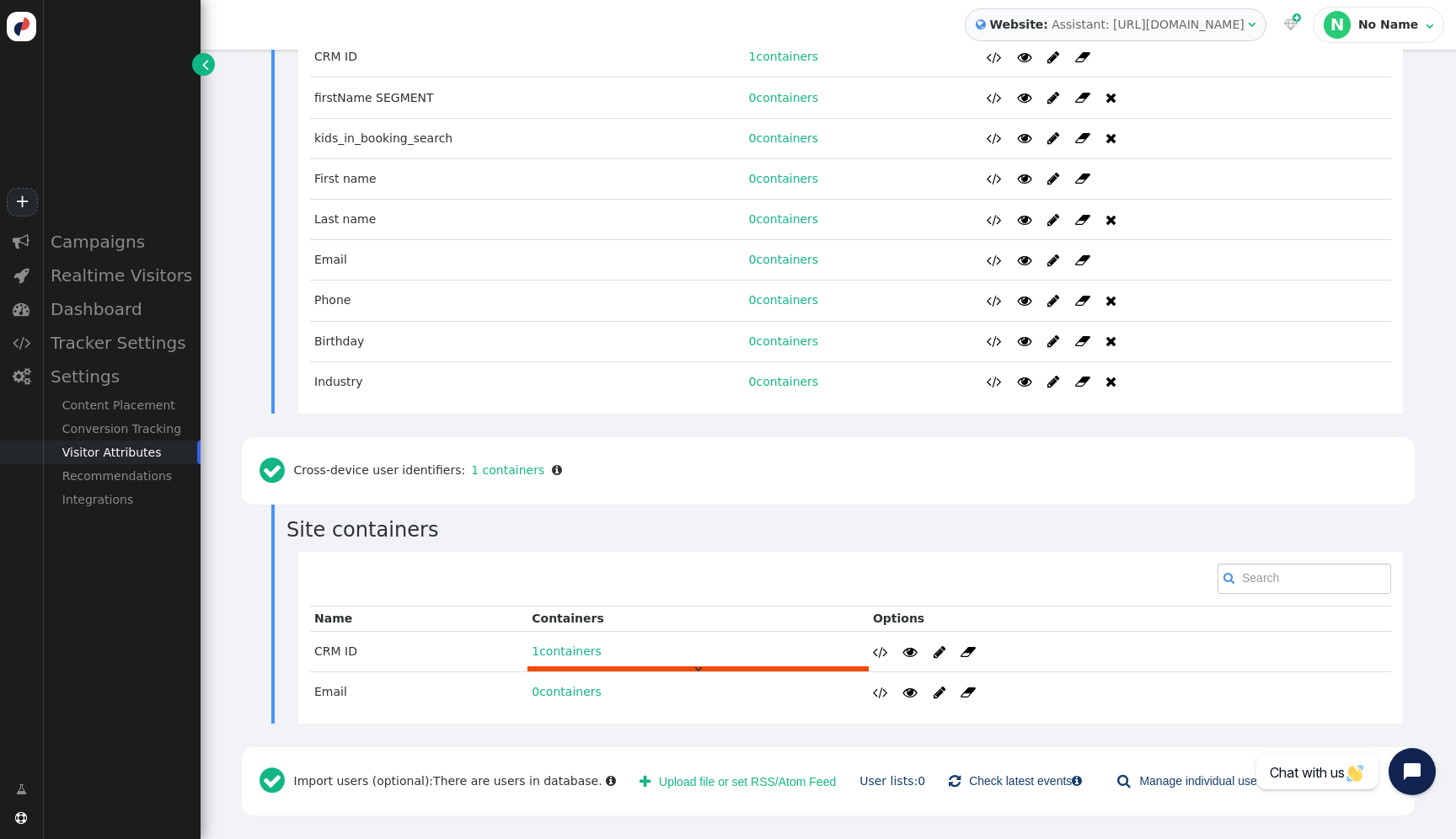
click at [584, 648] on link "1 containers" at bounding box center [566, 651] width 70 height 14
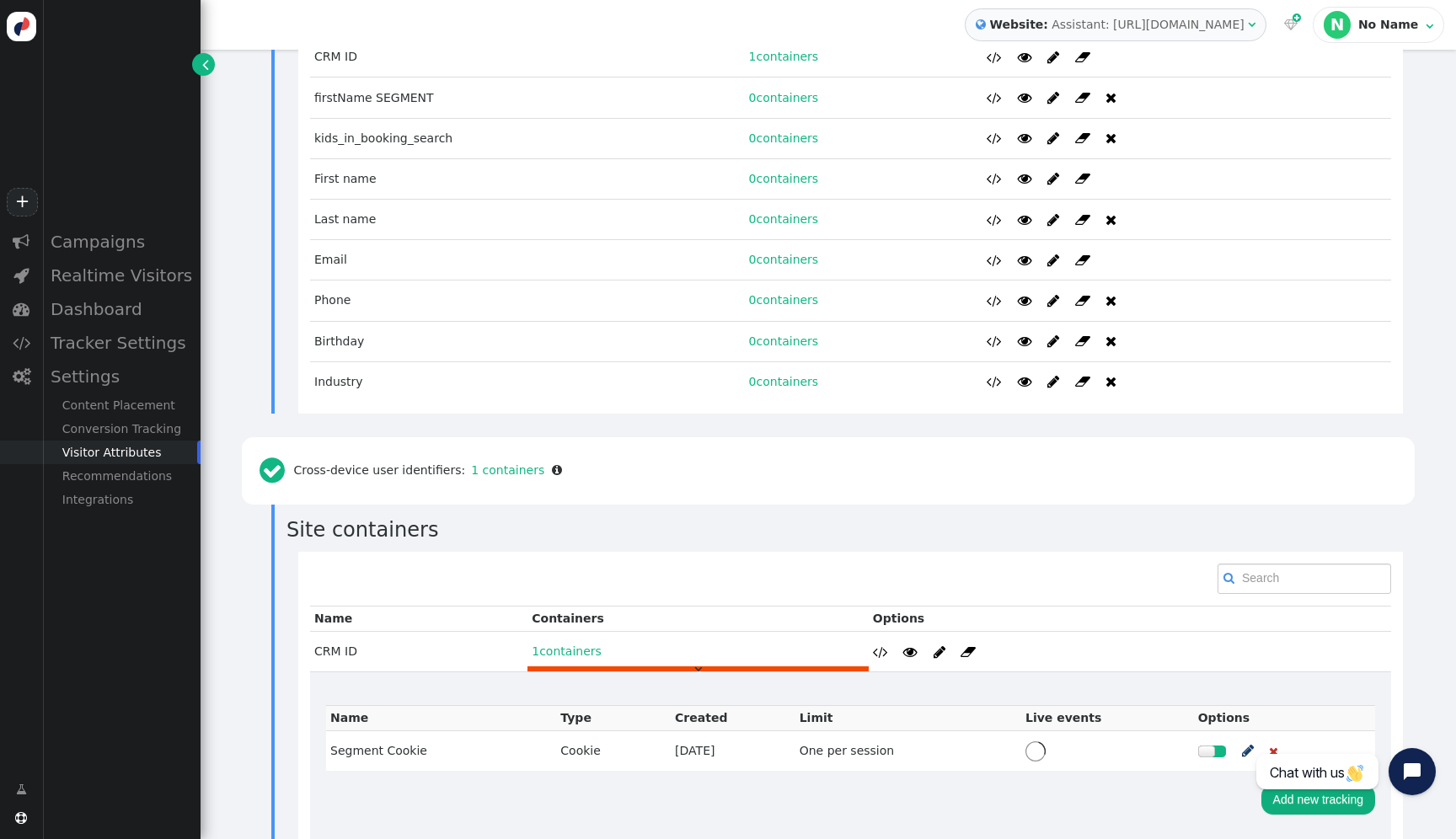
scroll to position [951, 0]
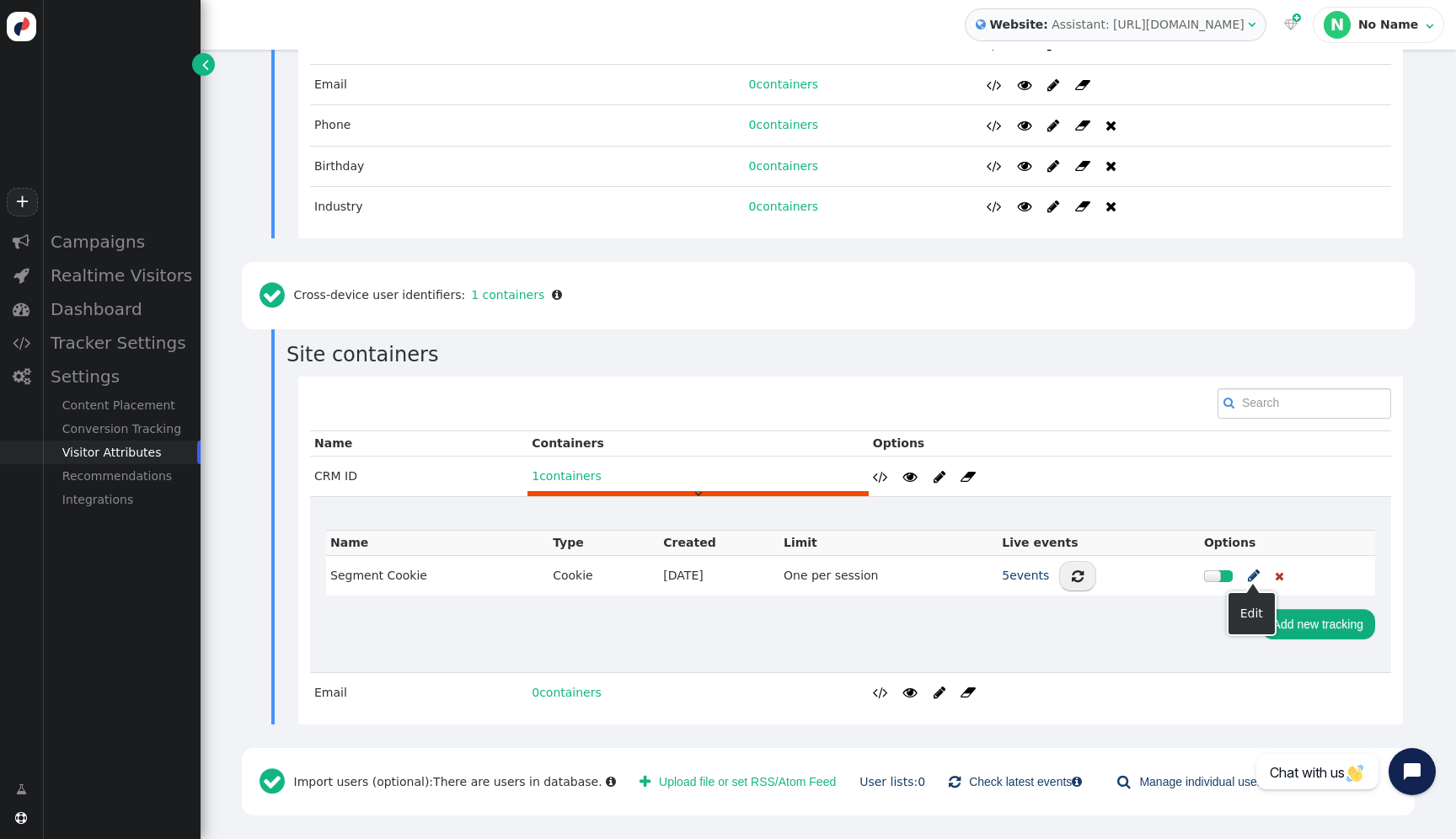
click at [1252, 572] on span "" at bounding box center [1253, 575] width 12 height 21
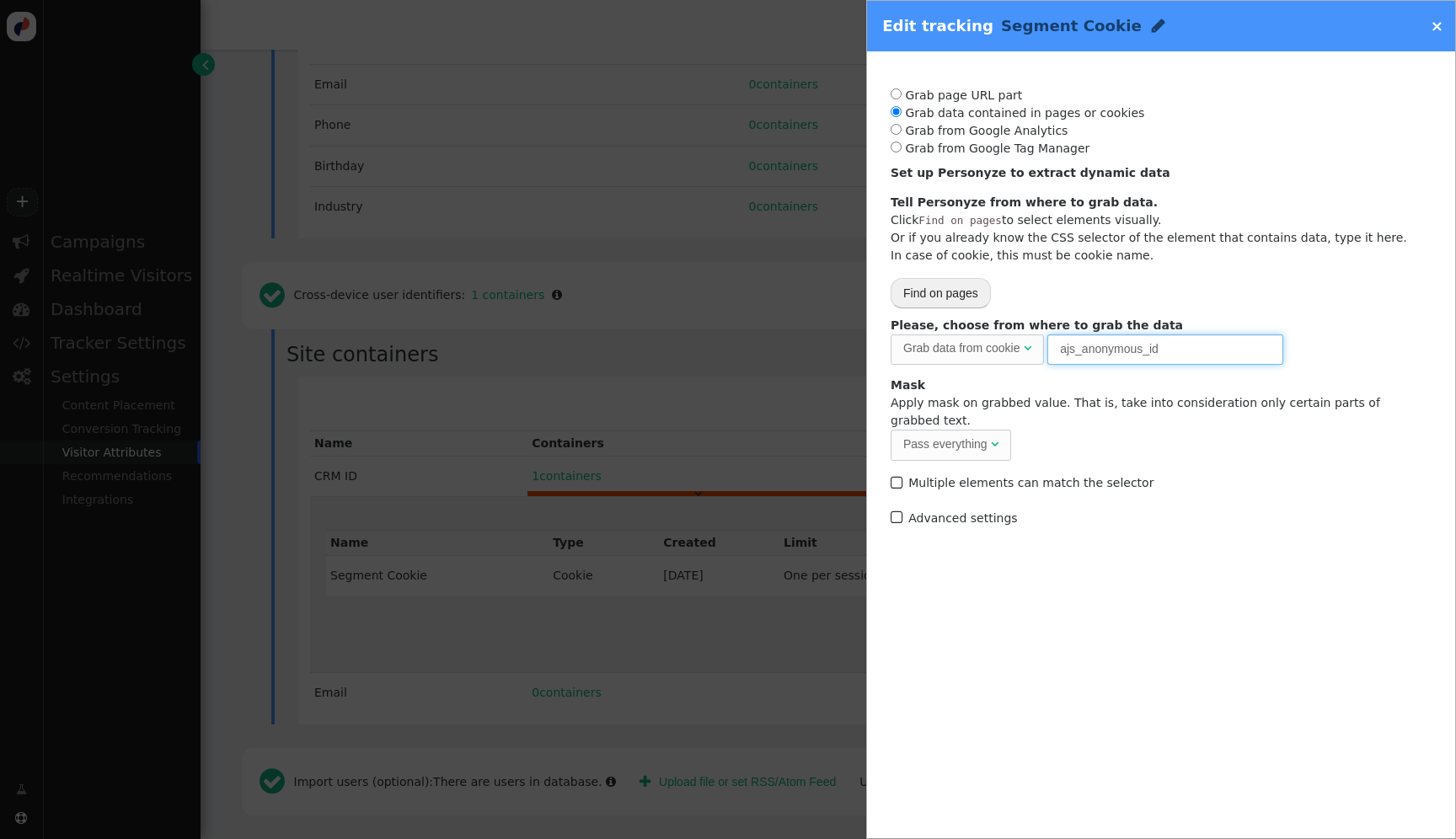
click at [1149, 344] on input "ajs_anonymous_id" at bounding box center [1165, 349] width 236 height 30
click at [773, 200] on div at bounding box center [728, 419] width 1456 height 839
